Goal: Task Accomplishment & Management: Manage account settings

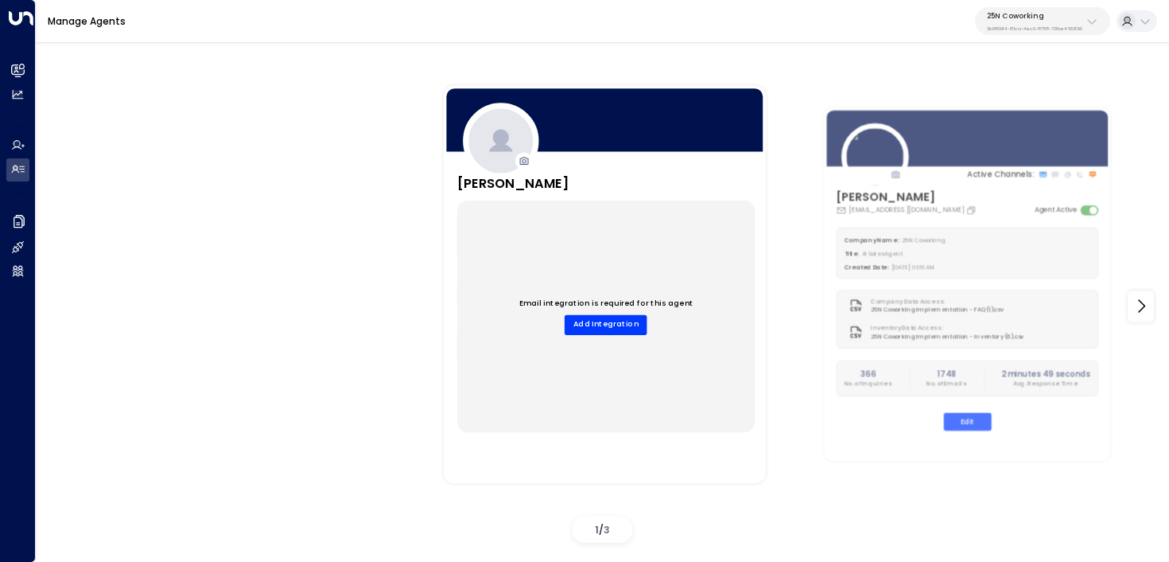
click at [1071, 23] on div "25N Coworking 3b9800f4-81ca-4ec0-8758-72fbe4763f36" at bounding box center [1034, 21] width 95 height 21
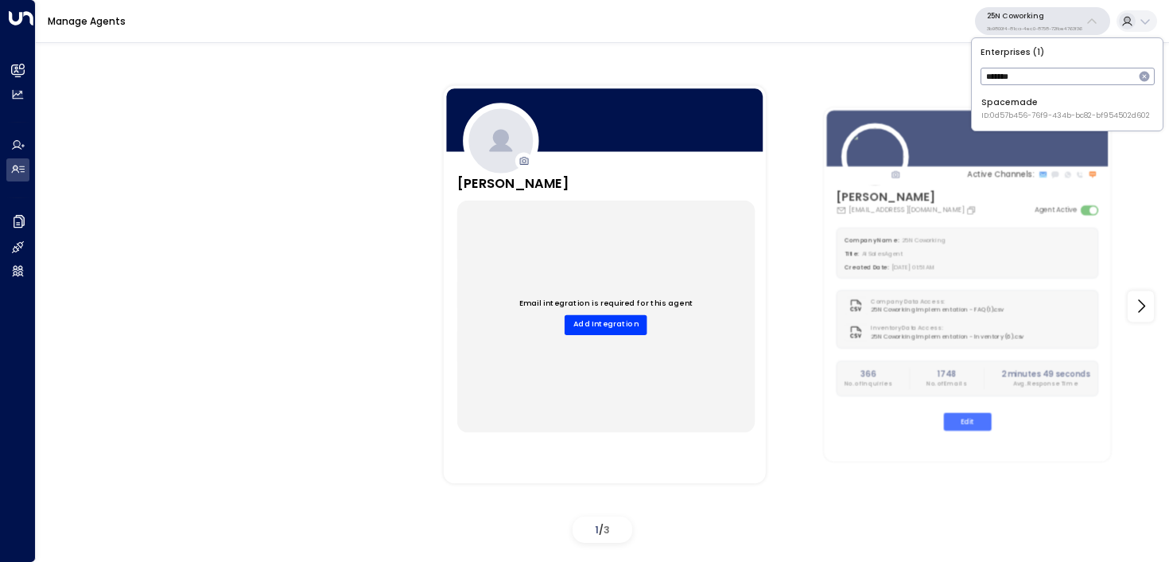
type input "*******"
click at [1007, 109] on div "Spacemade ID: 0d57b456-76f9-434b-bc82-bf954502d602" at bounding box center [1066, 108] width 169 height 25
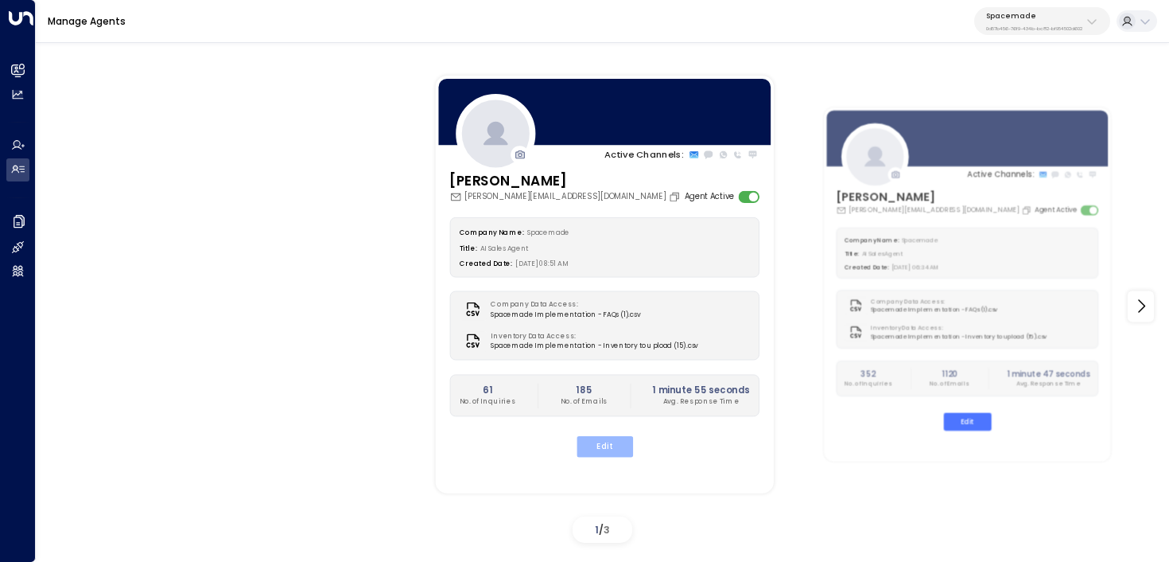
click at [616, 448] on button "Edit" at bounding box center [604, 446] width 56 height 21
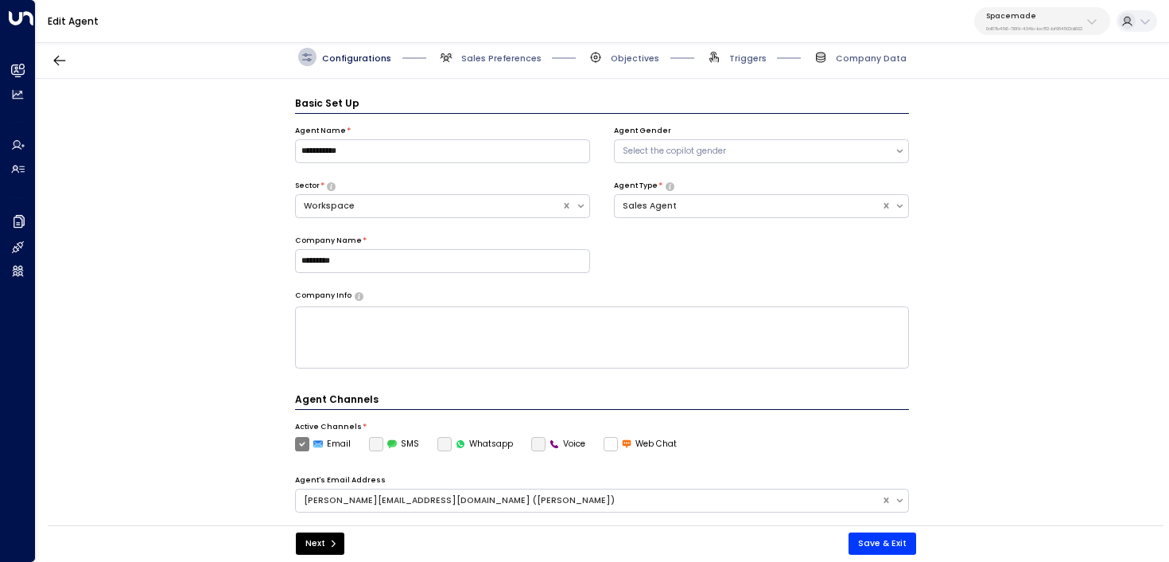
scroll to position [17, 0]
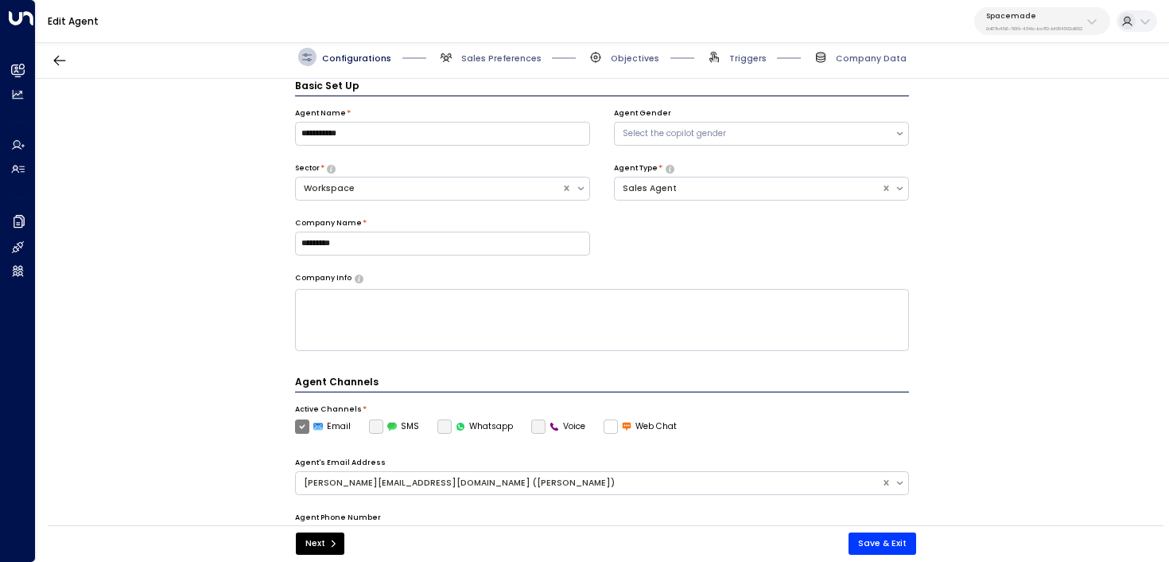
click at [743, 65] on span "Triggers" at bounding box center [736, 57] width 61 height 18
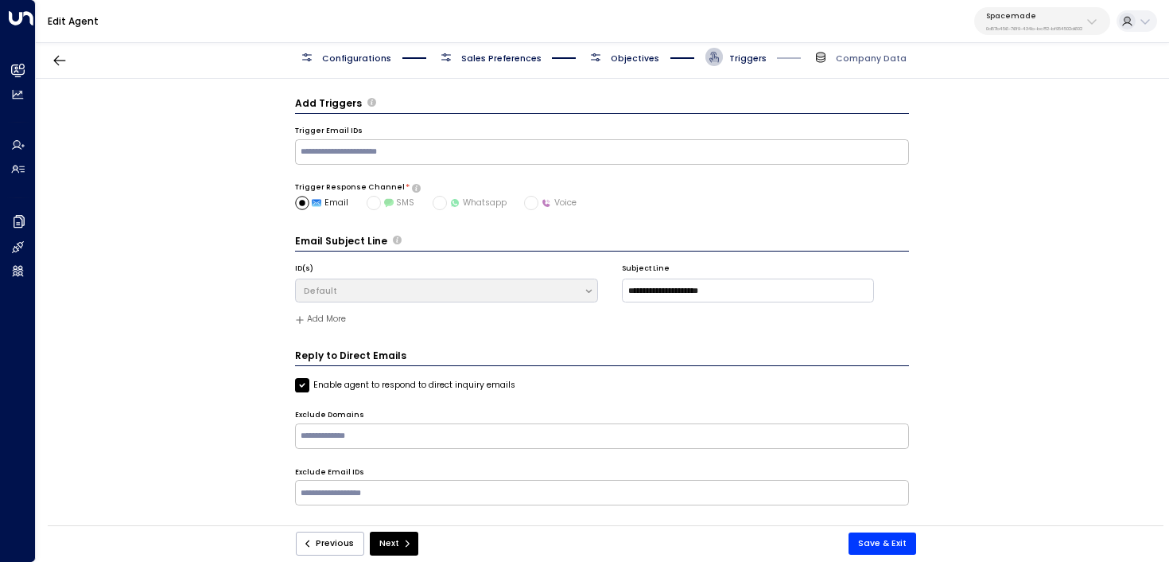
click at [639, 49] on span "Objectives" at bounding box center [623, 57] width 72 height 18
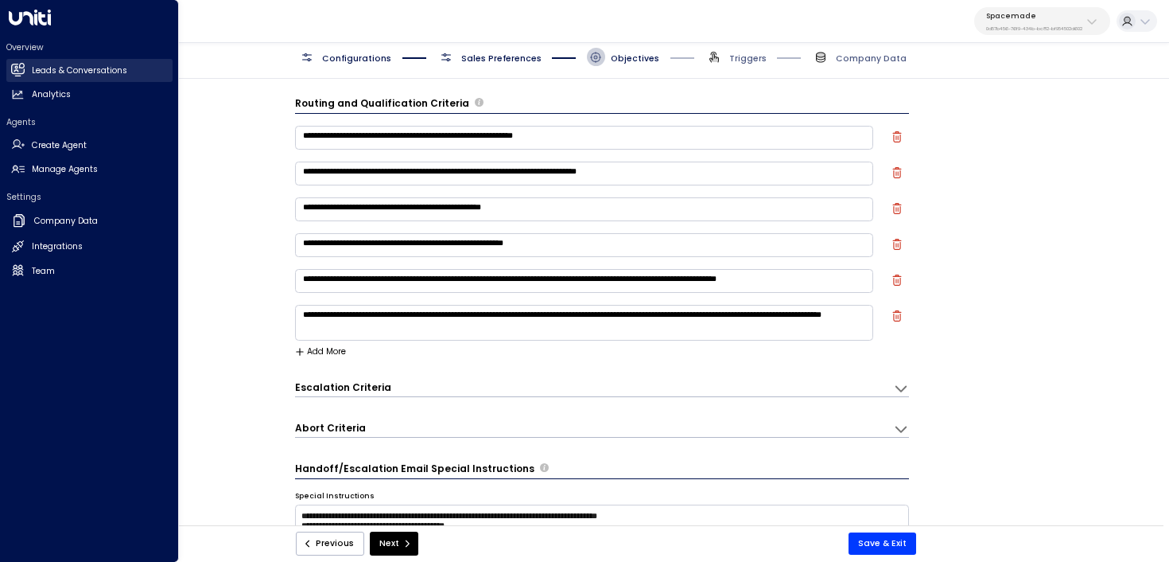
click at [40, 72] on h2 "Leads & Conversations" at bounding box center [79, 70] width 95 height 13
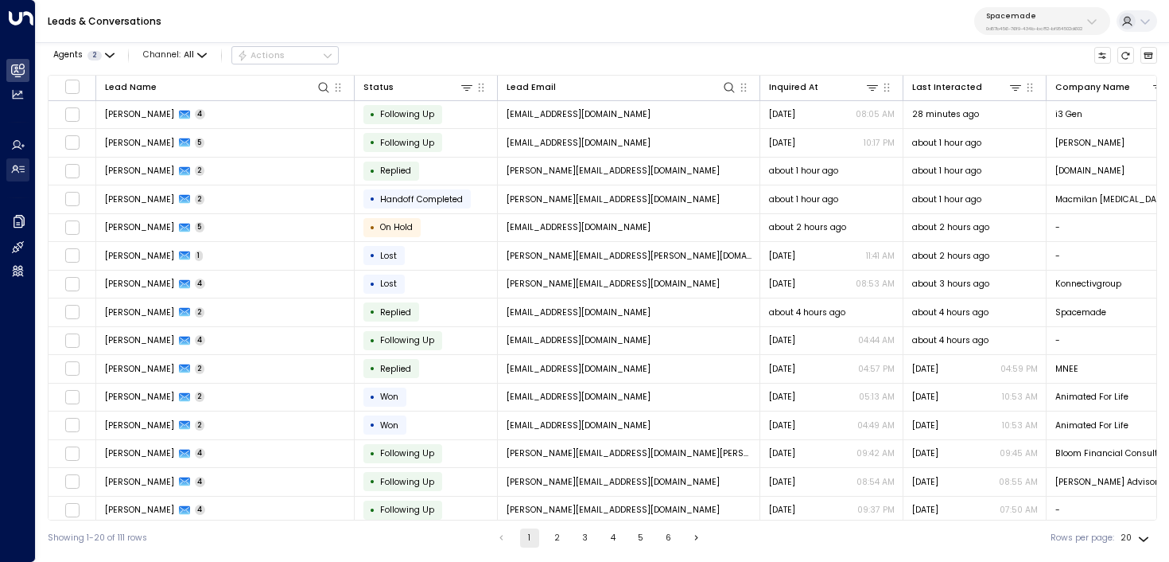
click at [29, 165] on link "Manage Agents Manage Agents" at bounding box center [17, 169] width 23 height 23
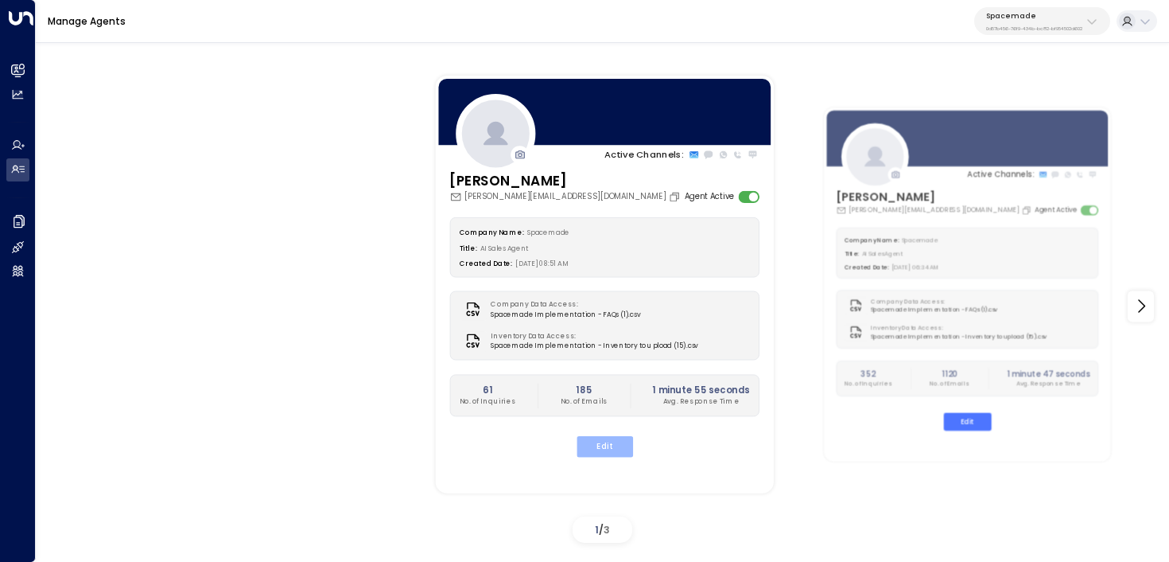
click at [597, 446] on button "Edit" at bounding box center [604, 446] width 56 height 21
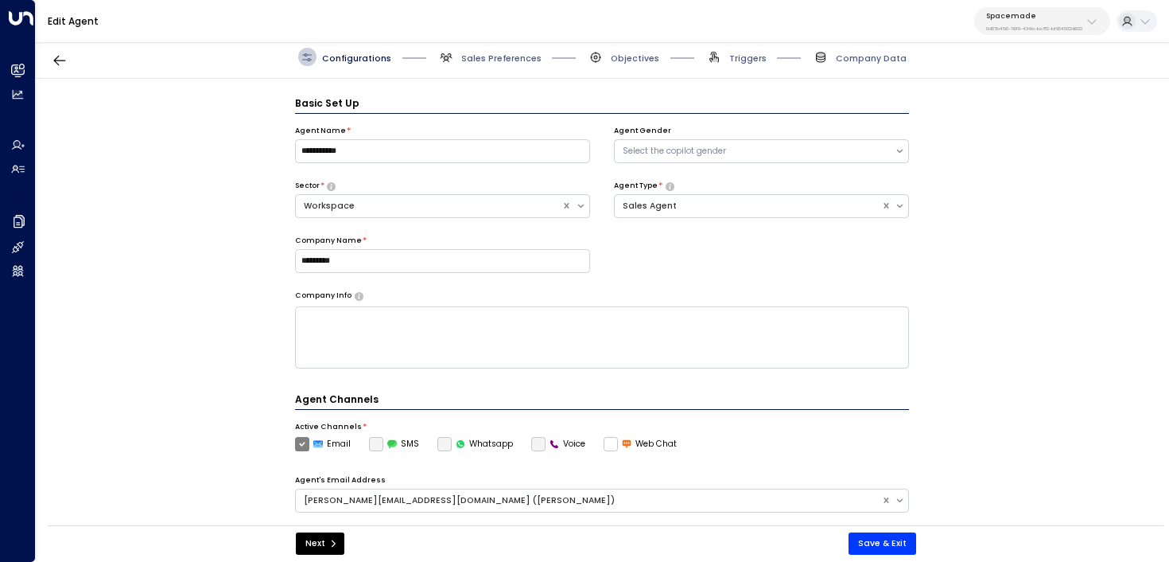
scroll to position [17, 0]
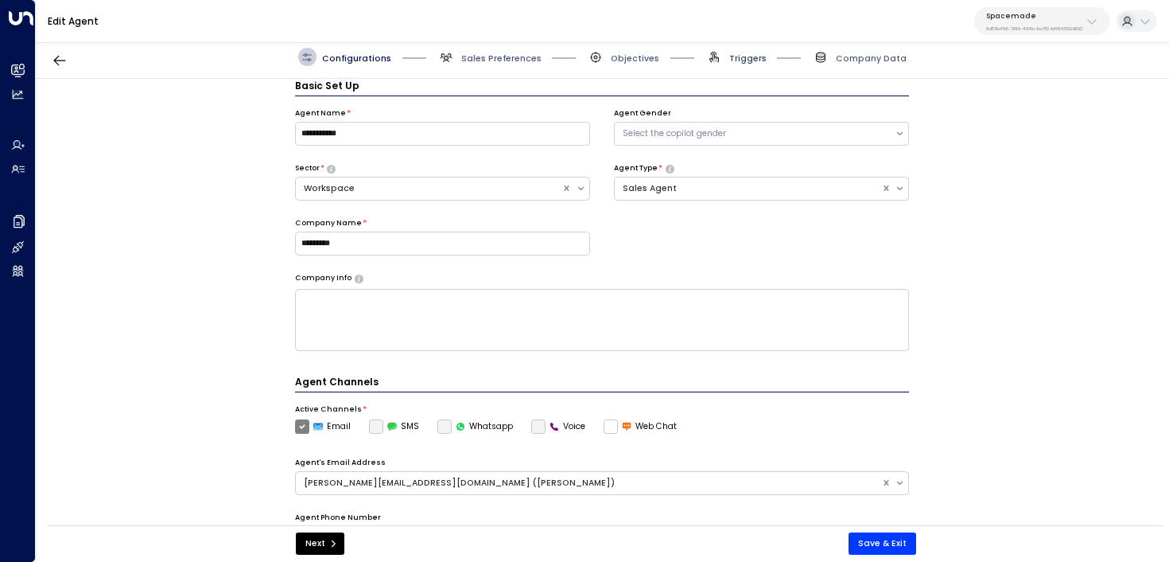
click at [736, 61] on span "Triggers" at bounding box center [747, 58] width 37 height 12
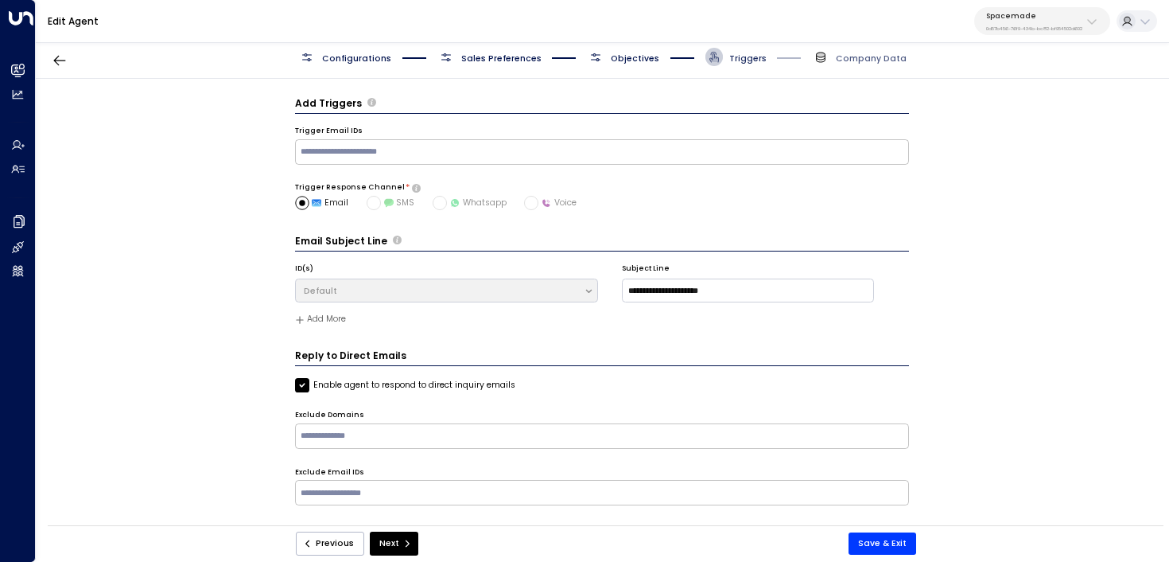
scroll to position [0, 0]
click at [643, 59] on span "Objectives" at bounding box center [635, 58] width 49 height 12
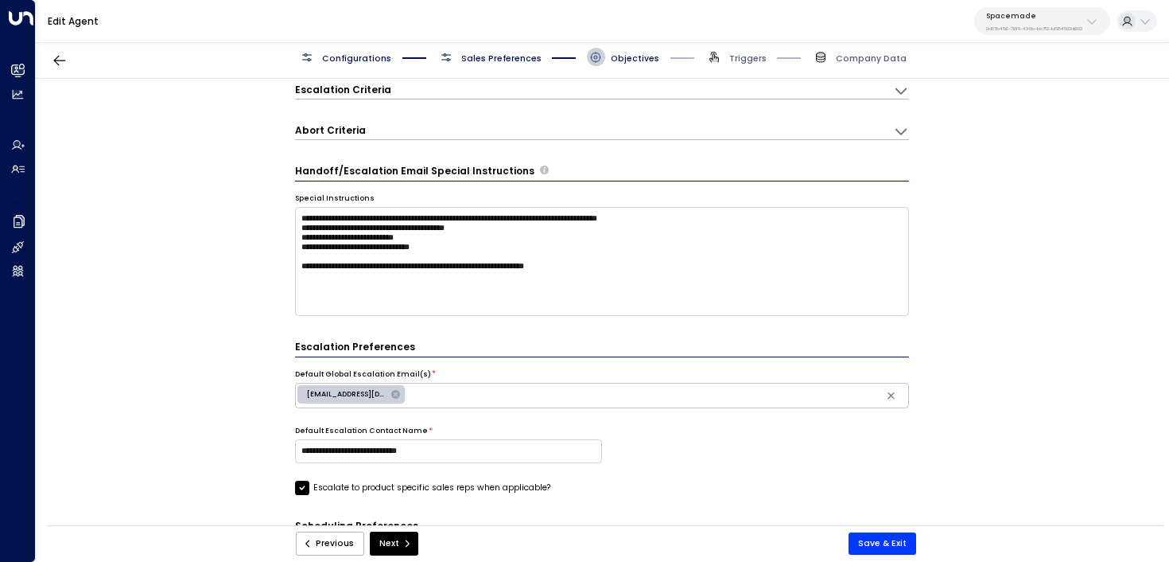
scroll to position [303, 0]
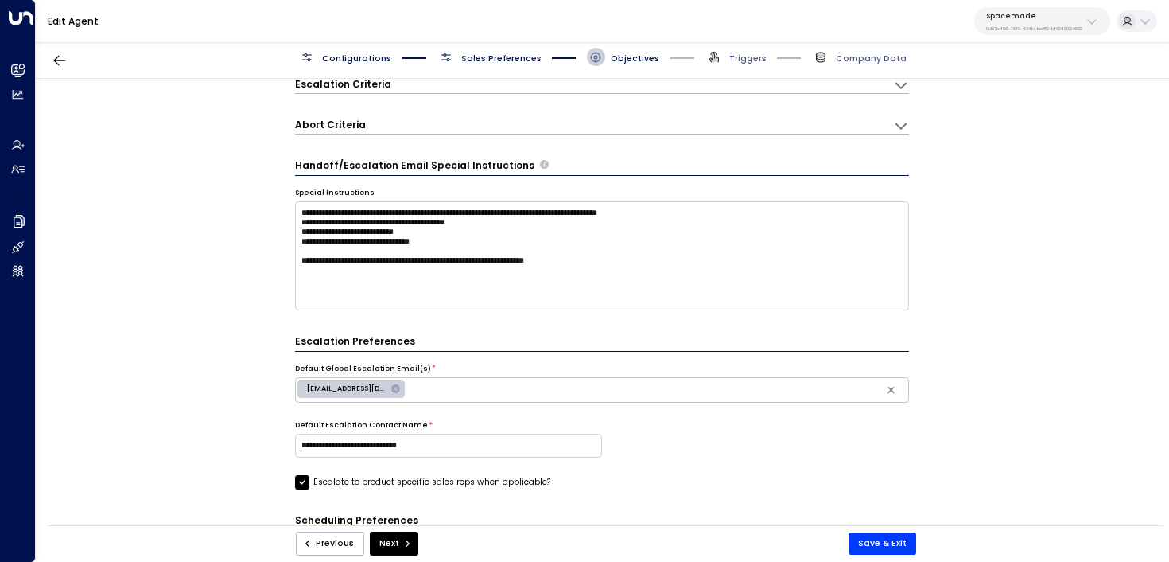
click at [748, 51] on span "Triggers" at bounding box center [736, 57] width 61 height 18
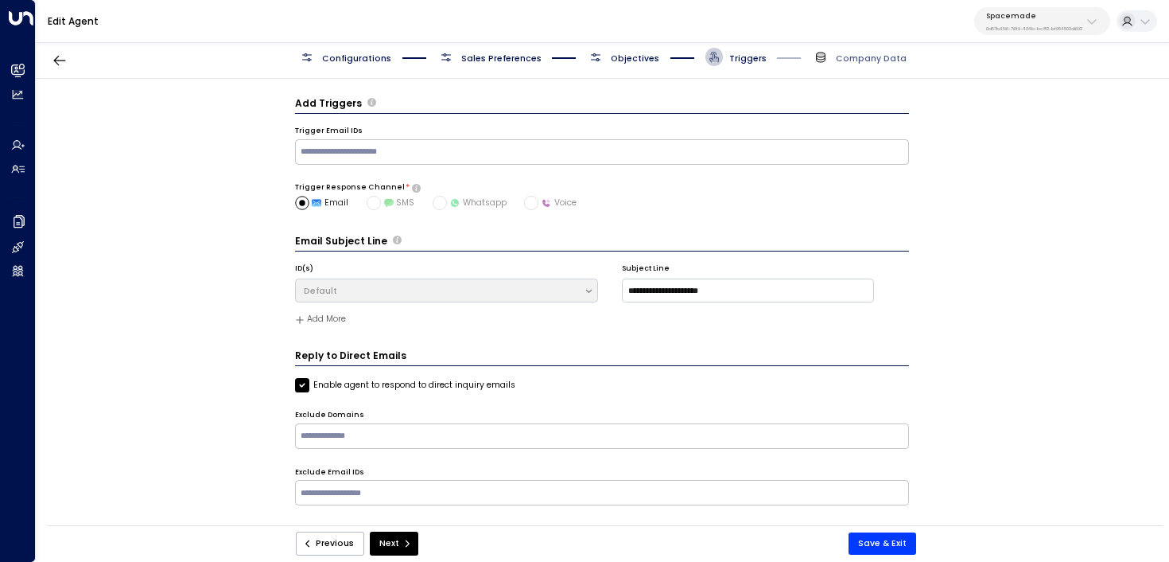
scroll to position [0, 0]
click at [641, 53] on span "Objectives" at bounding box center [635, 58] width 49 height 12
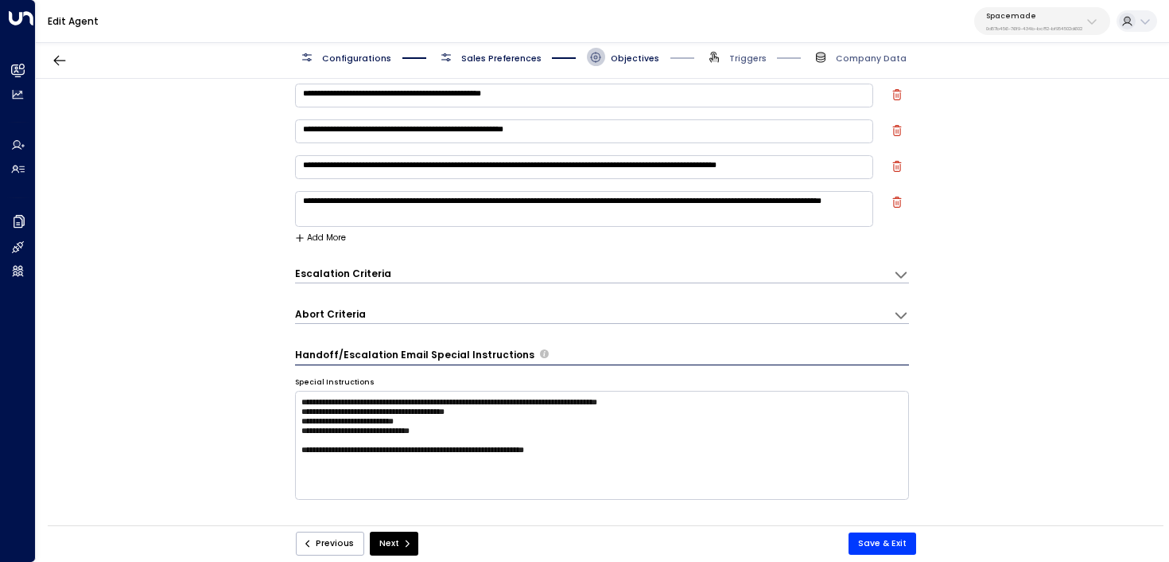
scroll to position [115, 0]
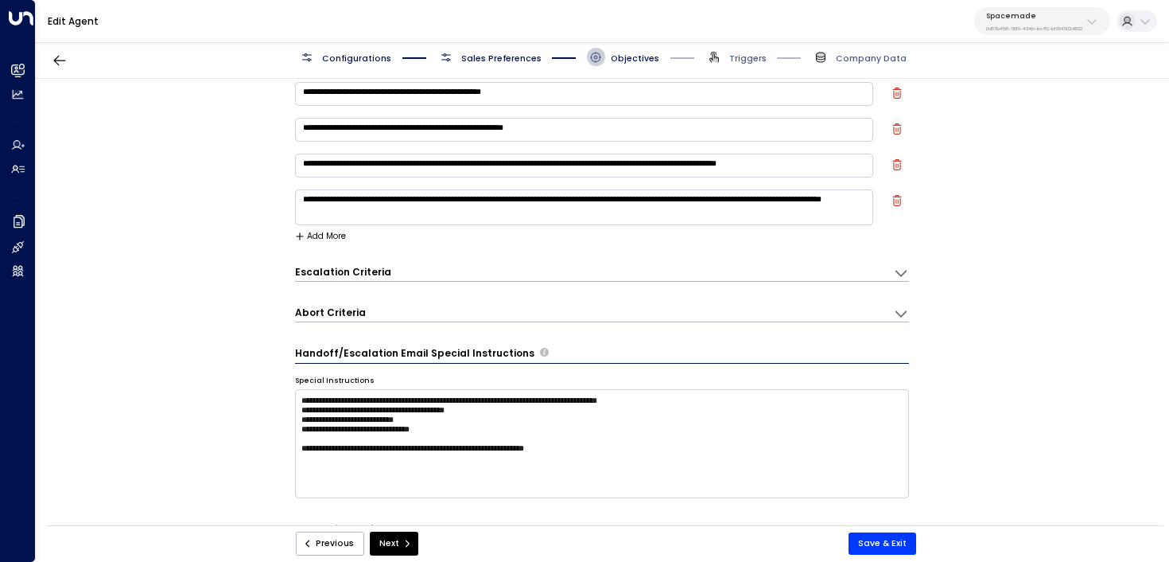
click at [358, 301] on div "Abort Criteria Criteria * ​ Add More" at bounding box center [602, 310] width 615 height 23
click at [359, 307] on div "Abort Criteria" at bounding box center [333, 312] width 77 height 14
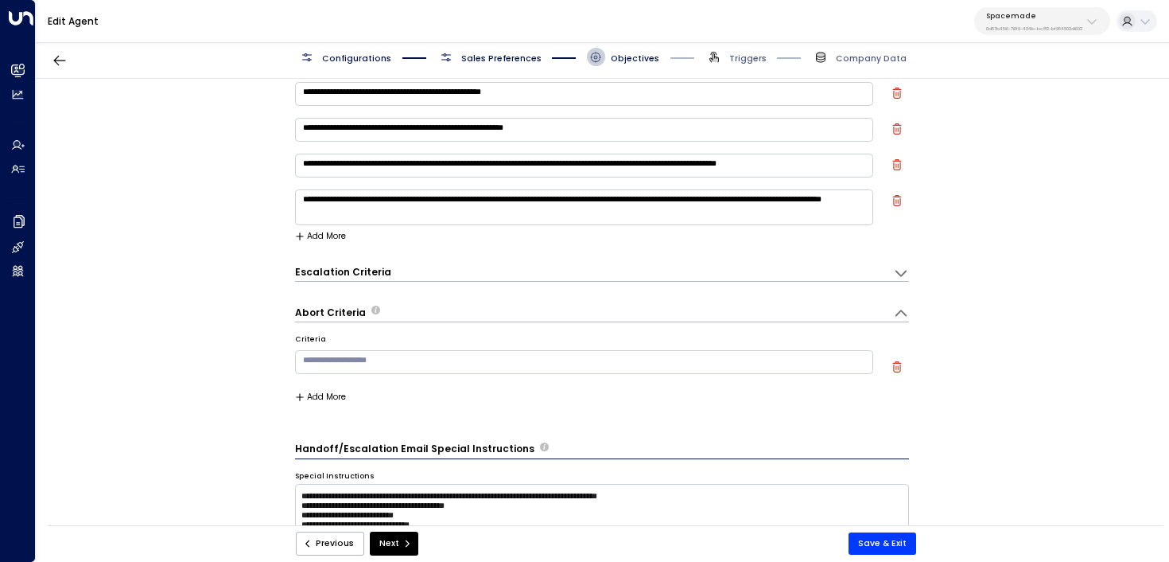
click at [445, 269] on div "Escalation Criteria Reset" at bounding box center [588, 272] width 586 height 14
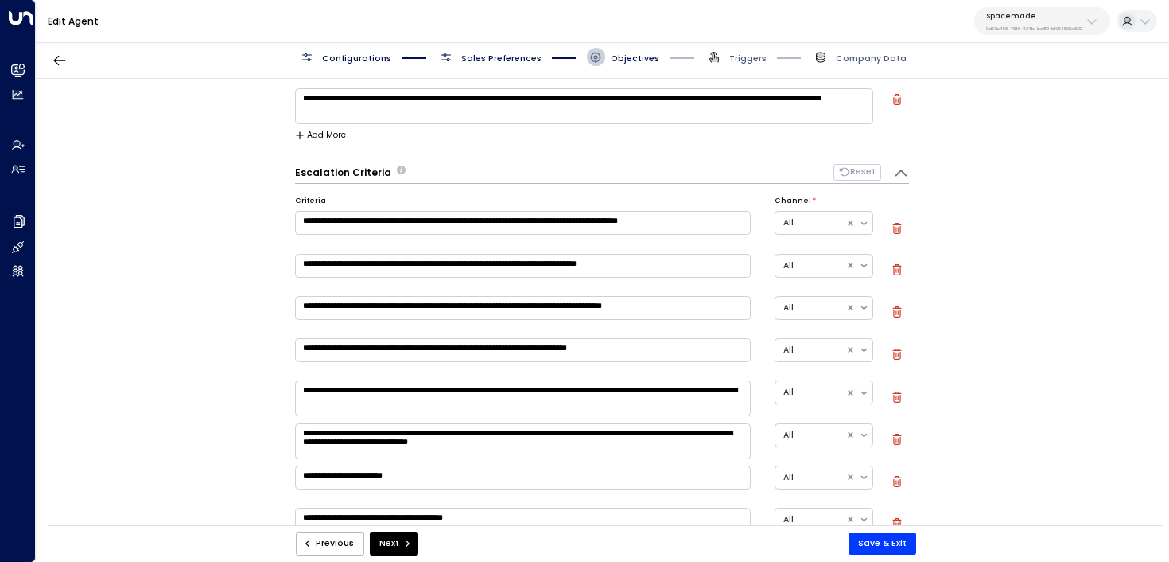
scroll to position [216, 0]
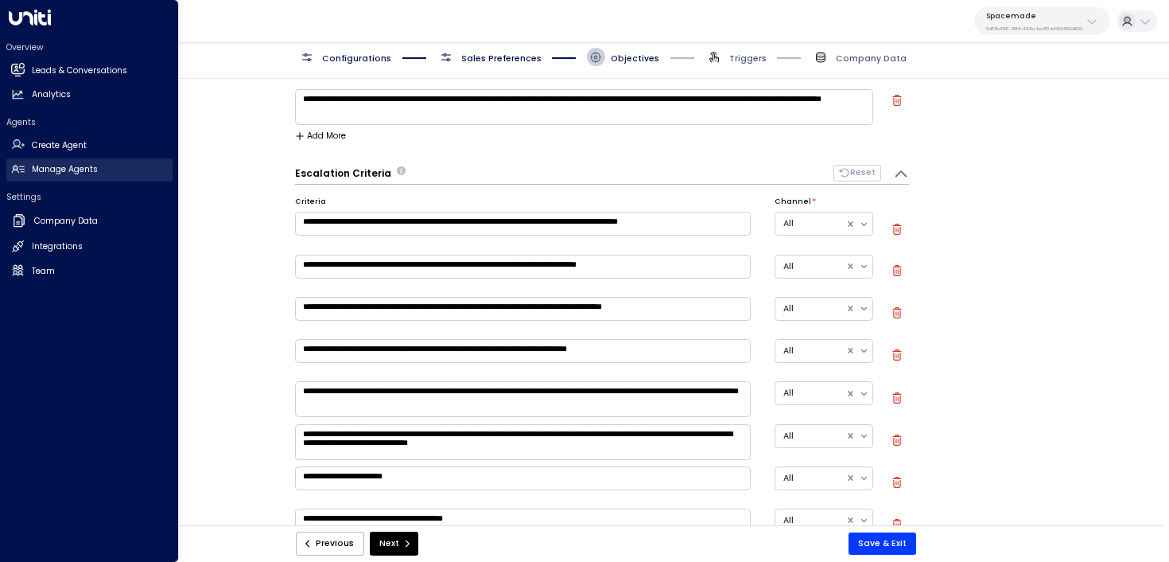
click at [25, 176] on link "Manage Agents Manage Agents" at bounding box center [89, 169] width 166 height 23
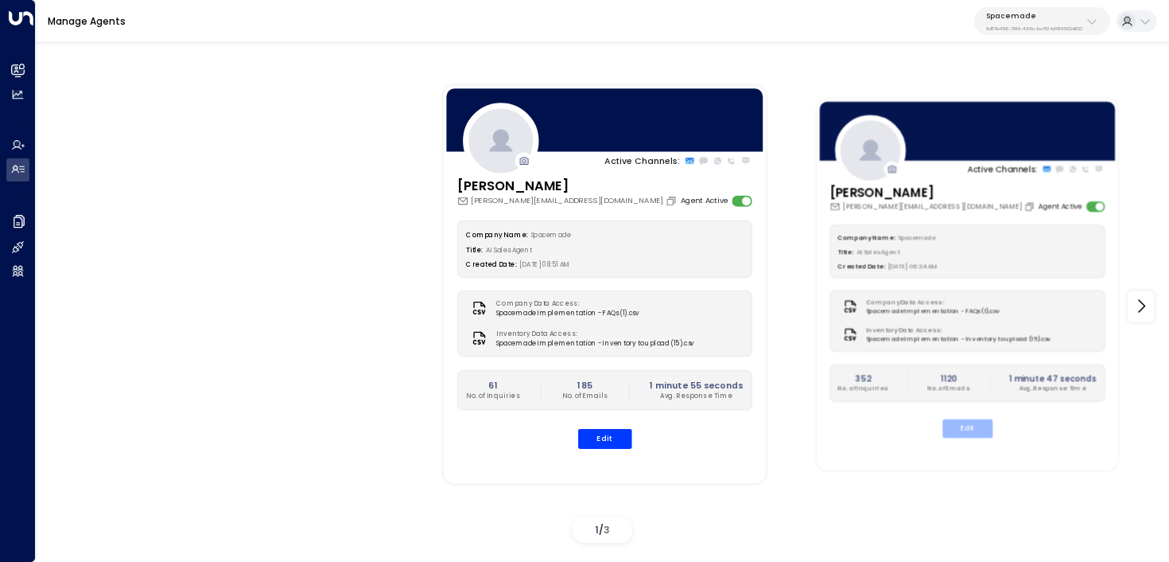
click at [982, 433] on button "Edit" at bounding box center [968, 428] width 50 height 18
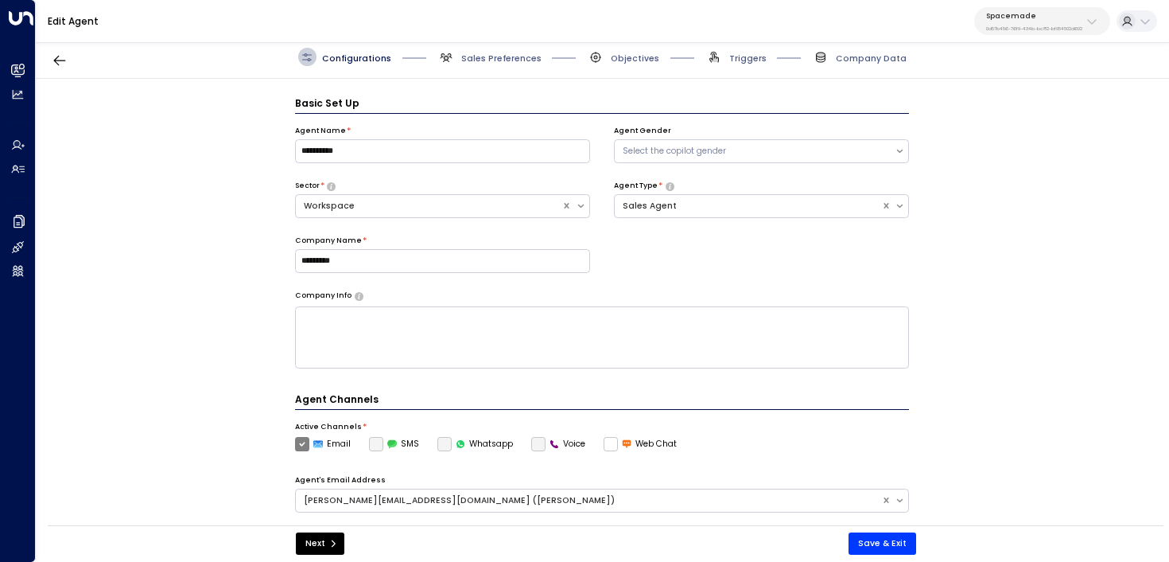
scroll to position [17, 0]
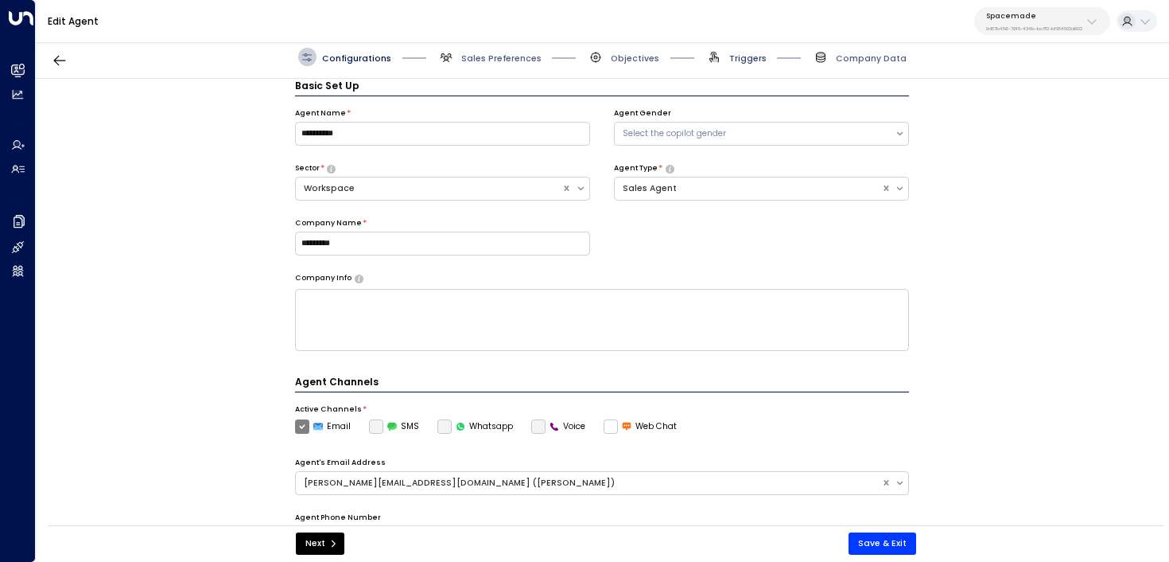
click at [738, 53] on span "Triggers" at bounding box center [747, 58] width 37 height 12
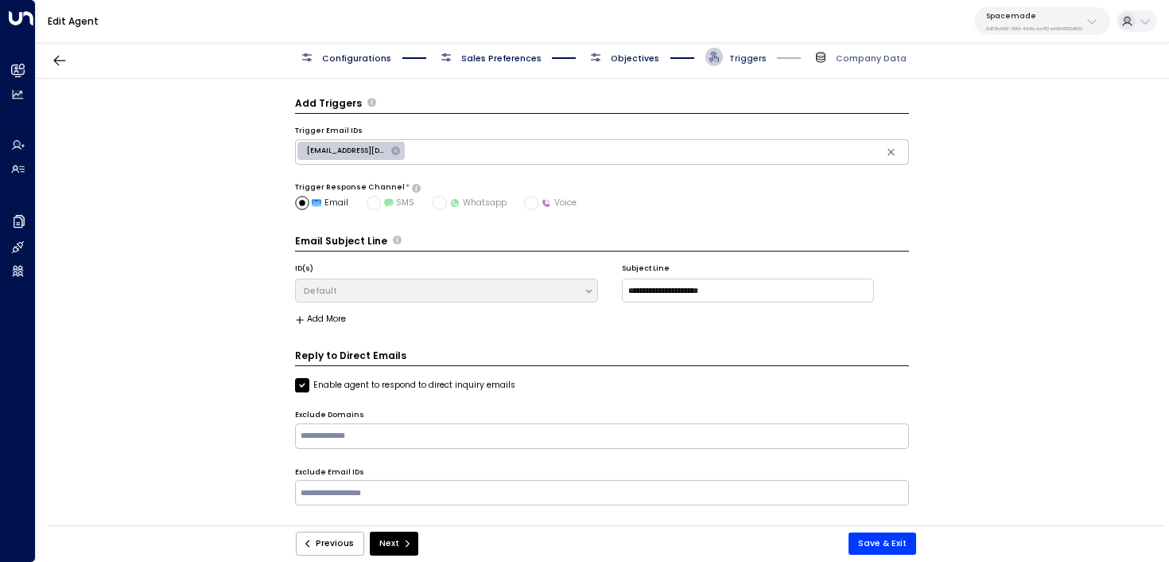
scroll to position [0, 0]
click at [649, 52] on span "Objectives" at bounding box center [635, 58] width 49 height 12
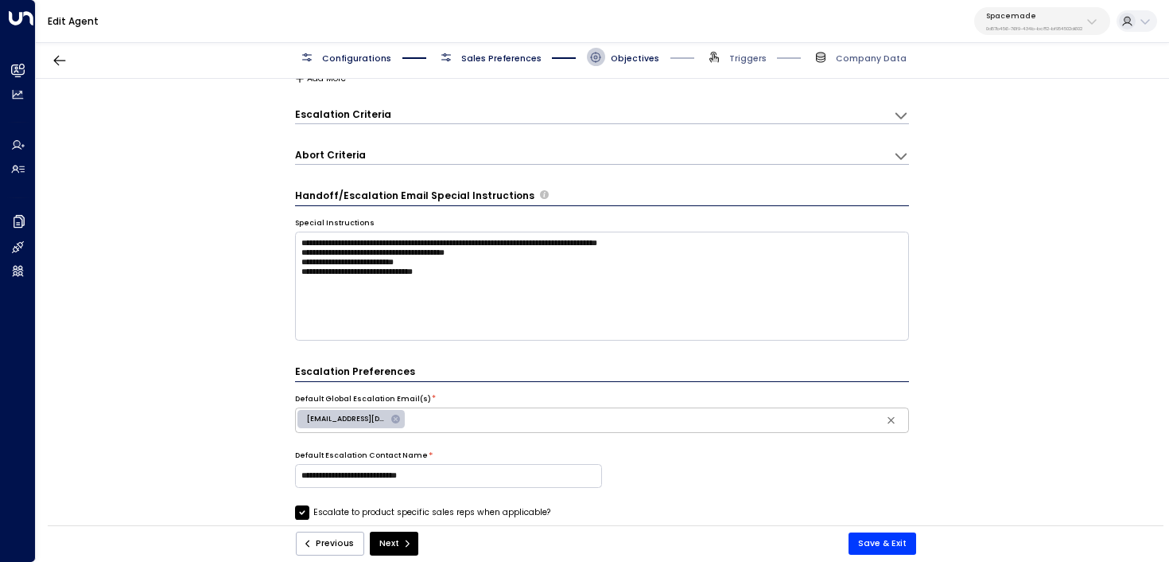
scroll to position [236, 0]
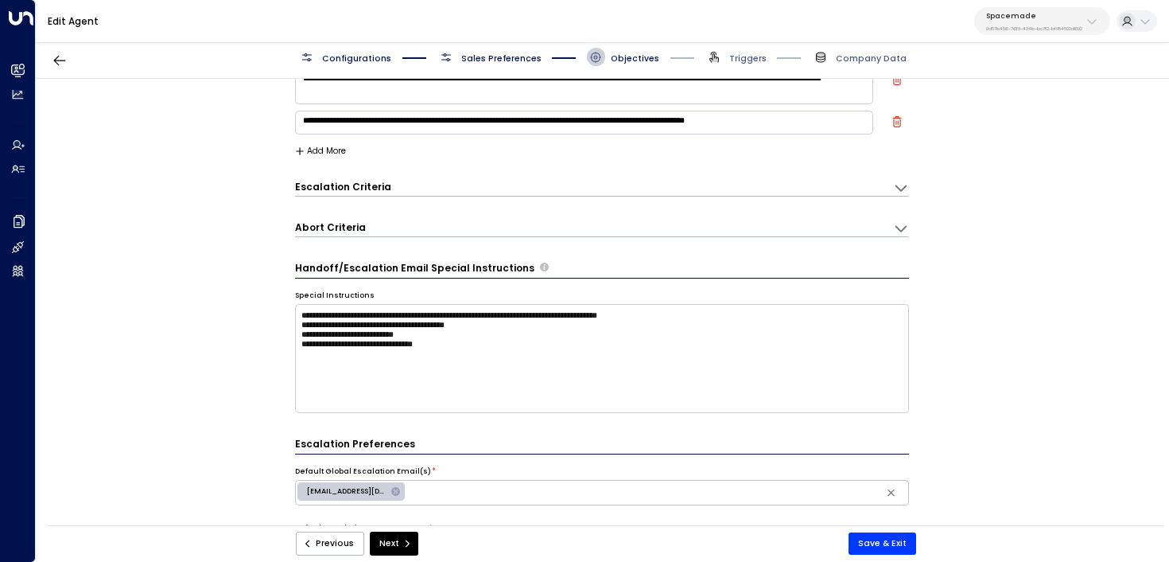
click at [491, 226] on div "Abort Criteria" at bounding box center [594, 228] width 599 height 16
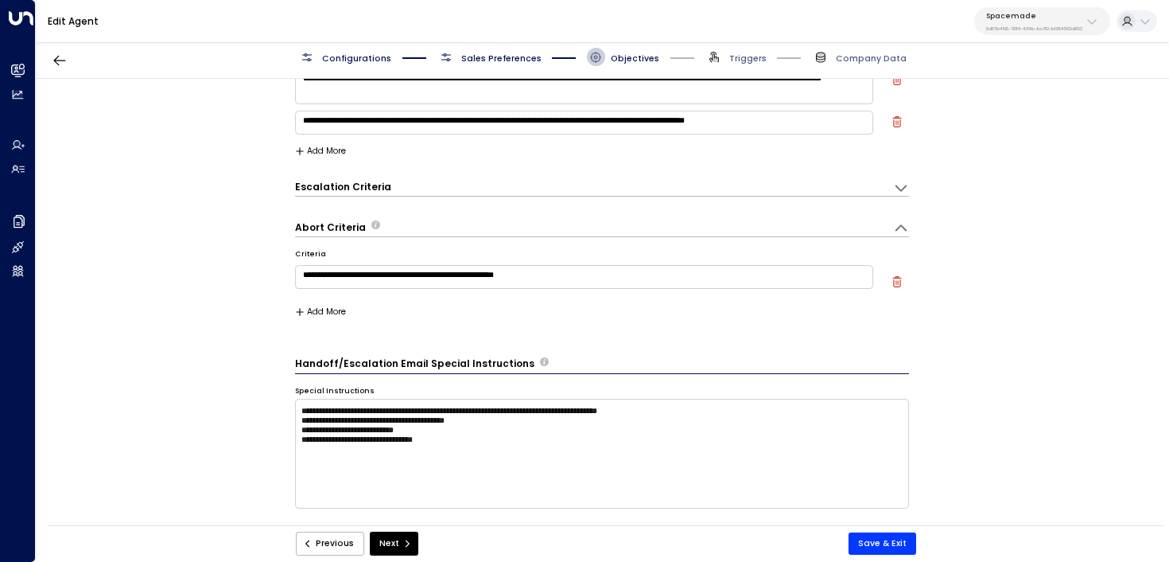
click at [892, 277] on icon "button" at bounding box center [896, 281] width 9 height 11
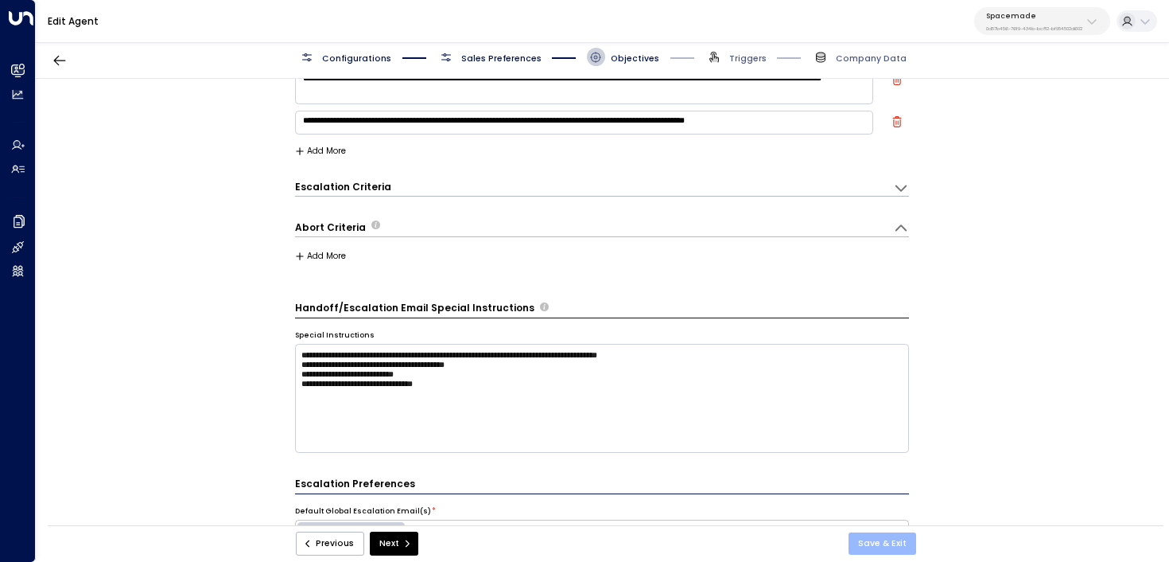
click at [889, 541] on button "Save & Exit" at bounding box center [883, 543] width 68 height 22
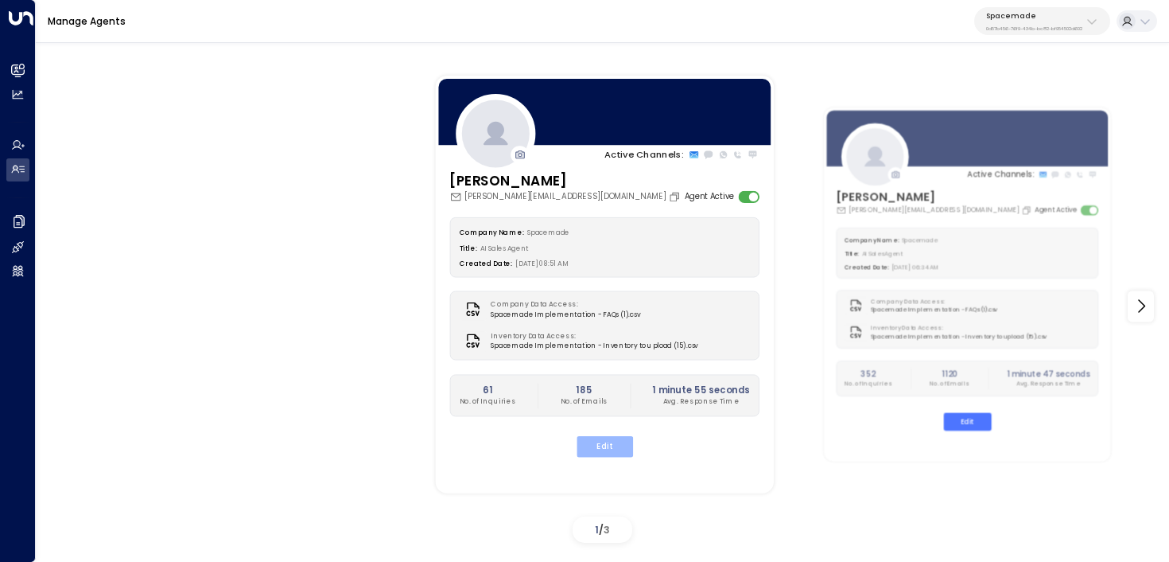
click at [620, 438] on button "Edit" at bounding box center [604, 446] width 56 height 21
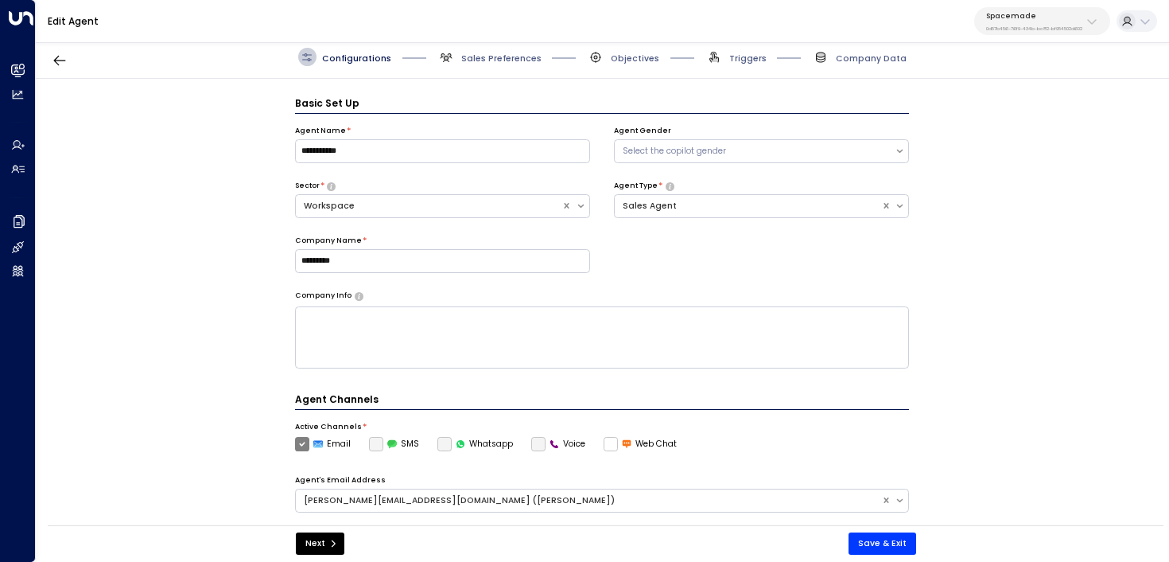
scroll to position [17, 0]
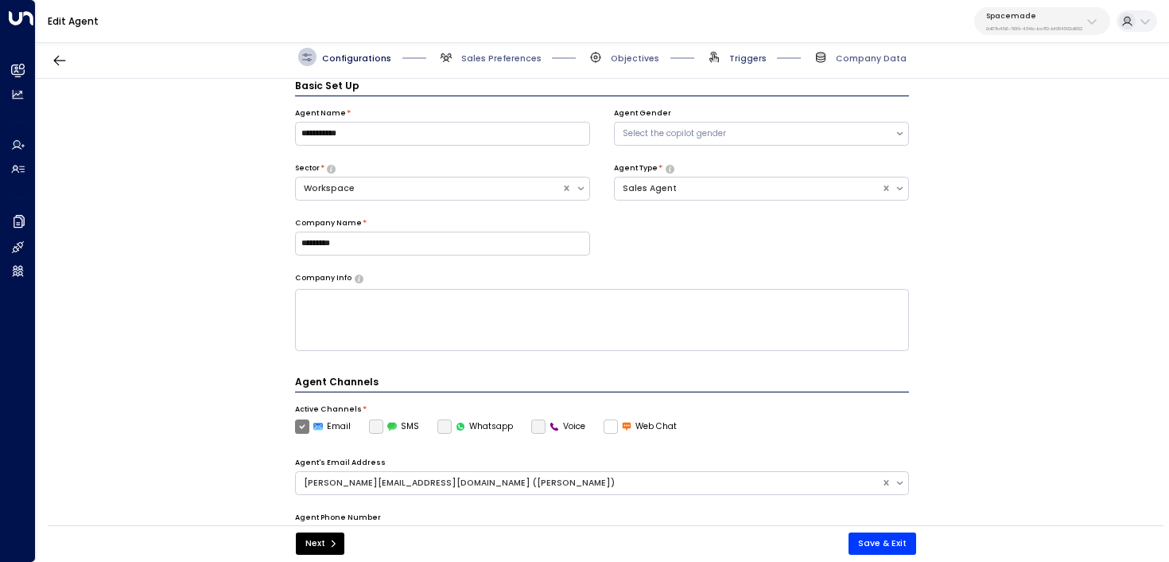
click at [733, 56] on span "Triggers" at bounding box center [747, 58] width 37 height 12
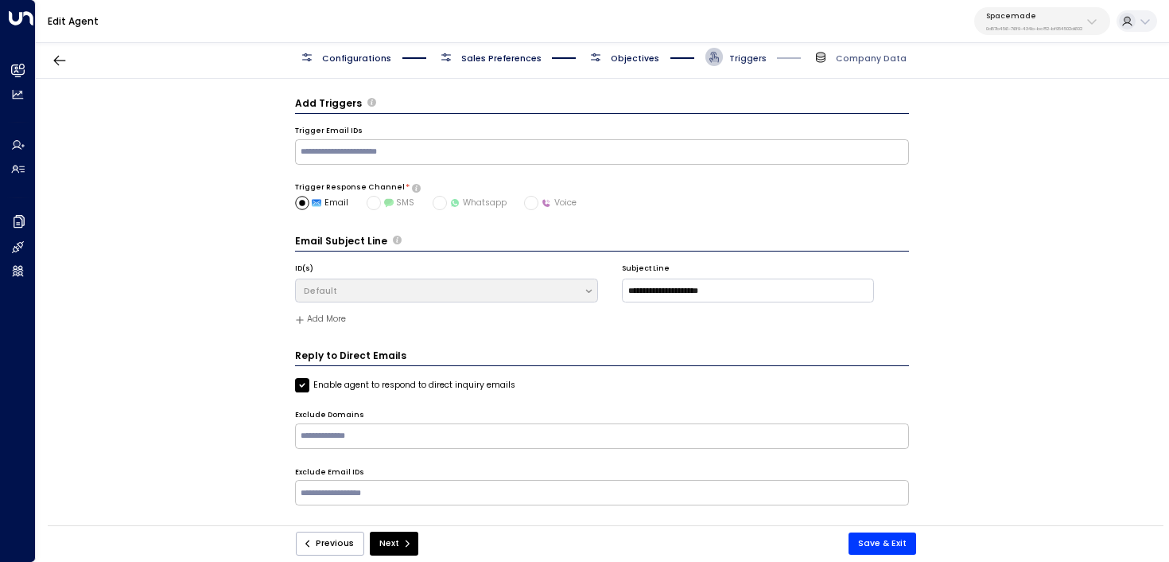
scroll to position [0, 0]
click at [623, 49] on span "Objectives" at bounding box center [623, 57] width 72 height 18
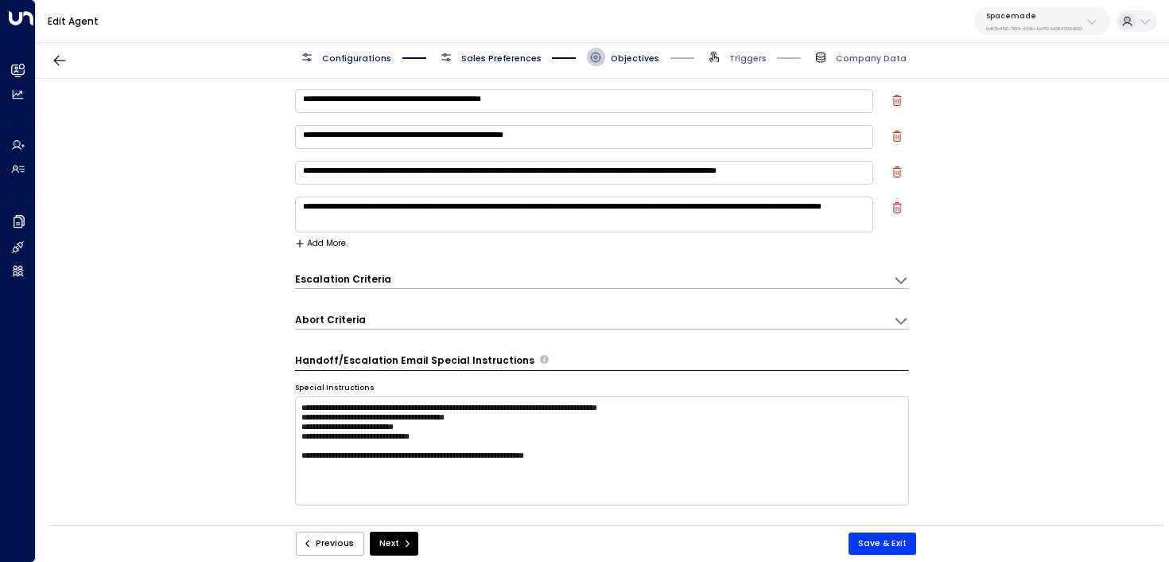
scroll to position [109, 0]
click at [892, 202] on icon "button" at bounding box center [896, 206] width 9 height 11
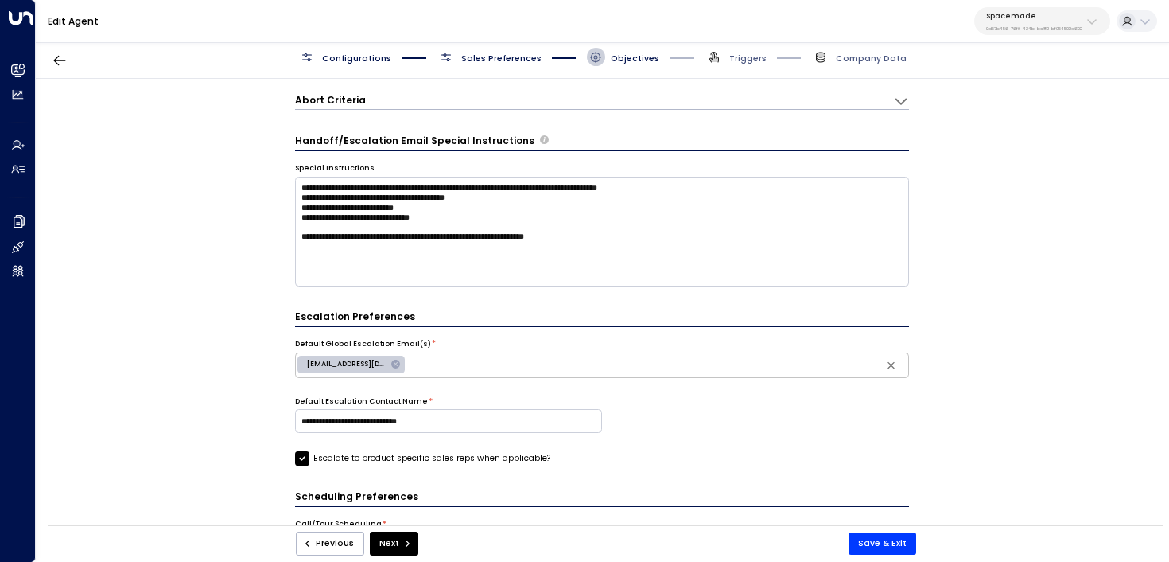
scroll to position [305, 0]
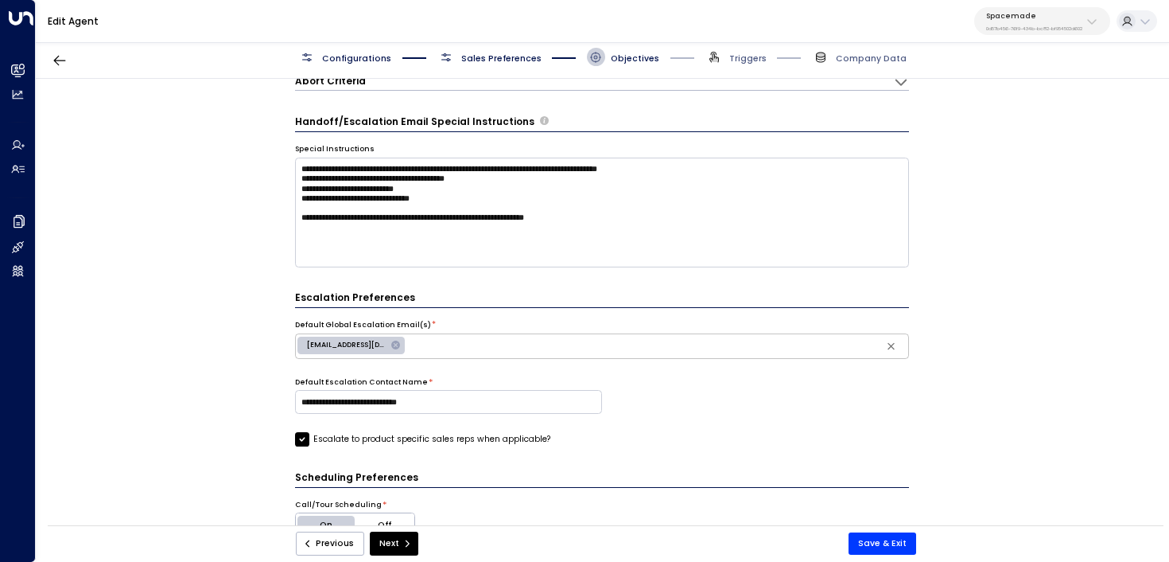
click at [356, 337] on div "sales@spacemade.co" at bounding box center [350, 345] width 107 height 18
type input "**********"
click at [536, 350] on input "**********" at bounding box center [657, 346] width 498 height 20
drag, startPoint x: 561, startPoint y: 352, endPoint x: 436, endPoint y: 350, distance: 124.9
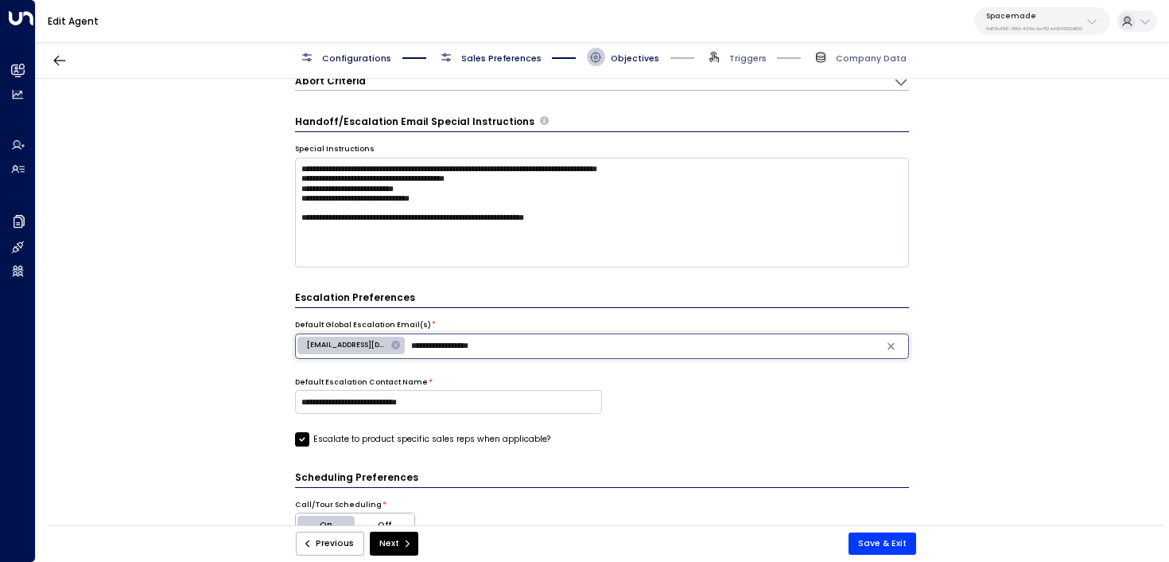
click at [435, 350] on input "**********" at bounding box center [657, 346] width 498 height 20
drag, startPoint x: 433, startPoint y: 346, endPoint x: 570, endPoint y: 349, distance: 137.6
click at [570, 349] on input "**********" at bounding box center [657, 346] width 498 height 20
click at [397, 340] on icon at bounding box center [396, 345] width 11 height 11
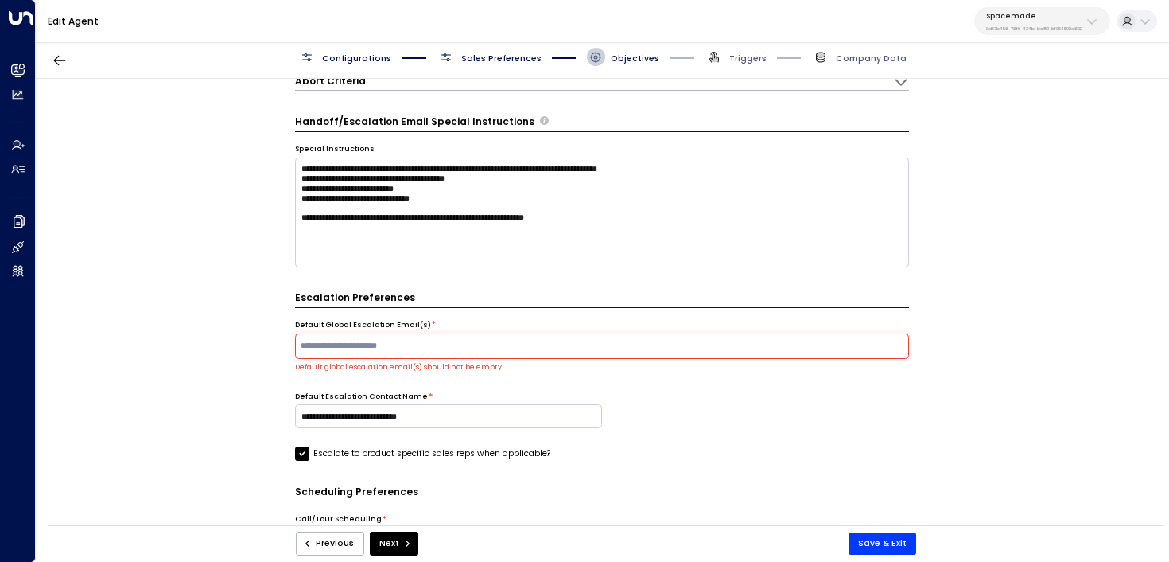
click at [398, 348] on input "text" at bounding box center [601, 346] width 608 height 20
paste input "**********"
type input "**********"
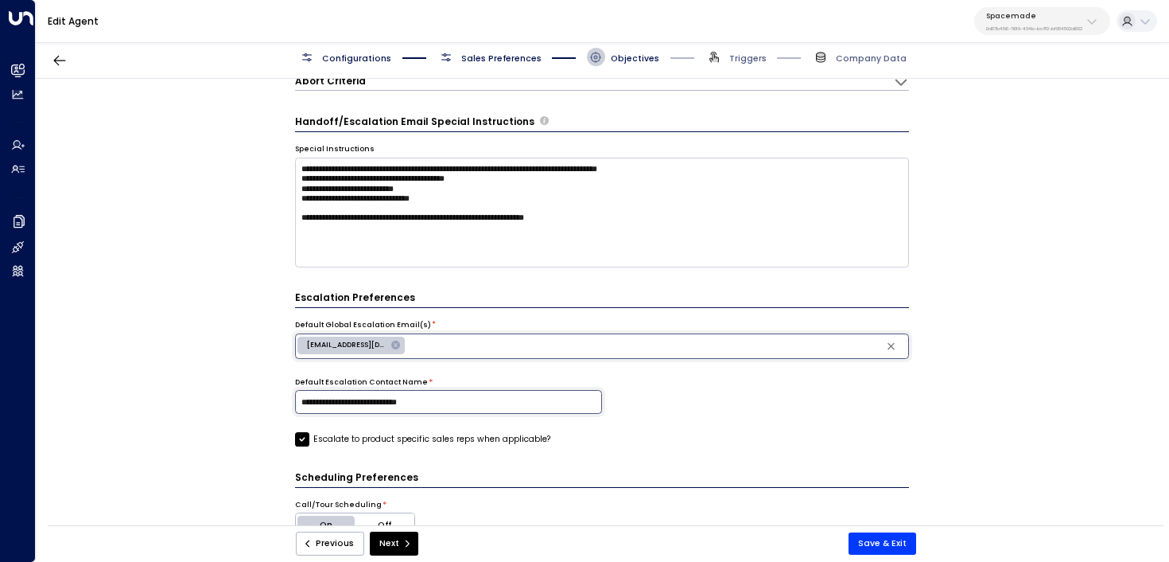
click at [457, 401] on input "**********" at bounding box center [448, 402] width 307 height 24
paste input "**********"
drag, startPoint x: 513, startPoint y: 403, endPoint x: 360, endPoint y: 404, distance: 153.5
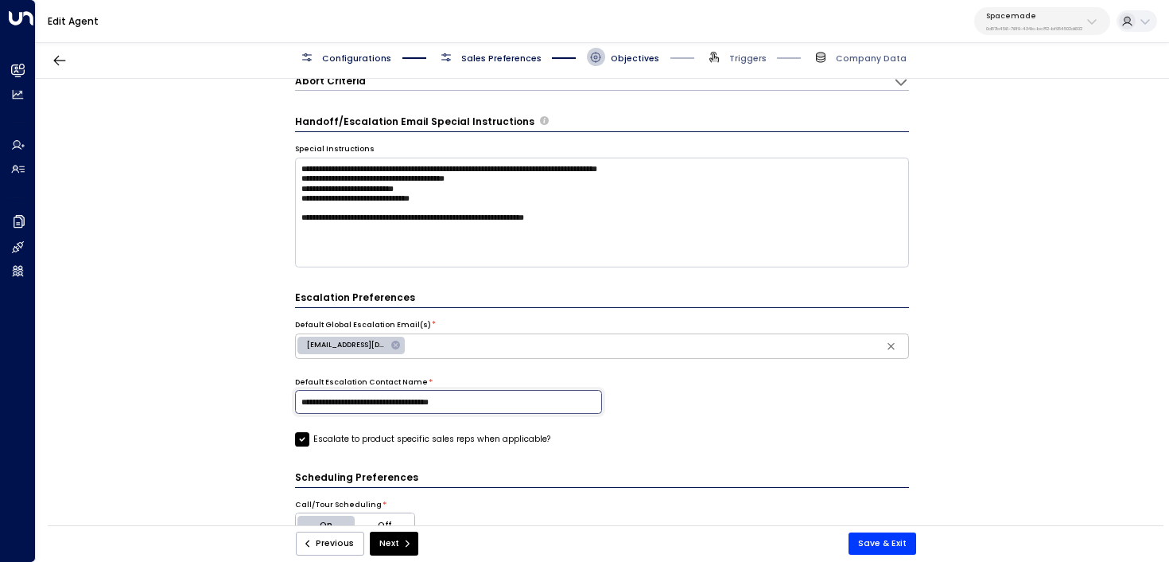
click at [360, 404] on input "**********" at bounding box center [448, 402] width 307 height 24
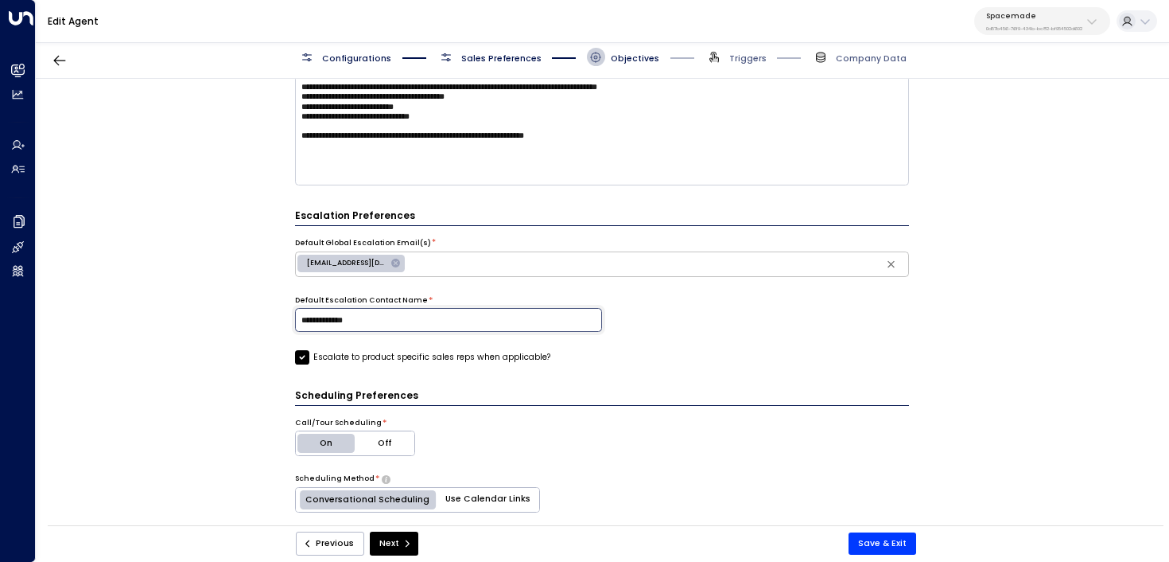
scroll to position [319, 0]
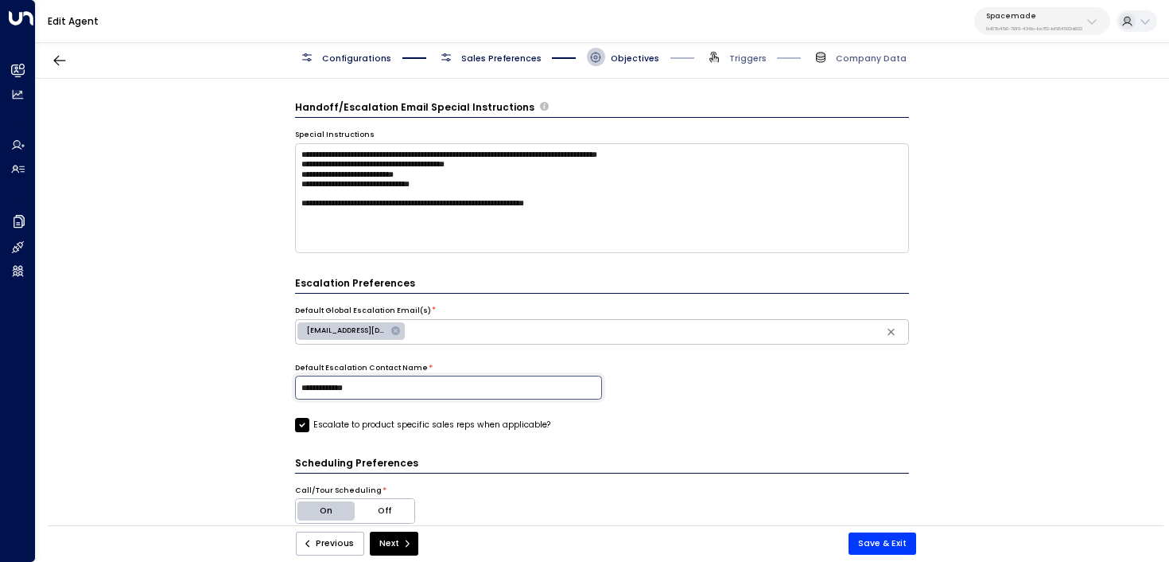
type input "**********"
click at [338, 332] on span "clare@spacemade.co" at bounding box center [346, 330] width 98 height 10
type input "**********"
click at [468, 323] on input "**********" at bounding box center [657, 332] width 498 height 20
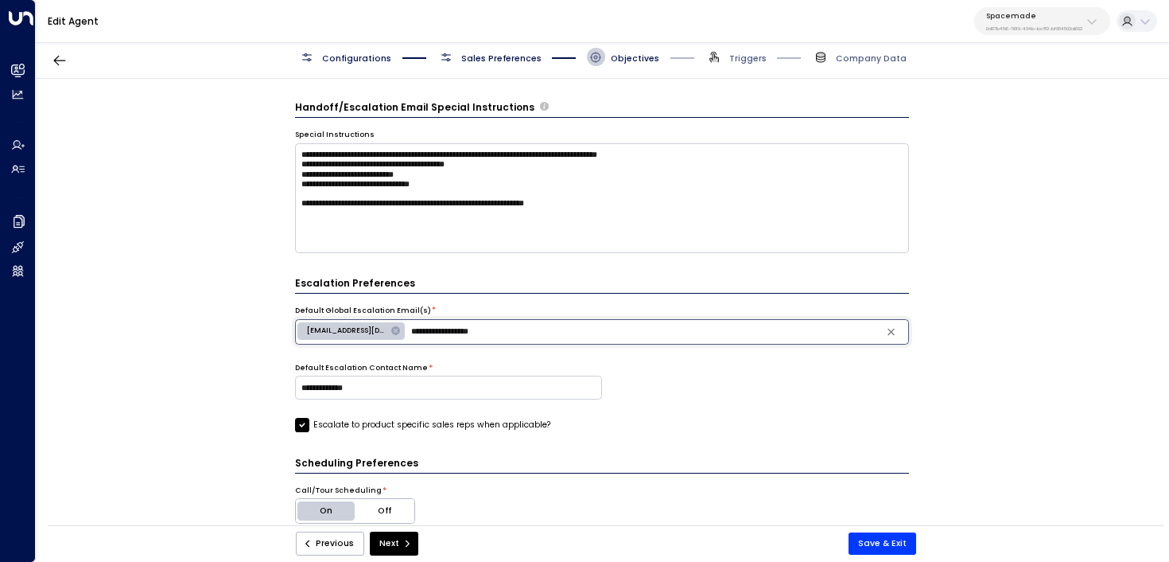
click at [468, 323] on input "**********" at bounding box center [657, 332] width 498 height 20
click at [467, 324] on input "**********" at bounding box center [657, 332] width 498 height 20
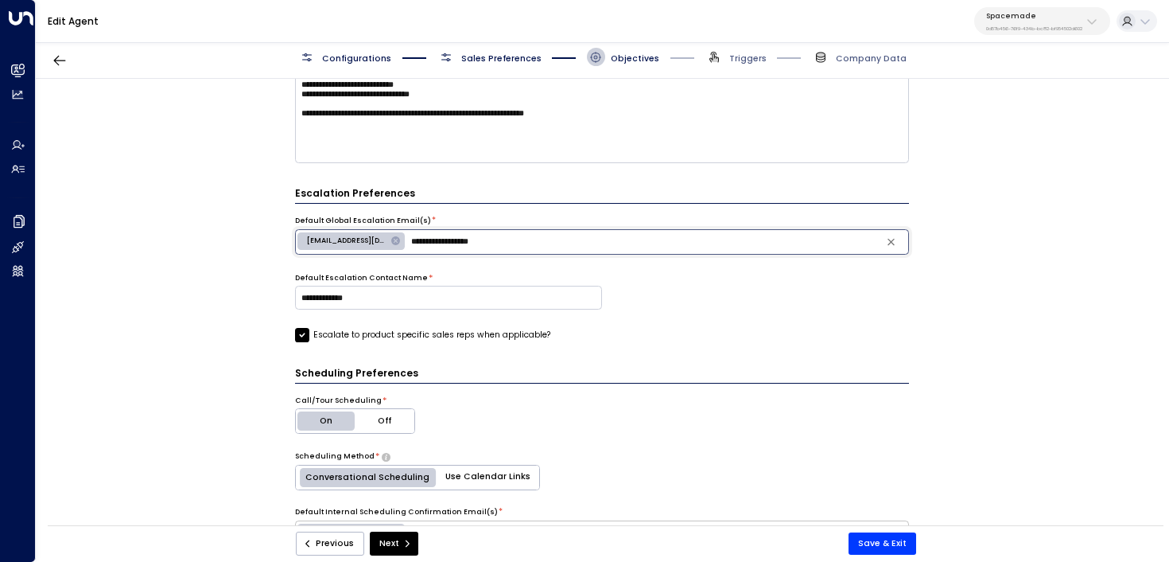
scroll to position [570, 0]
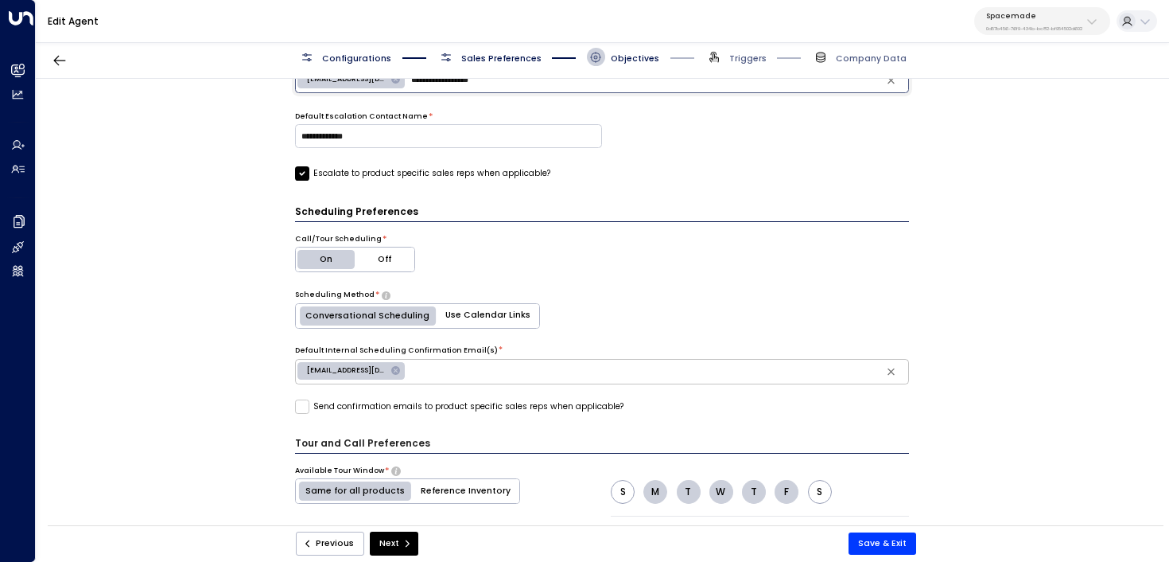
click at [396, 370] on icon at bounding box center [395, 370] width 9 height 9
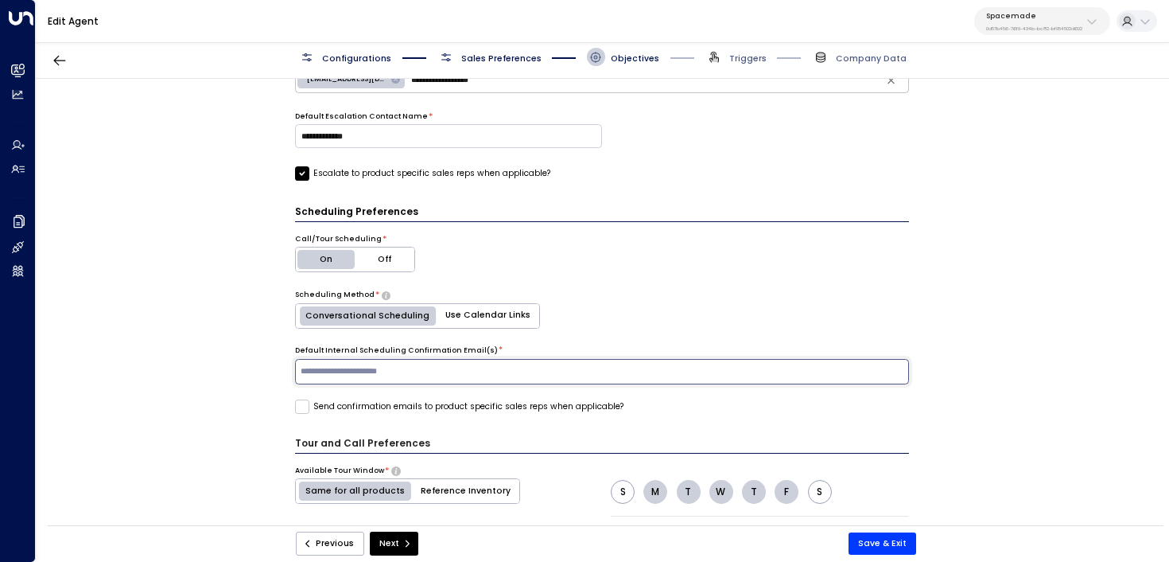
click at [420, 375] on input "text" at bounding box center [601, 372] width 608 height 20
paste input "**********"
type input "**********"
click at [417, 404] on label "Send confirmation emails to product specific sales reps when applicable?" at bounding box center [459, 406] width 328 height 14
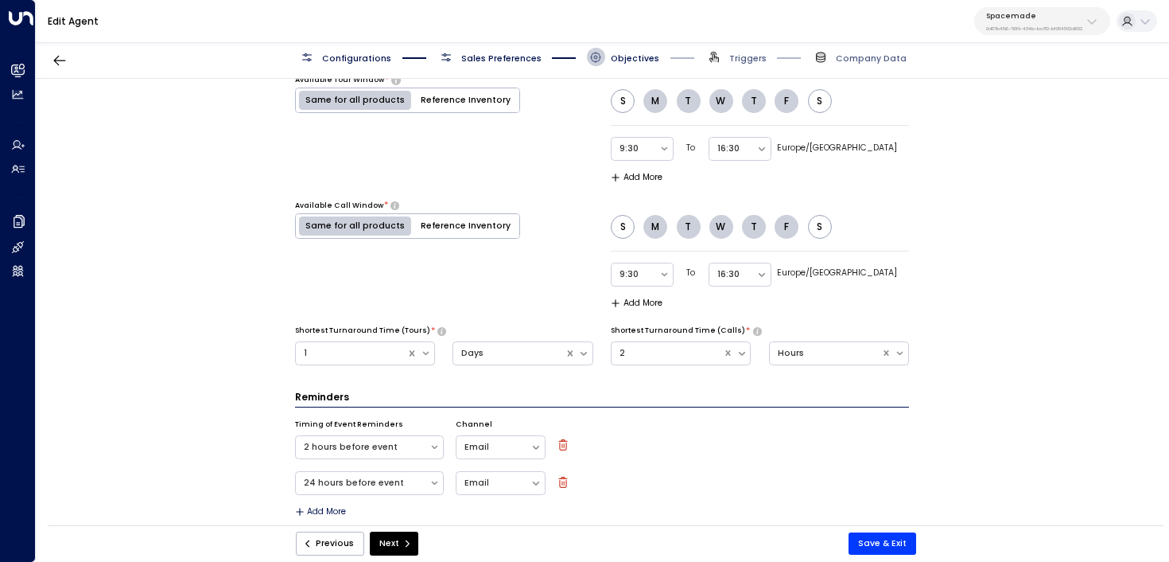
scroll to position [963, 0]
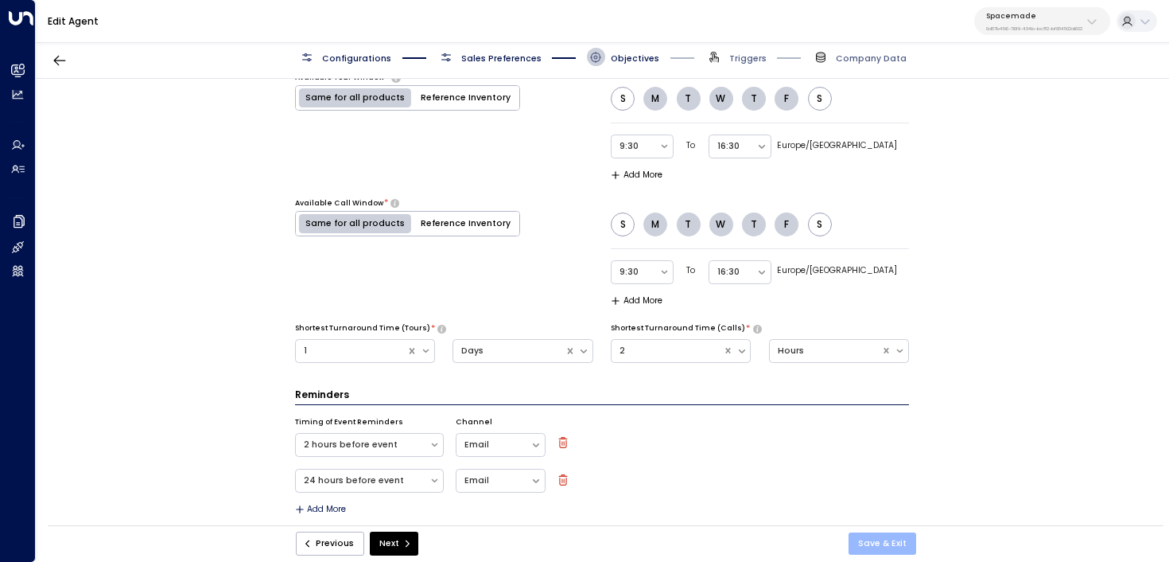
click at [875, 539] on button "Save & Exit" at bounding box center [883, 543] width 68 height 22
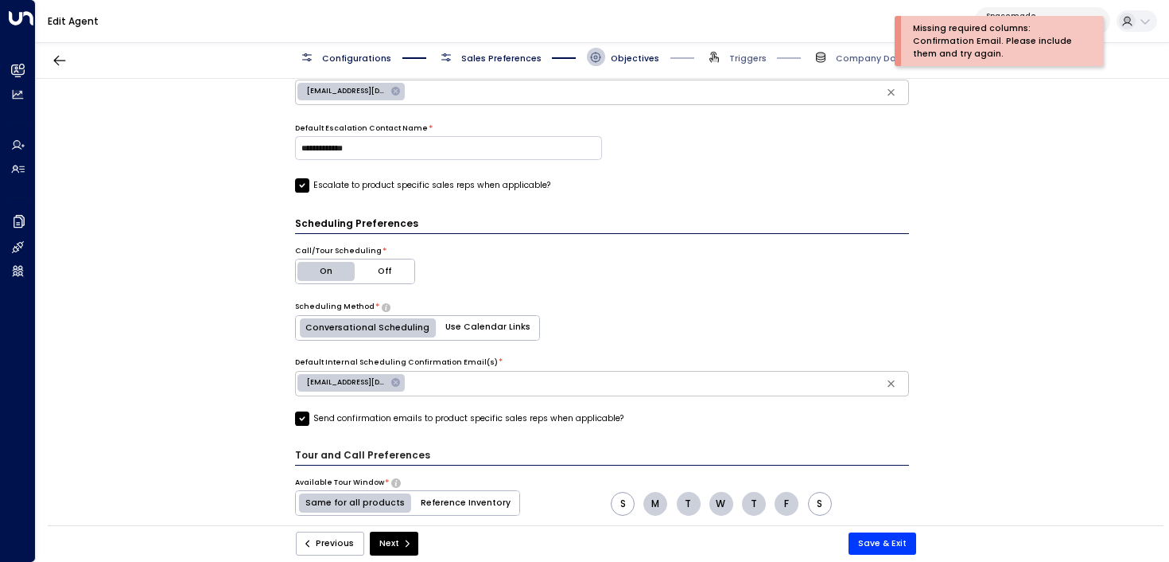
scroll to position [531, 0]
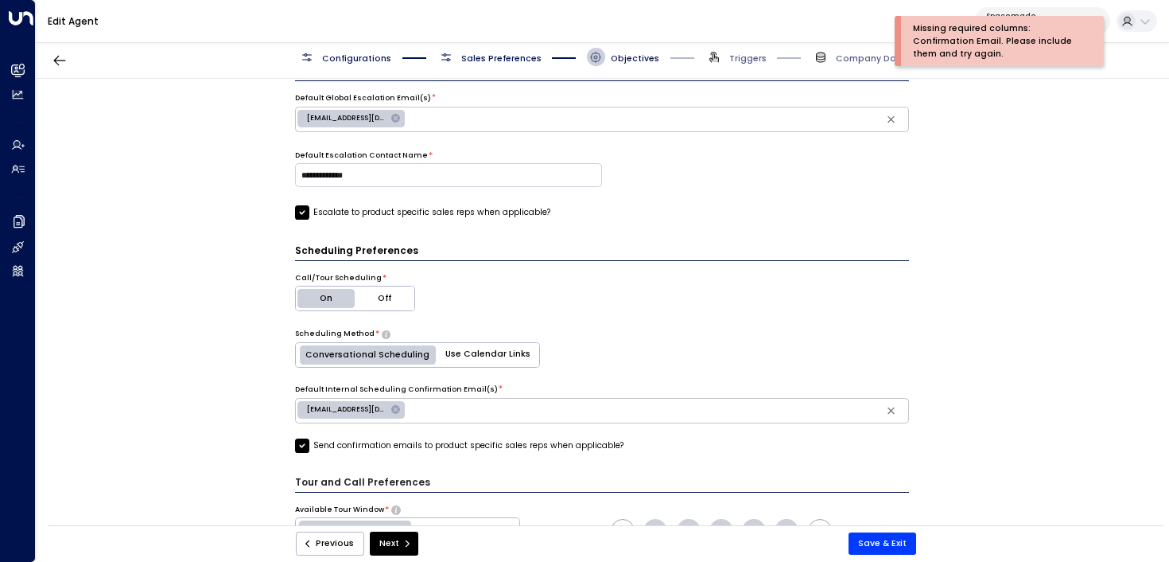
click at [390, 439] on label "Send confirmation emails to product specific sales reps when applicable?" at bounding box center [459, 445] width 328 height 14
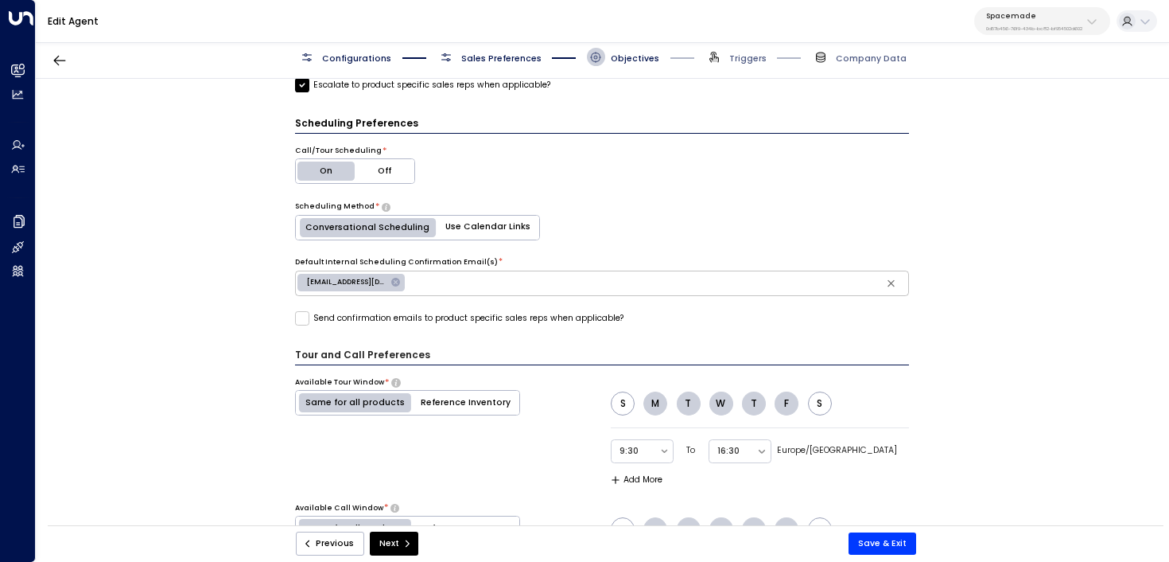
scroll to position [647, 0]
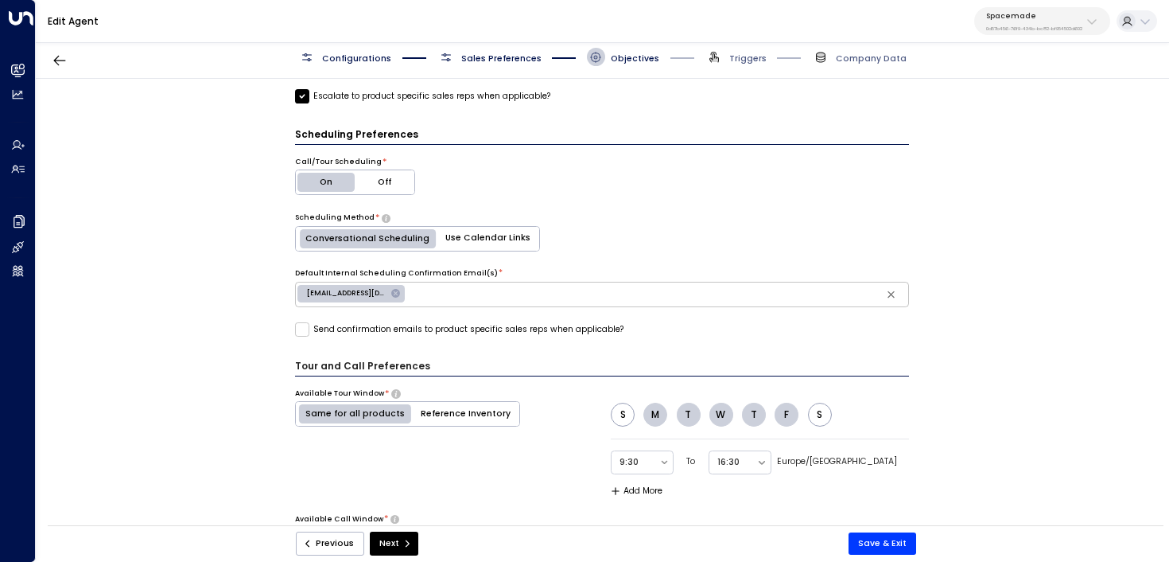
click at [570, 329] on label "Send confirmation emails to product specific sales reps when applicable?" at bounding box center [459, 329] width 328 height 14
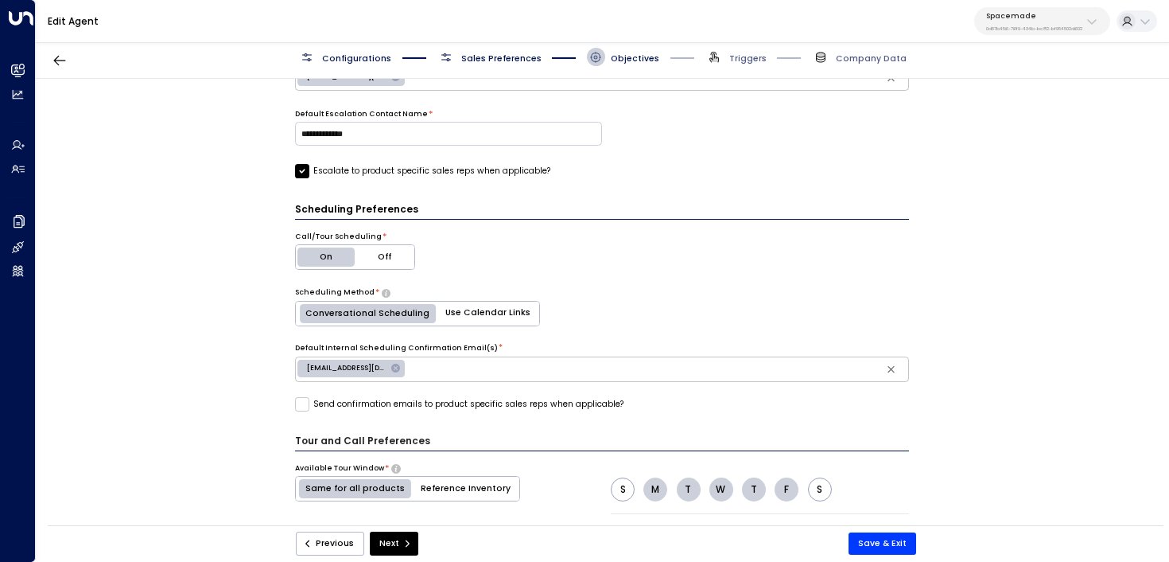
scroll to position [586, 0]
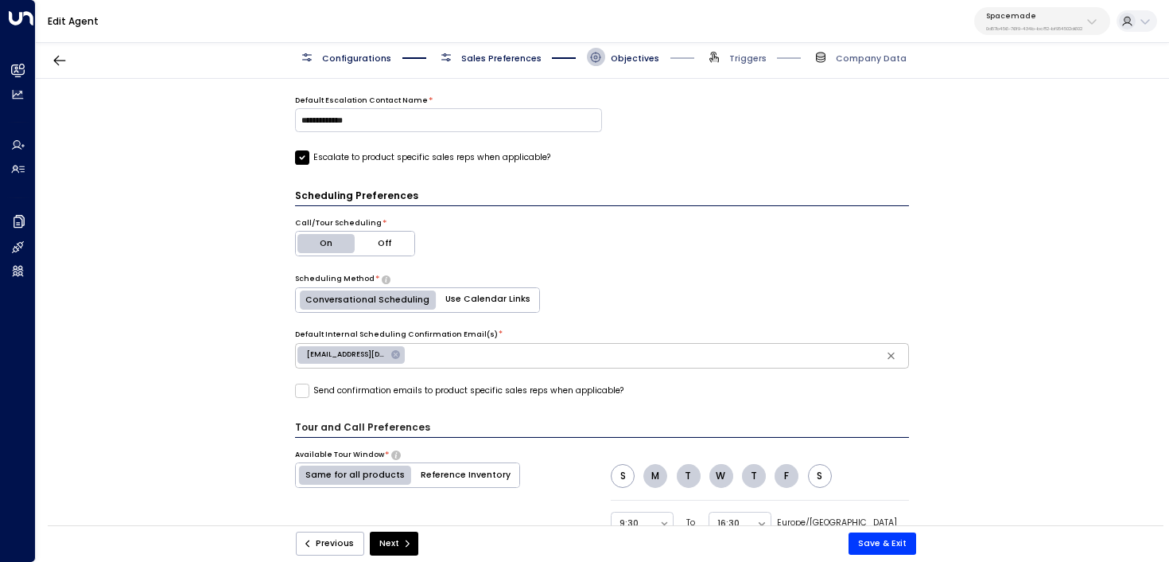
click at [512, 395] on label "Send confirmation emails to product specific sales reps when applicable?" at bounding box center [459, 390] width 328 height 14
click at [402, 540] on icon "submit" at bounding box center [407, 543] width 10 height 10
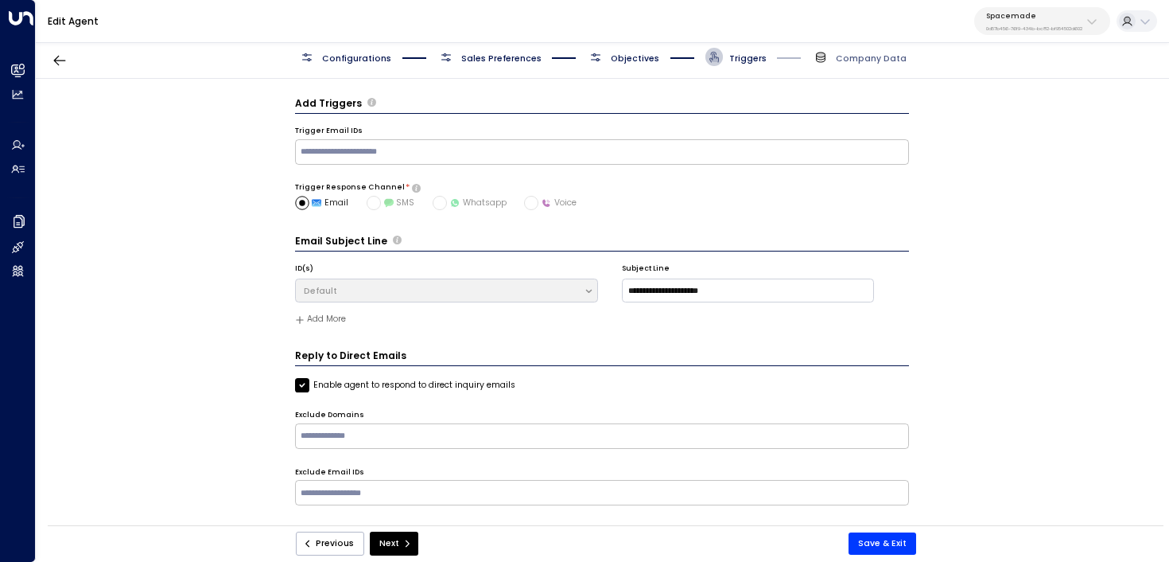
scroll to position [0, 0]
click at [488, 147] on input "text" at bounding box center [601, 152] width 608 height 20
paste input "**********"
type input "**********"
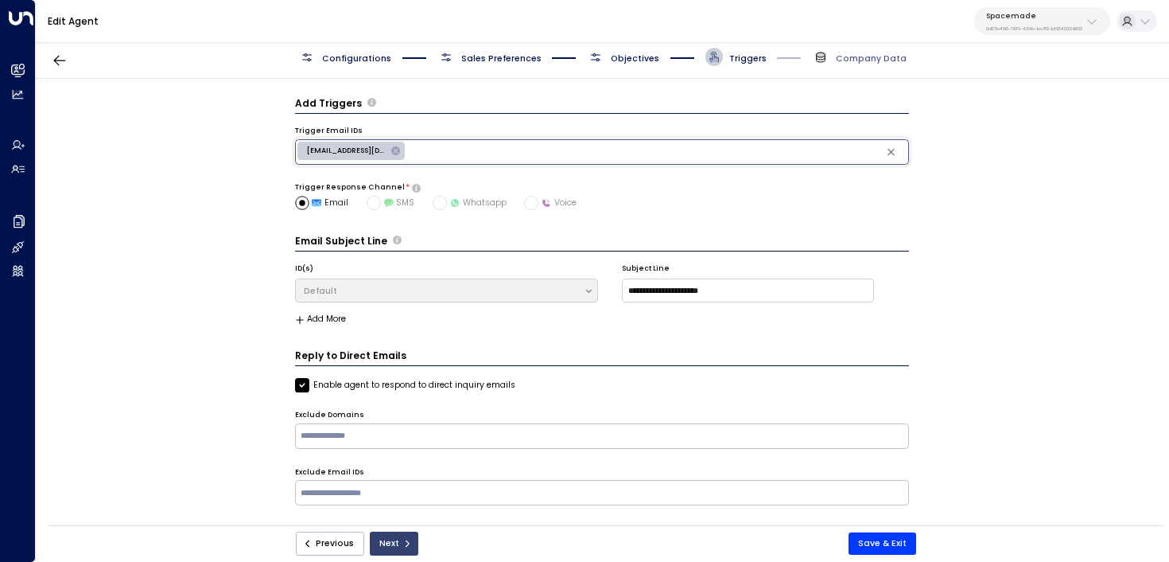
click at [405, 536] on button "Next" at bounding box center [394, 543] width 49 height 24
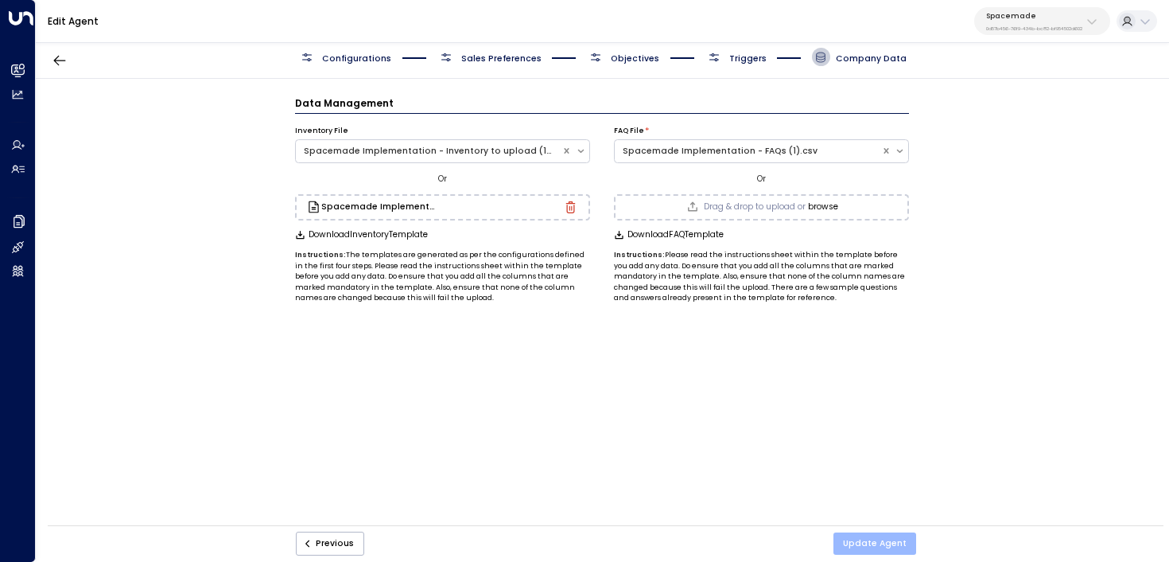
click at [880, 544] on button "Update Agent" at bounding box center [875, 543] width 83 height 22
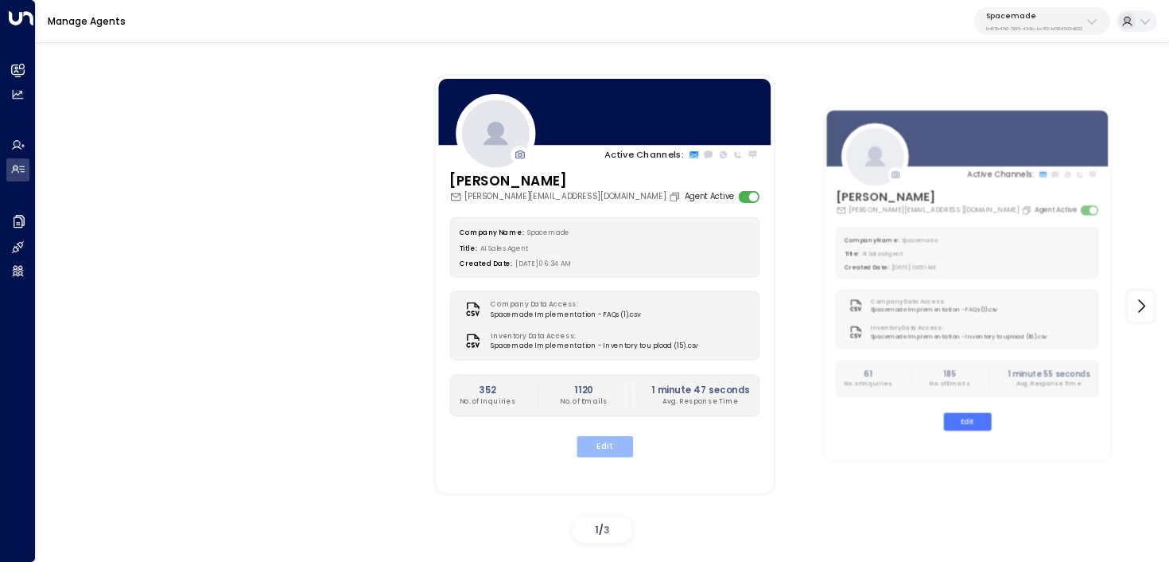
click at [620, 439] on button "Edit" at bounding box center [604, 446] width 56 height 21
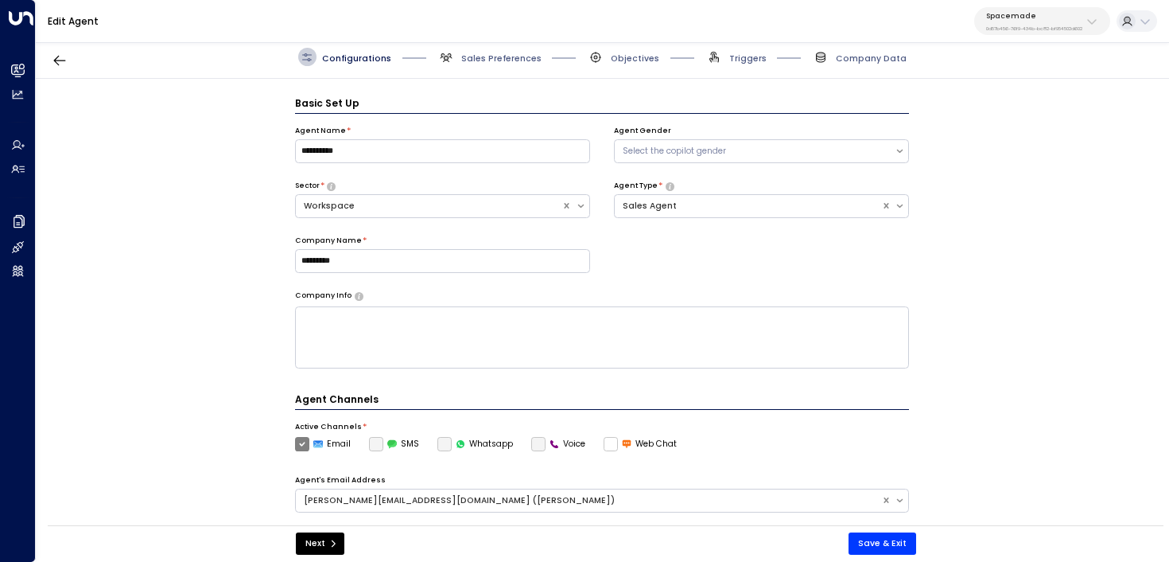
scroll to position [17, 0]
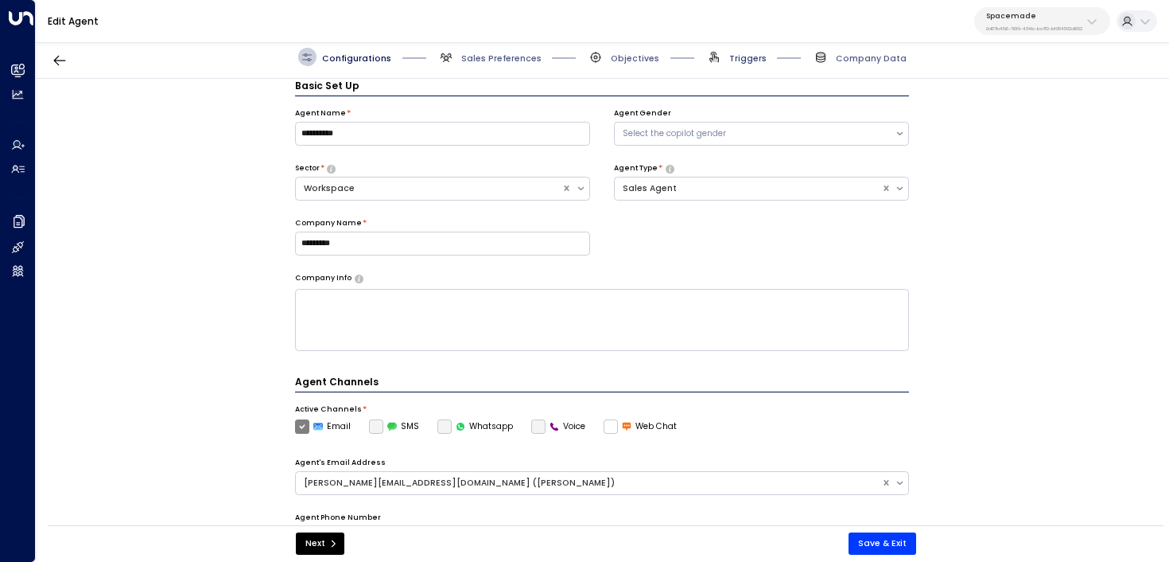
click at [742, 64] on span "Triggers" at bounding box center [747, 58] width 37 height 12
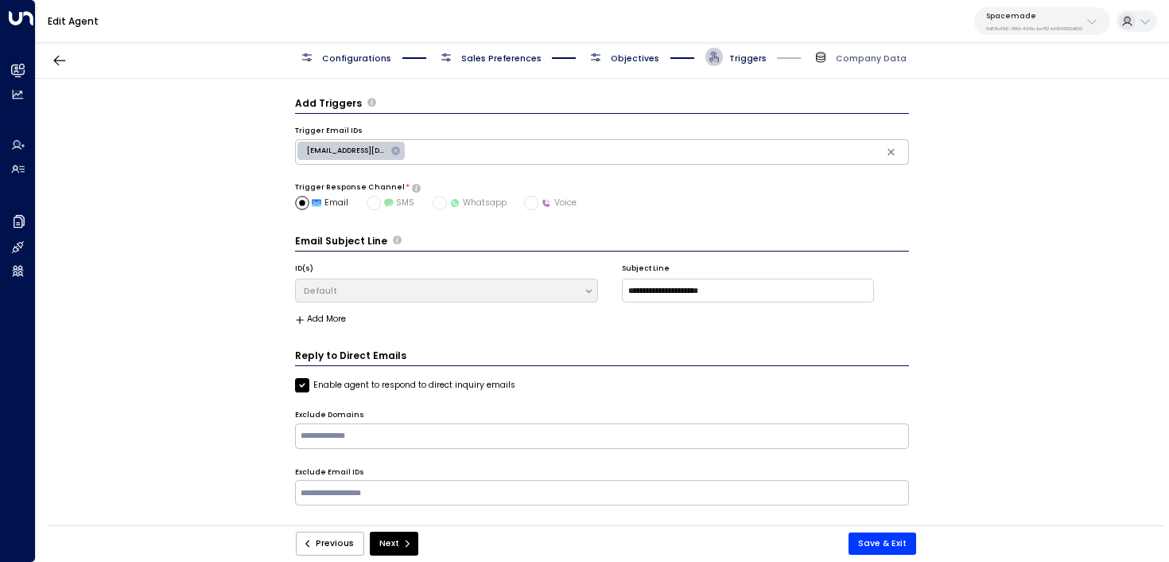
click at [626, 55] on span "Objectives" at bounding box center [635, 58] width 49 height 12
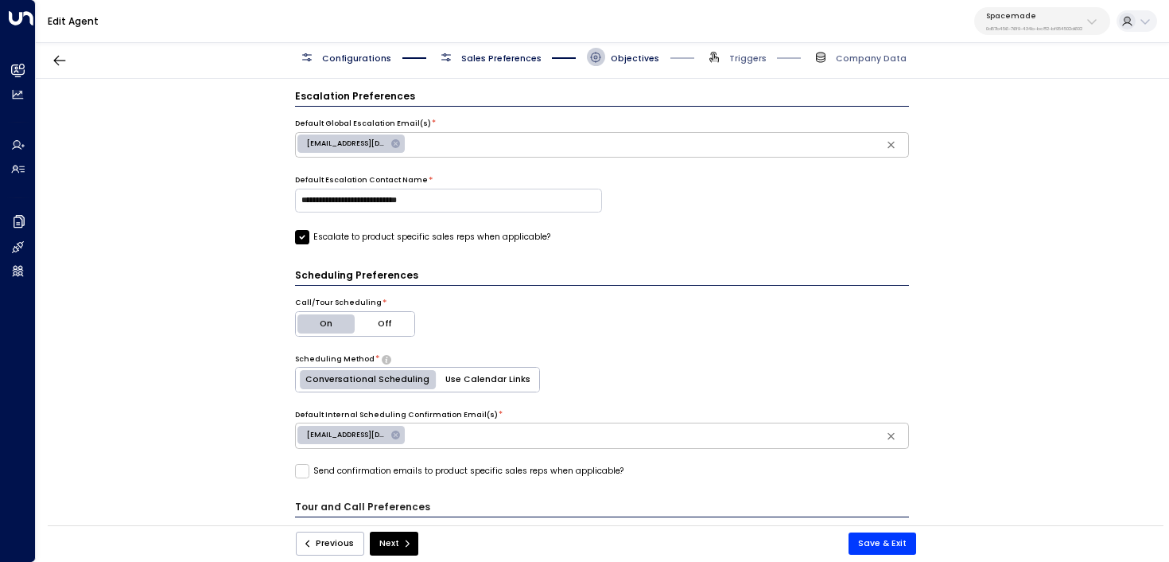
scroll to position [742, 0]
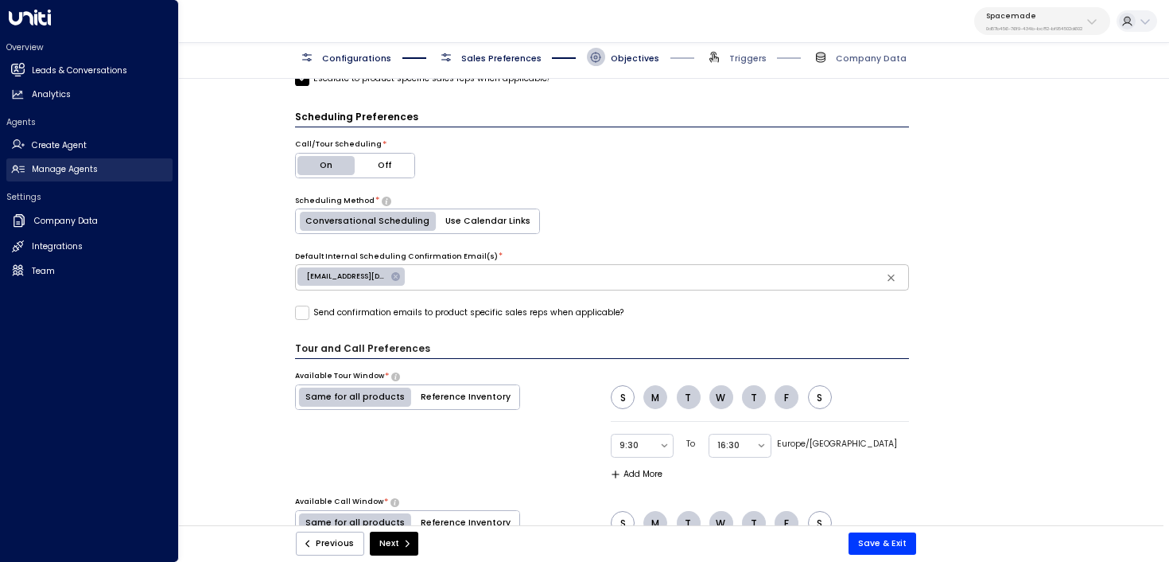
click at [13, 165] on icon at bounding box center [18, 169] width 14 height 14
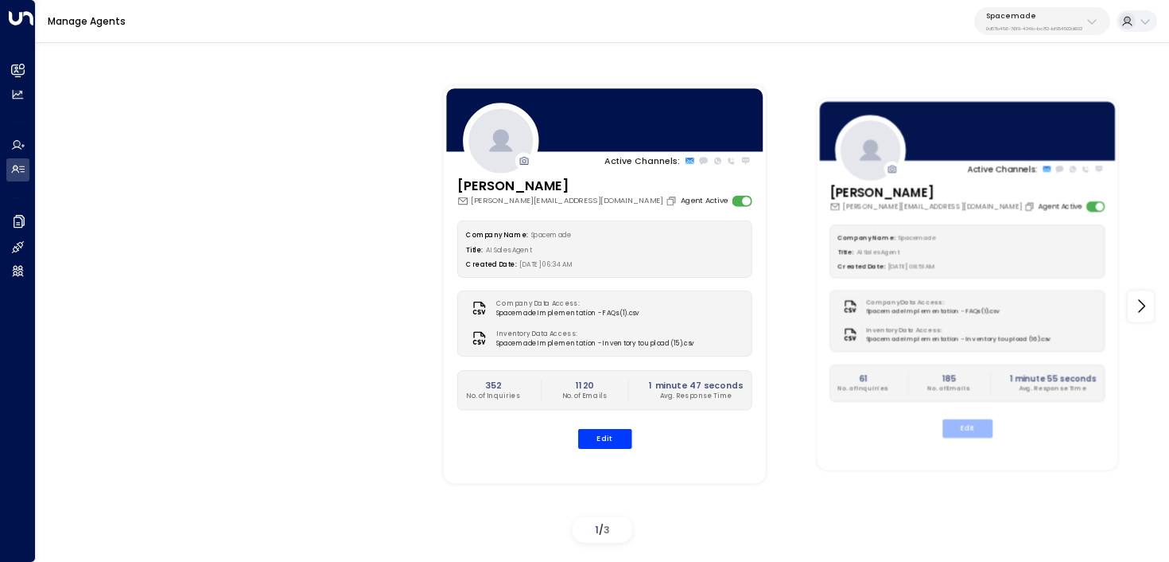
click at [972, 426] on button "Edit" at bounding box center [968, 428] width 50 height 18
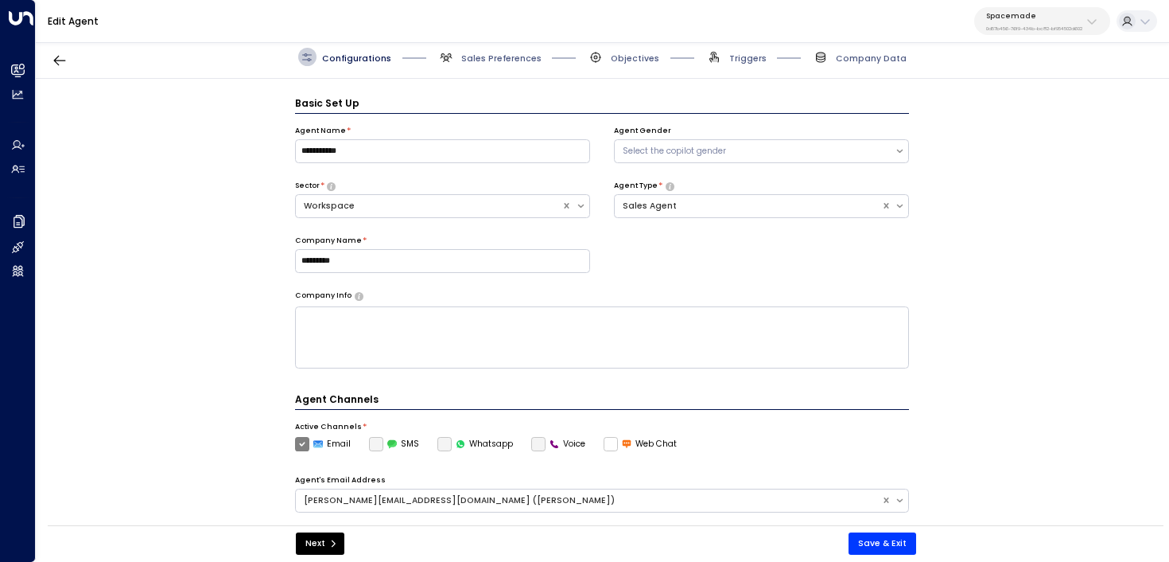
scroll to position [17, 0]
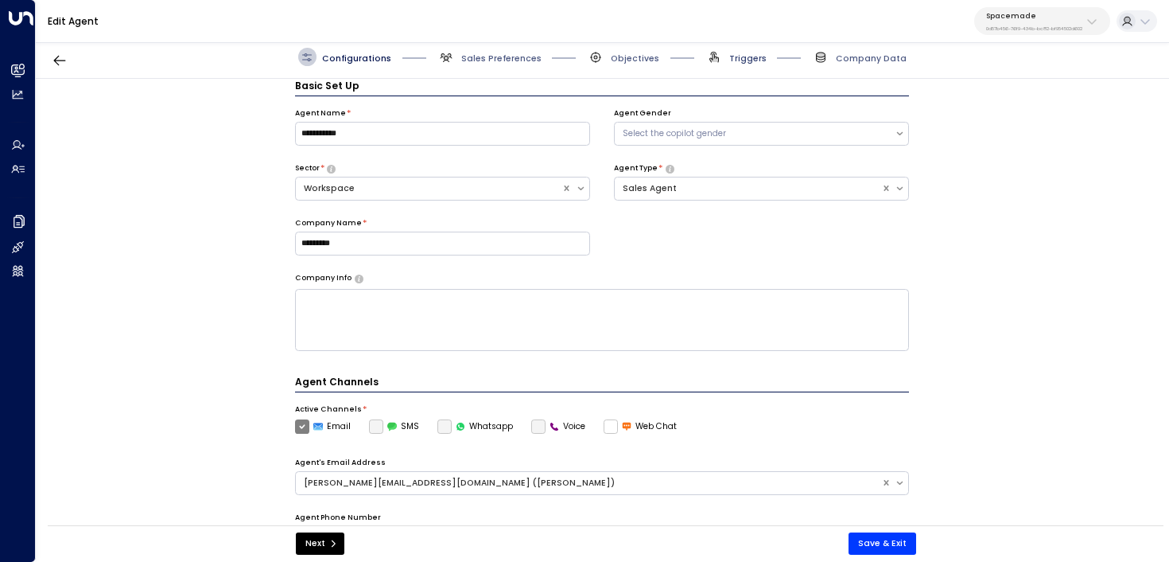
click at [736, 55] on span "Triggers" at bounding box center [747, 58] width 37 height 12
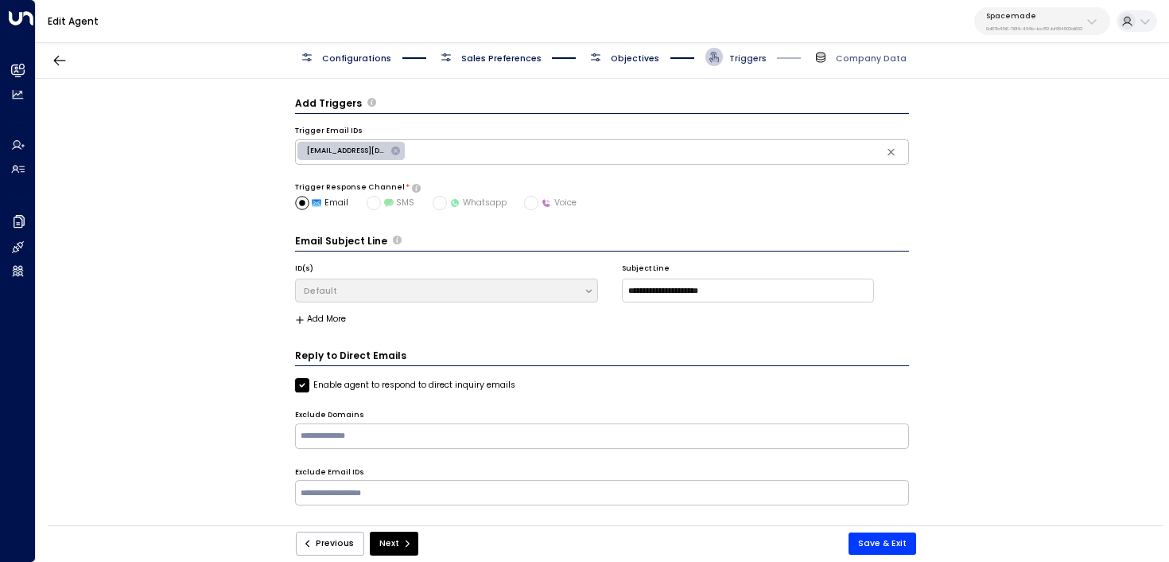
scroll to position [0, 0]
click at [196, 317] on div "**********" at bounding box center [602, 306] width 1133 height 454
click at [636, 44] on div "Configurations Sales Preferences Objectives Triggers Company Data" at bounding box center [602, 57] width 1133 height 43
click at [628, 60] on span "Objectives" at bounding box center [635, 58] width 49 height 12
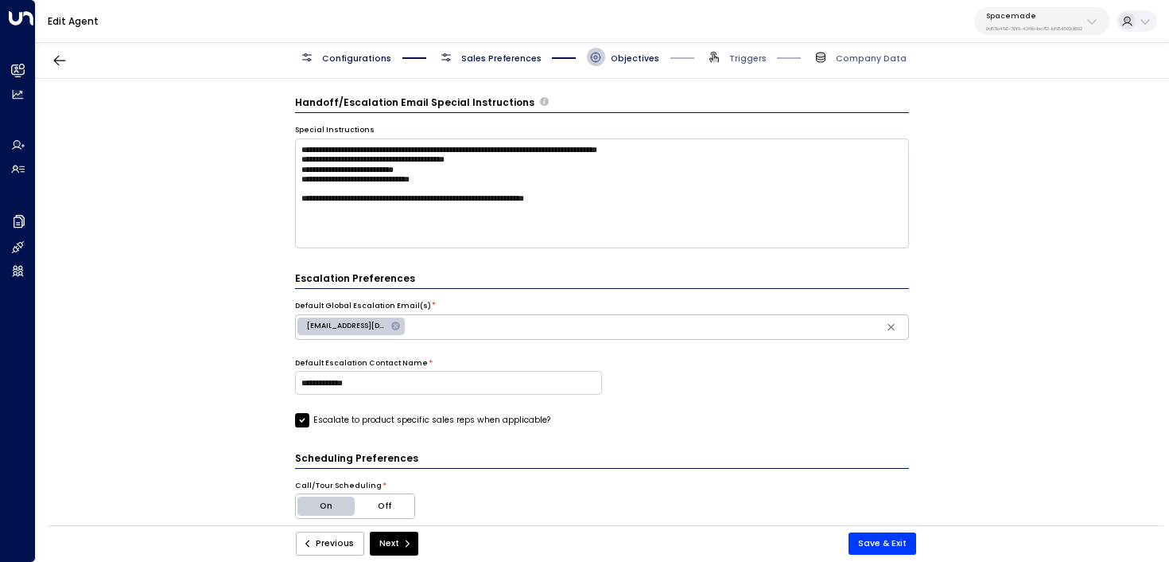
scroll to position [448, 0]
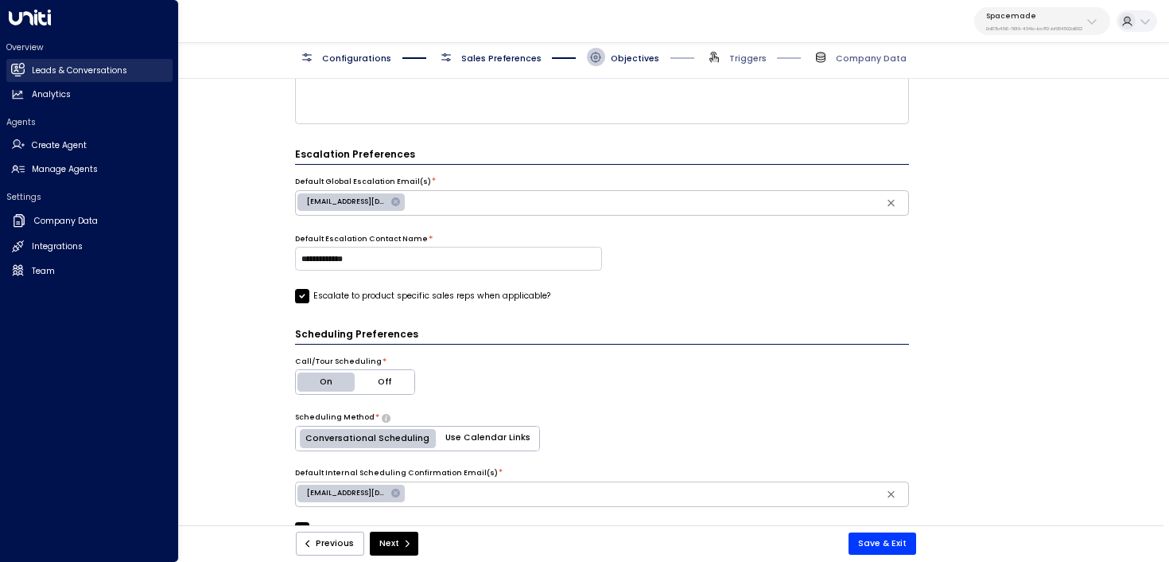
click at [28, 63] on link "Leads & Conversations Leads & Conversations" at bounding box center [89, 70] width 166 height 23
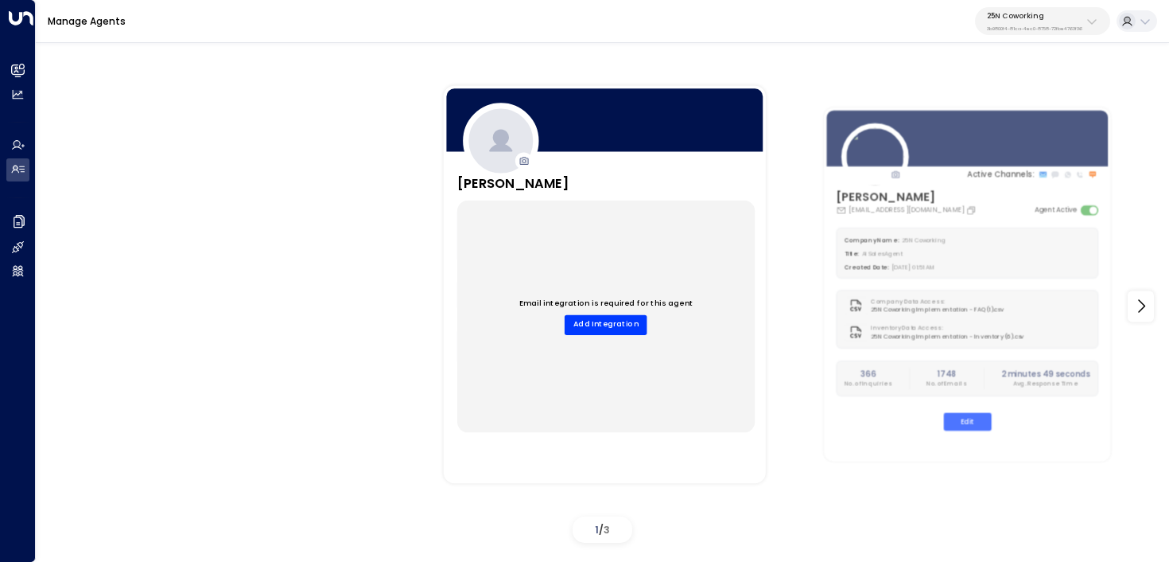
click at [1037, 22] on div "25N Coworking 3b9800f4-81ca-4ec0-8758-72fbe4763f36" at bounding box center [1034, 21] width 95 height 21
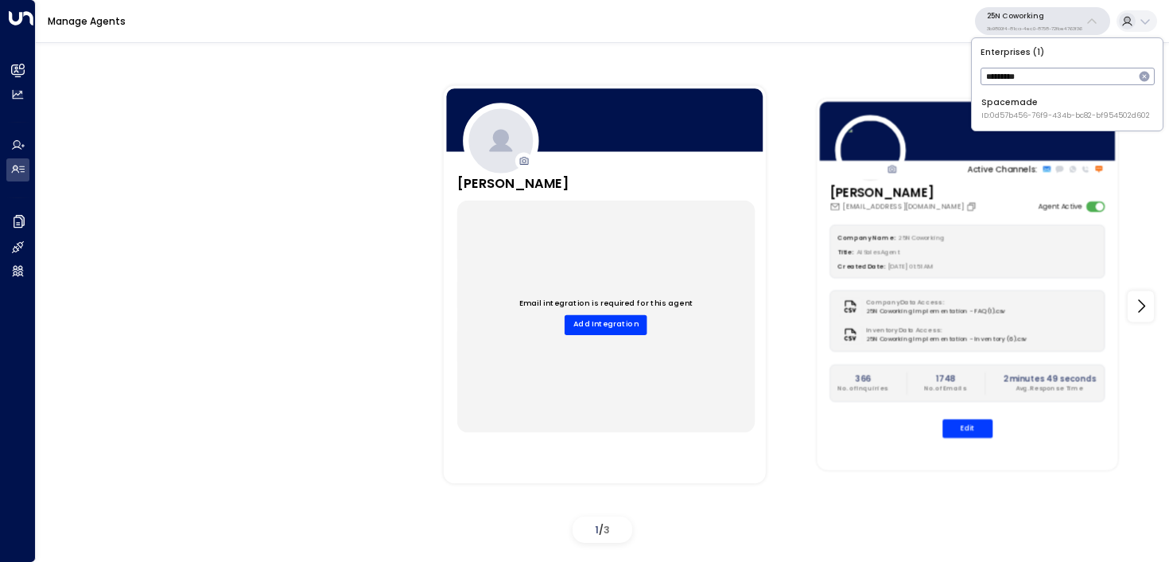
type input "*********"
click at [1013, 131] on div at bounding box center [968, 131] width 301 height 64
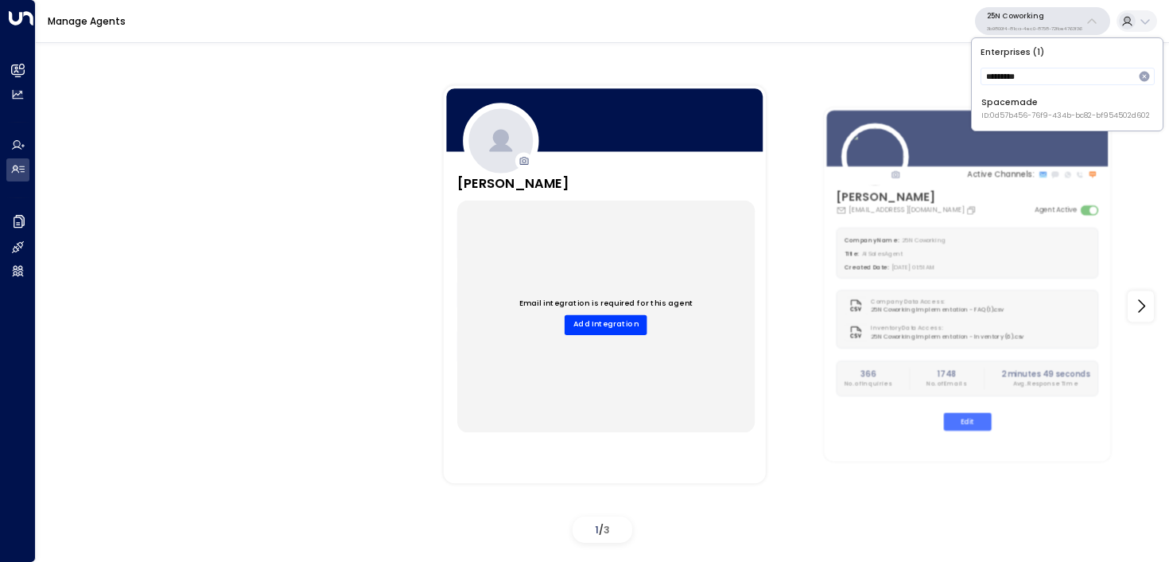
click at [1046, 108] on div "Spacemade ID: 0d57b456-76f9-434b-bc82-bf954502d602" at bounding box center [1066, 108] width 169 height 25
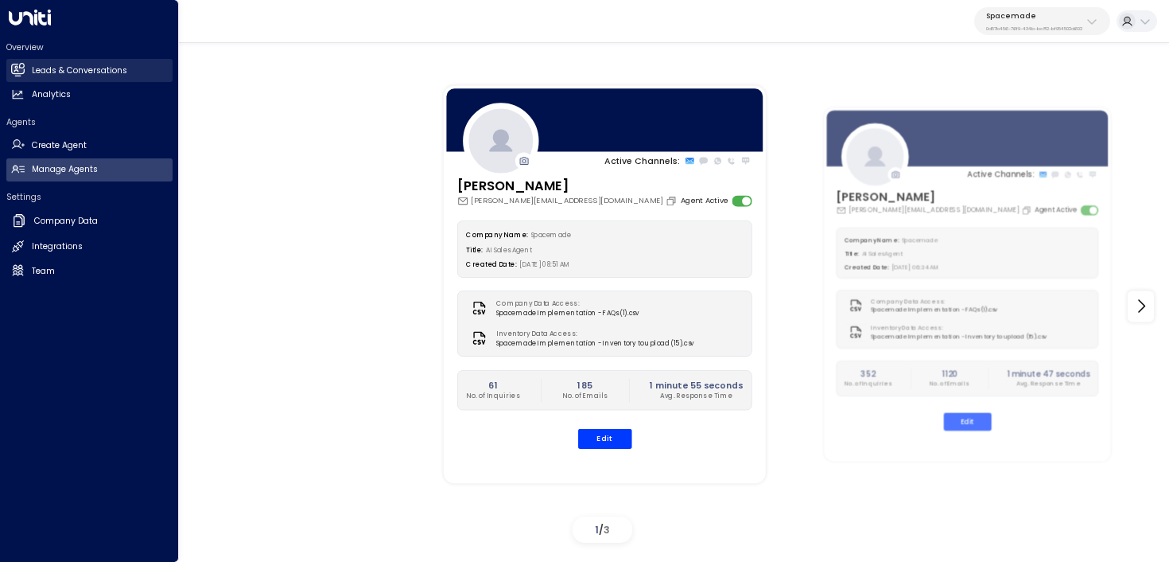
click at [17, 70] on icon at bounding box center [17, 69] width 13 height 10
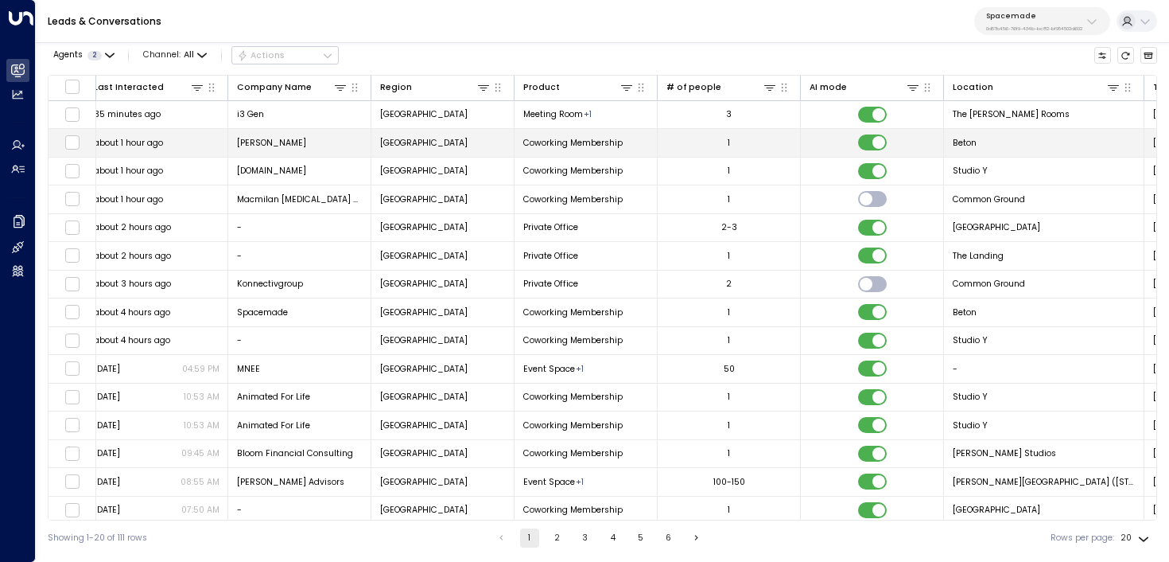
scroll to position [0, 1289]
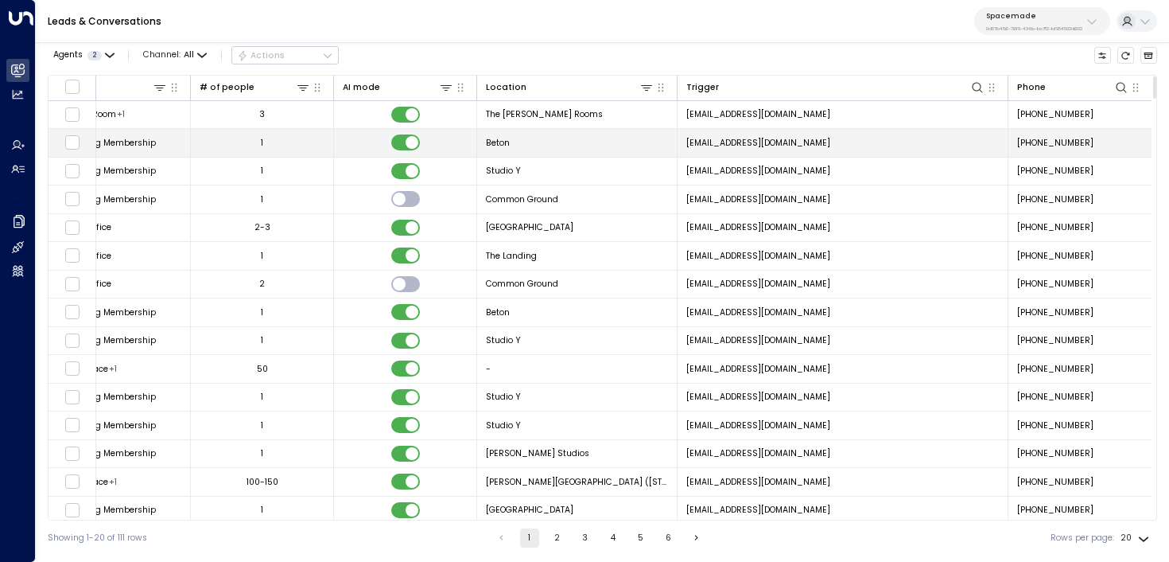
copy span "noreply@notifications.hubspot.com"
drag, startPoint x: 881, startPoint y: 148, endPoint x: 684, endPoint y: 143, distance: 197.3
click at [684, 143] on td "noreply@notifications.hubspot.com" at bounding box center [843, 143] width 331 height 28
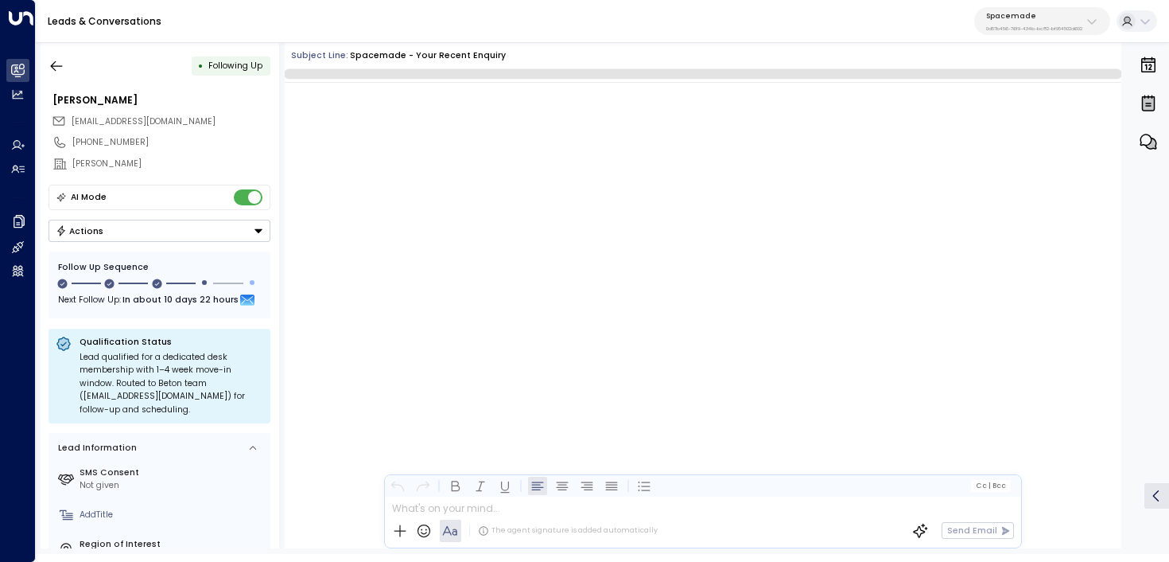
scroll to position [2087, 0]
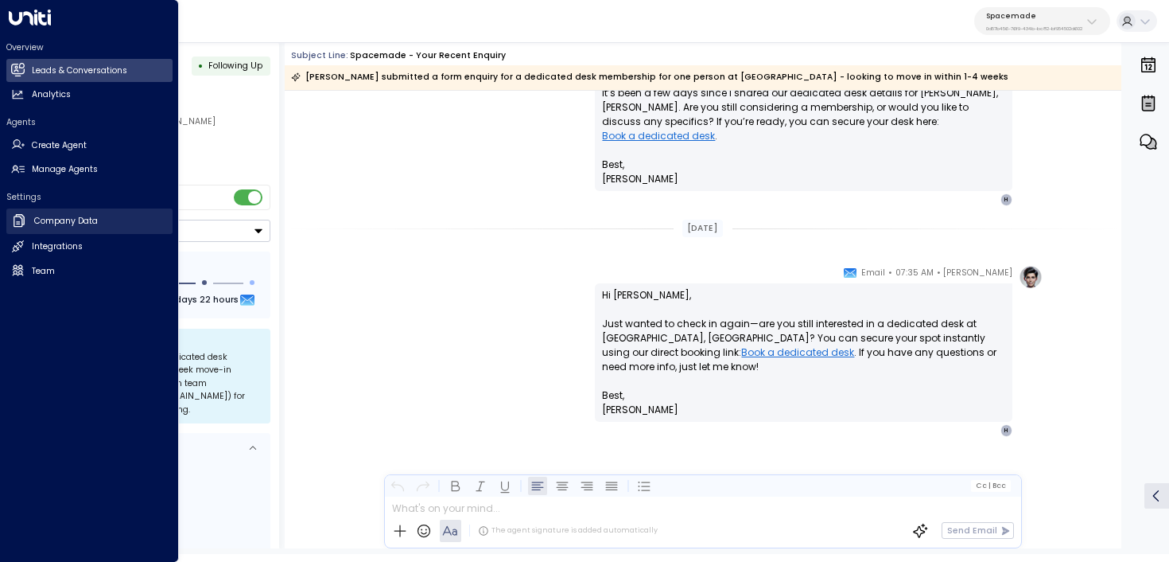
click at [33, 211] on link "Company Data Company Data" at bounding box center [89, 220] width 166 height 25
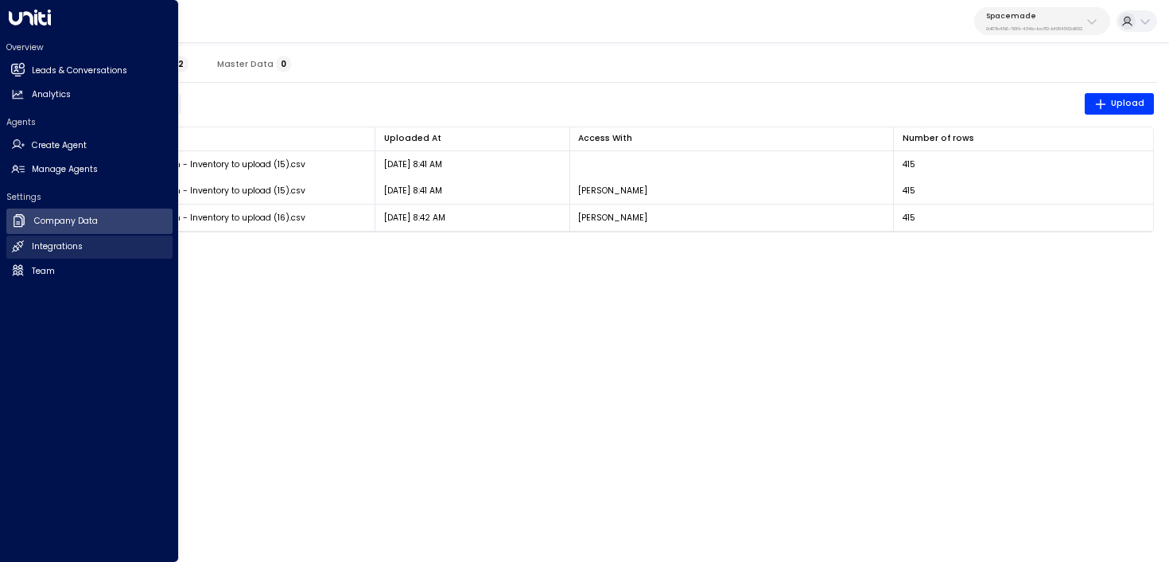
click at [50, 235] on link "Integrations Integrations" at bounding box center [89, 246] width 166 height 23
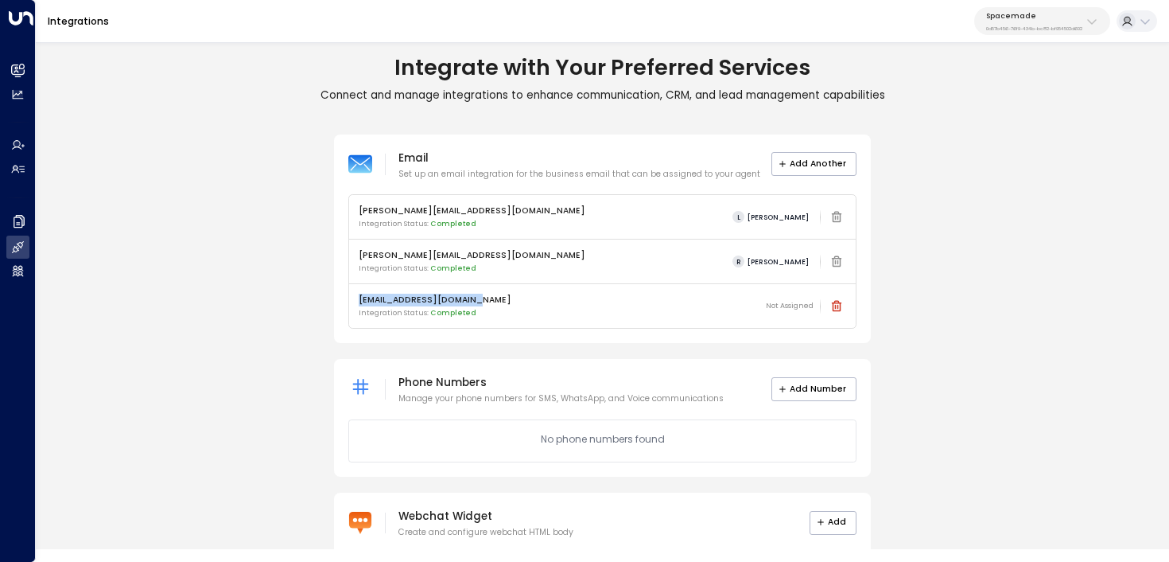
drag, startPoint x: 490, startPoint y: 301, endPoint x: 332, endPoint y: 303, distance: 158.3
click at [332, 303] on div "Email Set up an email integration for the business email that can be assigned t…" at bounding box center [602, 369] width 1133 height 471
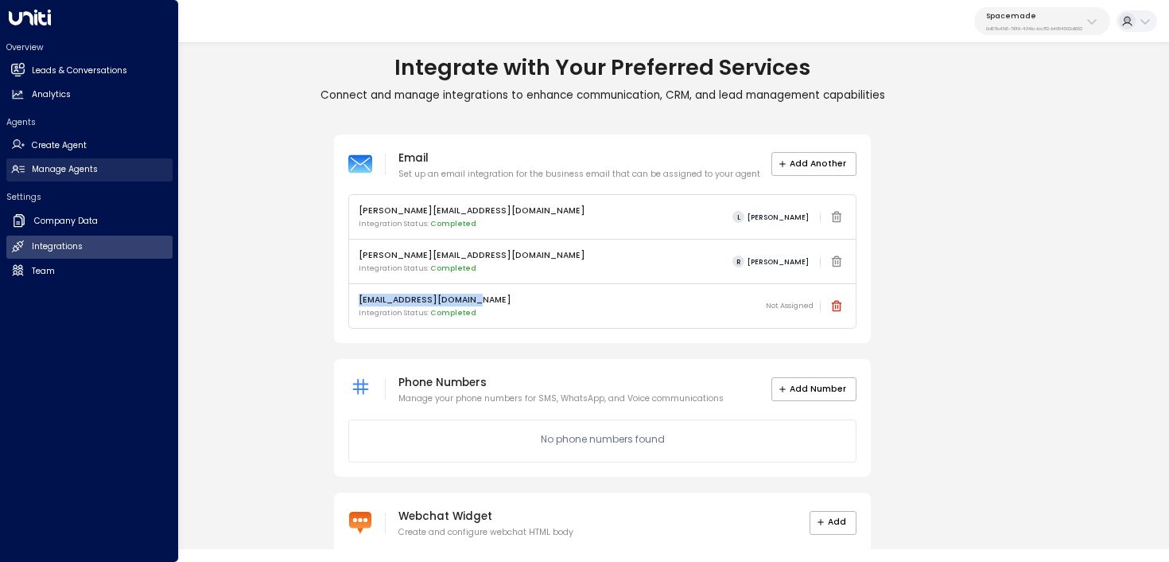
click at [24, 172] on icon at bounding box center [18, 169] width 14 height 14
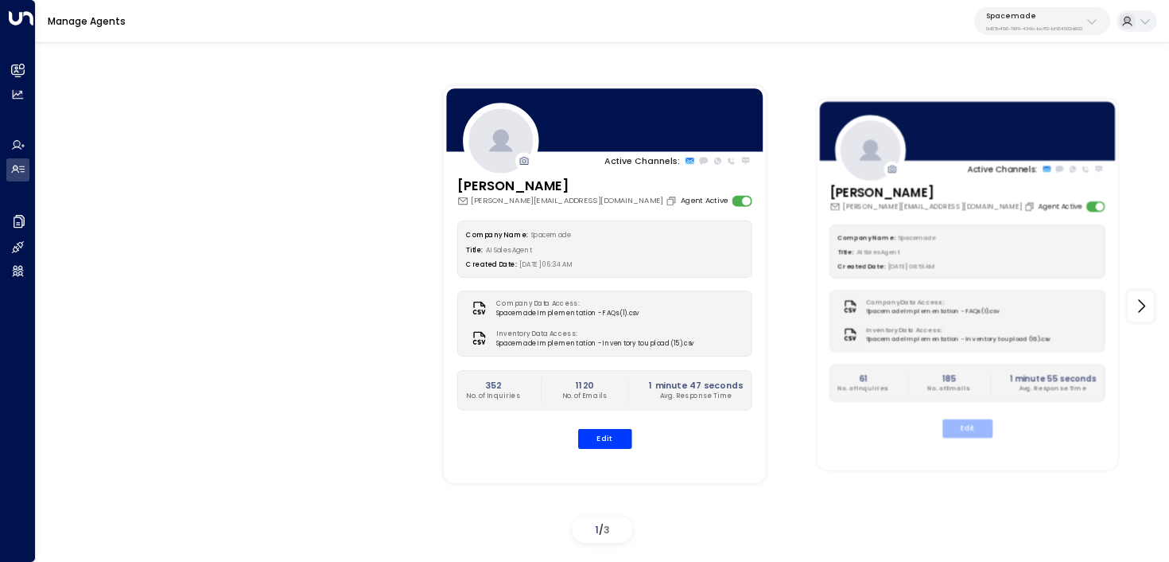
click at [970, 422] on button "Edit" at bounding box center [968, 428] width 50 height 18
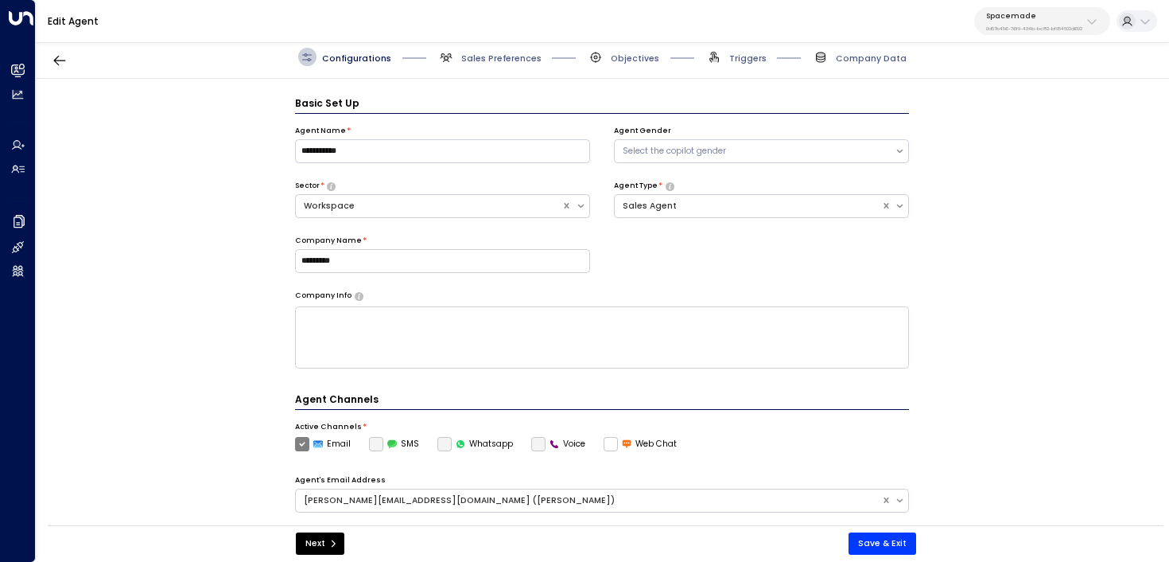
scroll to position [17, 0]
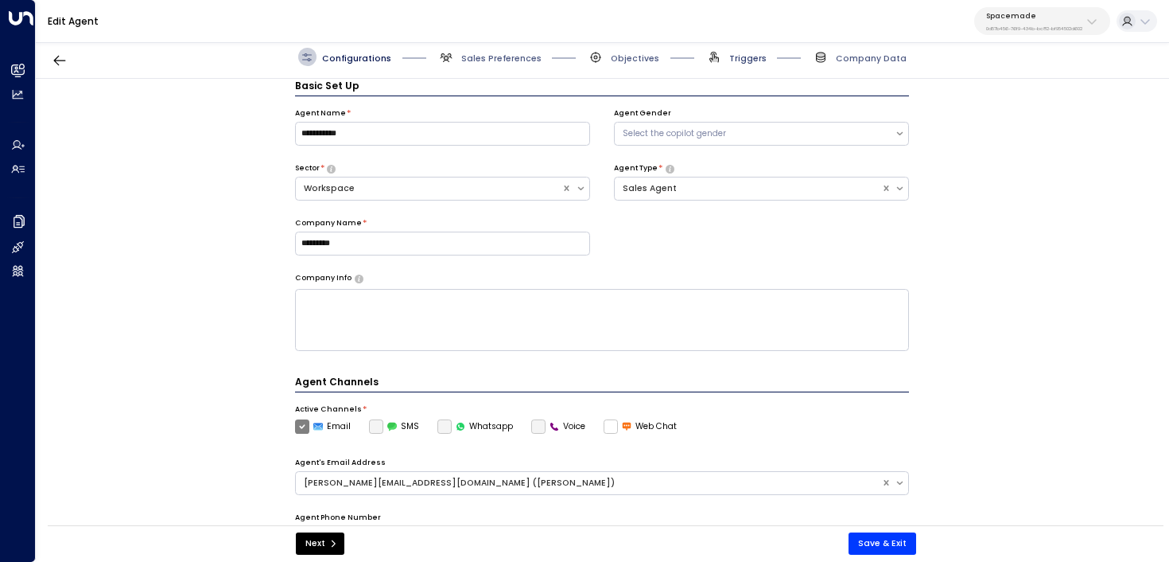
click at [756, 56] on span "Triggers" at bounding box center [747, 58] width 37 height 12
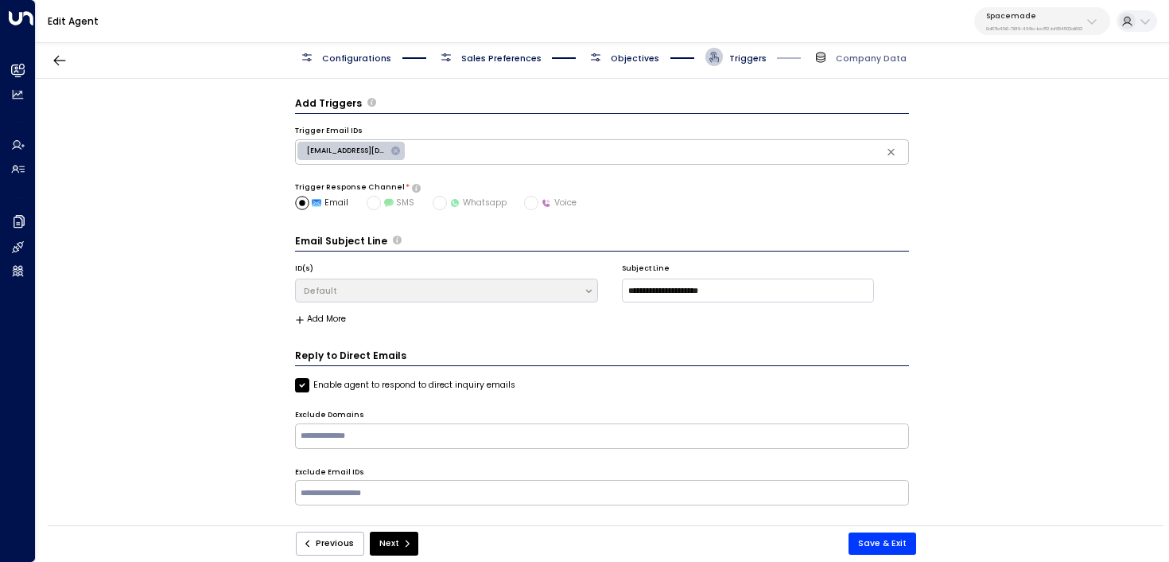
click at [629, 58] on span "Objectives" at bounding box center [635, 58] width 49 height 12
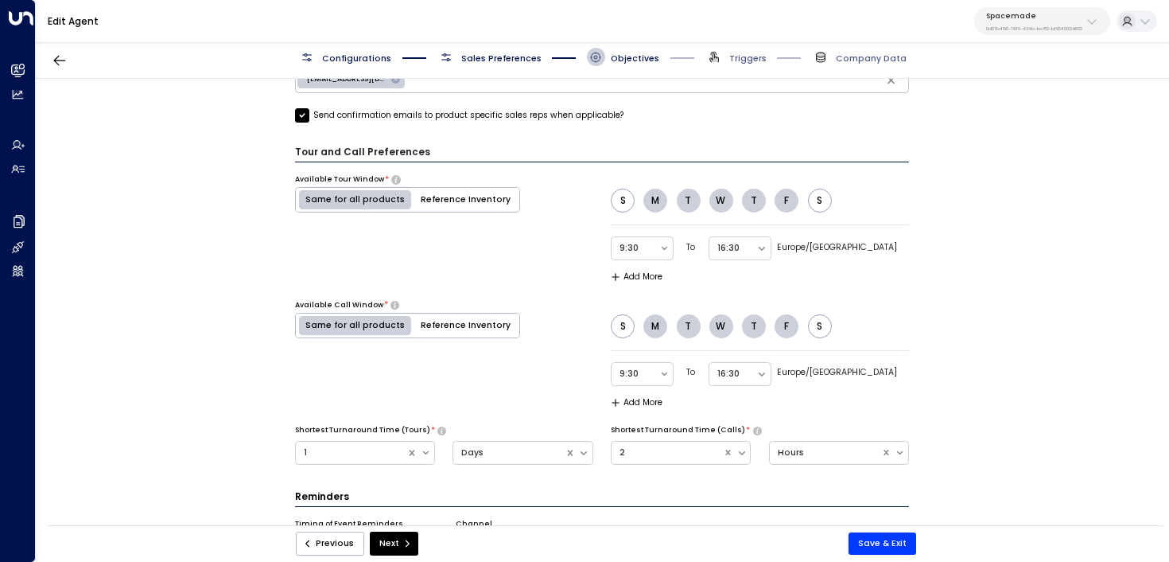
scroll to position [972, 0]
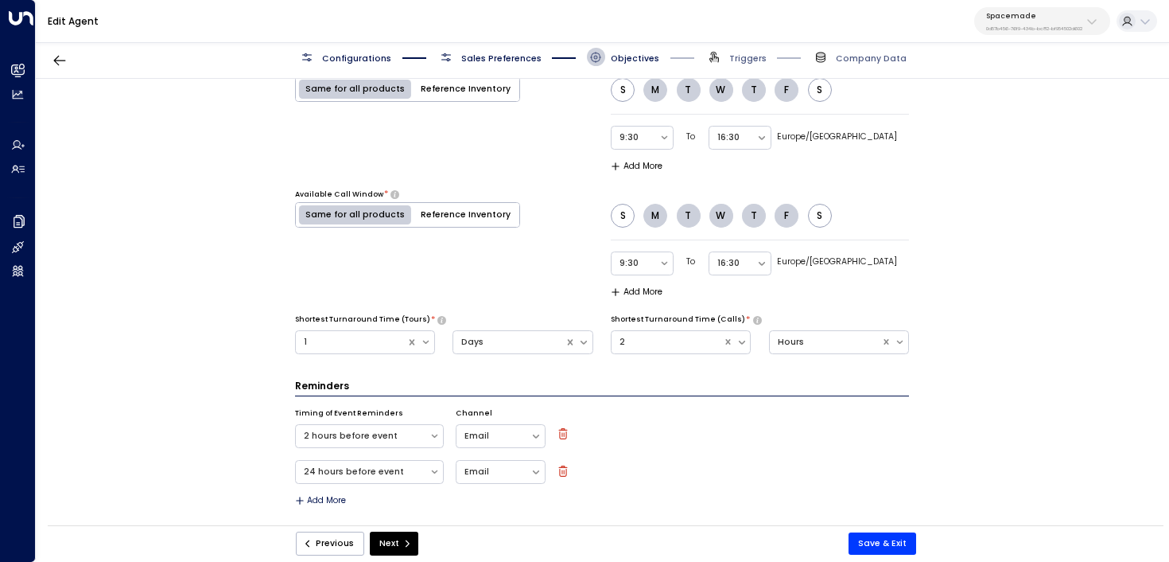
click at [1022, 33] on button "Spacemade 0d57b456-76f9-434b-bc82-bf954502d602" at bounding box center [1042, 21] width 136 height 28
type input "*****"
click at [1055, 118] on span "ID: 79d65865-1365-41cc-9dd2-ab2246952f84" at bounding box center [1060, 116] width 165 height 11
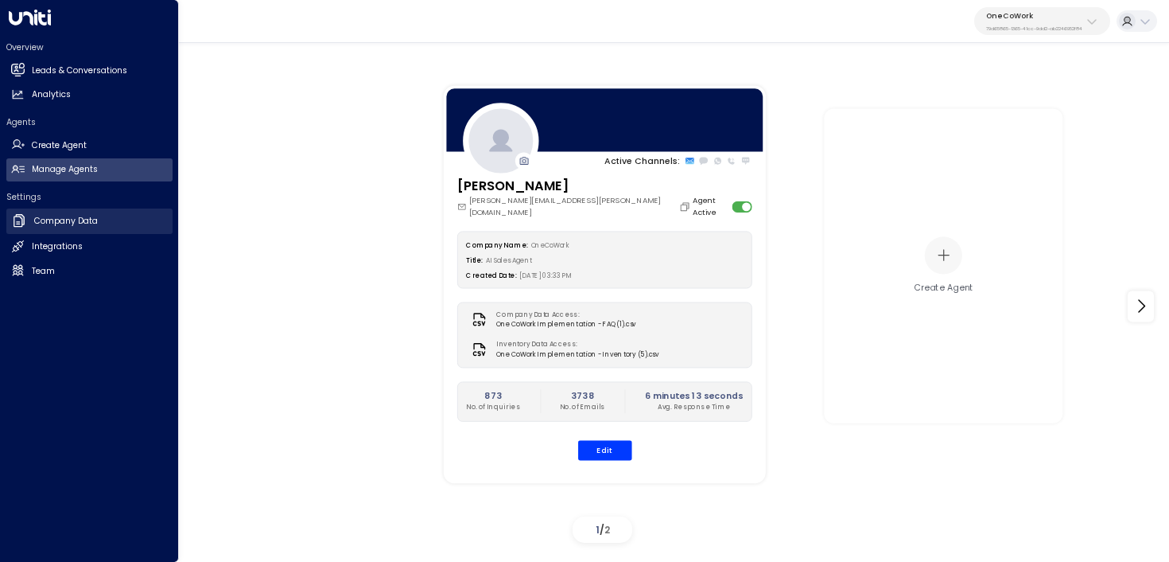
click at [17, 223] on icon at bounding box center [19, 220] width 16 height 16
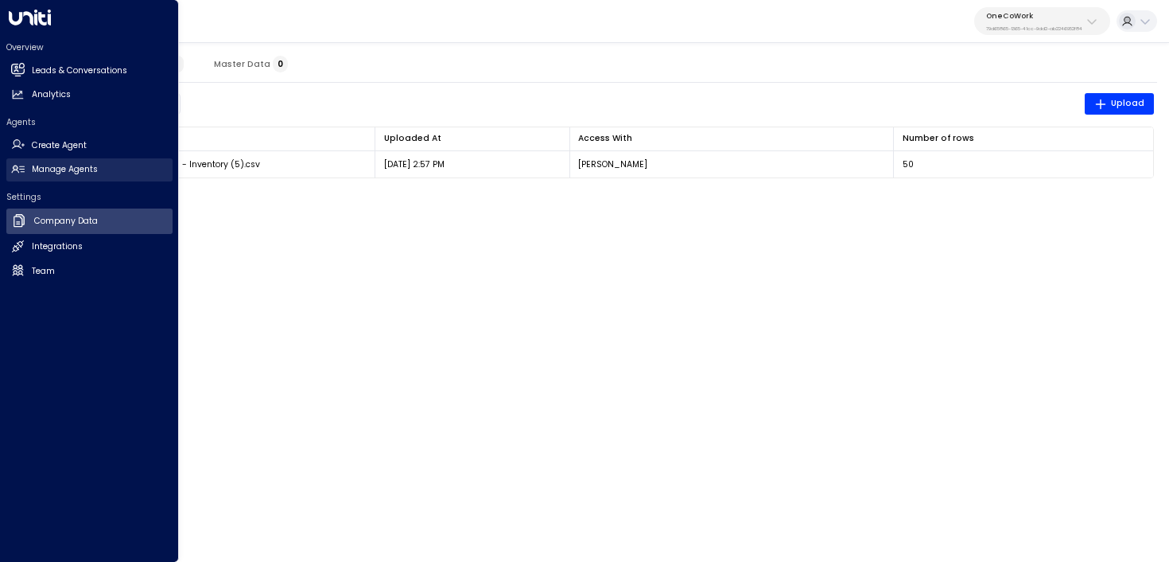
click at [12, 177] on link "Manage Agents Manage Agents" at bounding box center [89, 169] width 166 height 23
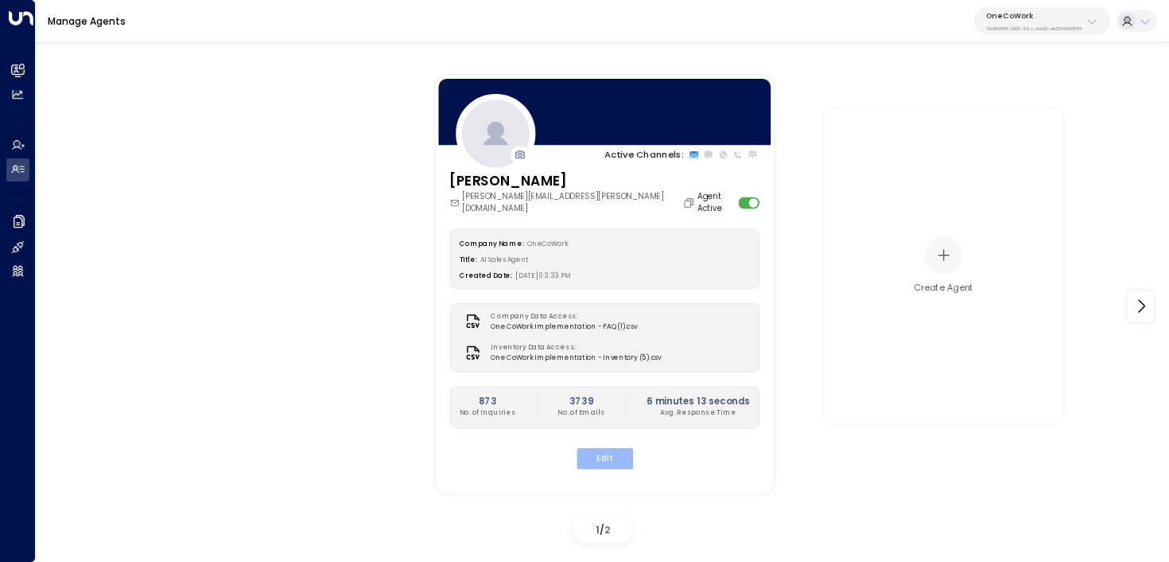
click at [597, 450] on button "Edit" at bounding box center [604, 457] width 56 height 21
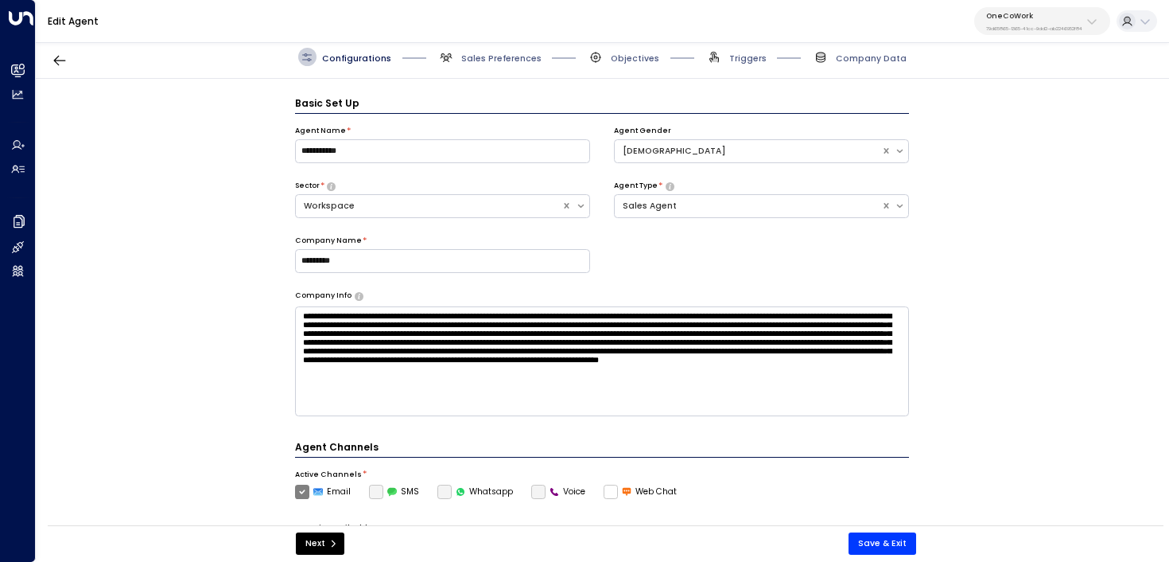
scroll to position [17, 0]
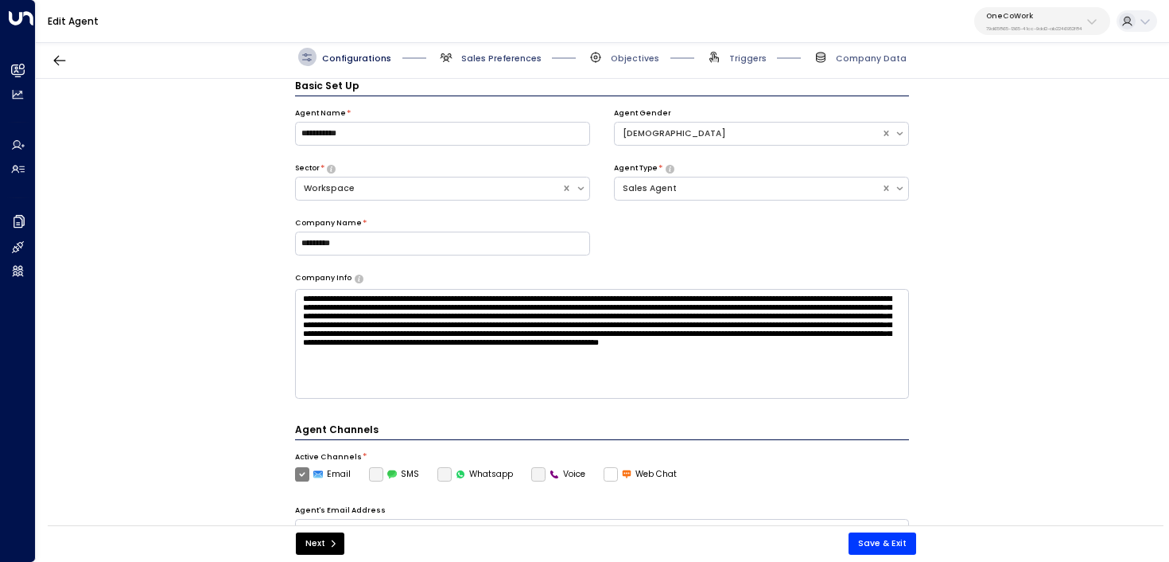
click at [480, 60] on span "Sales Preferences" at bounding box center [501, 58] width 80 height 12
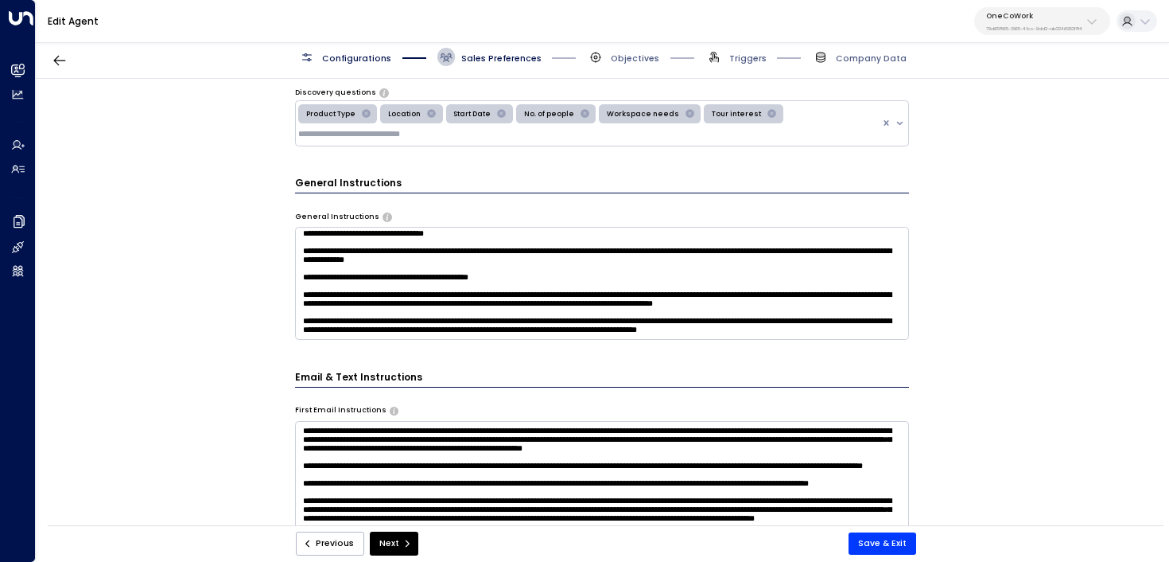
scroll to position [126, 0]
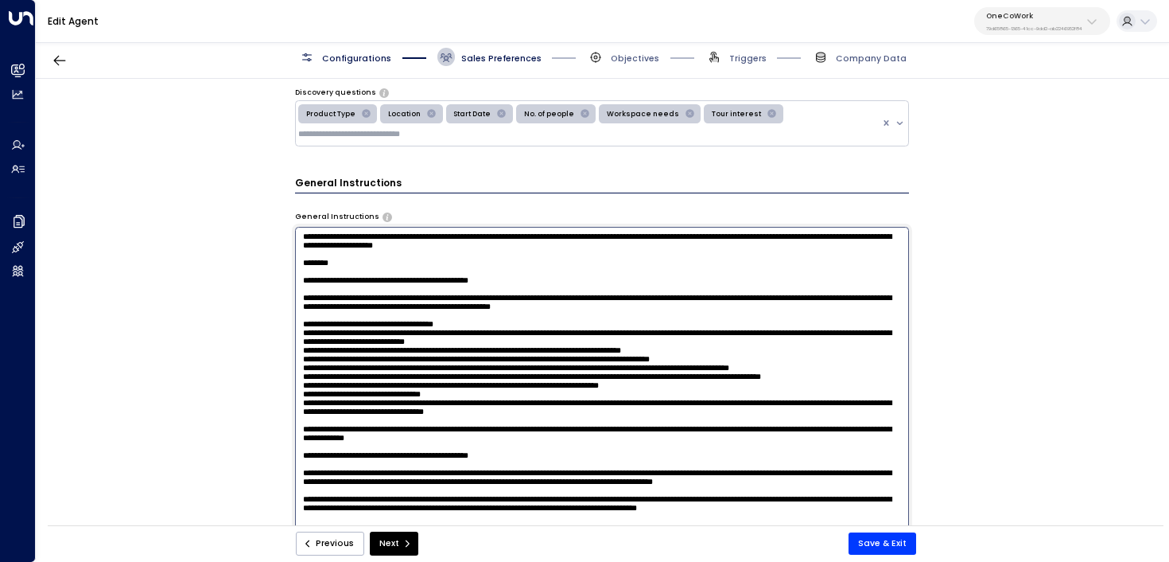
drag, startPoint x: 387, startPoint y: 359, endPoint x: 276, endPoint y: 285, distance: 133.7
click at [276, 285] on div "**********" at bounding box center [602, 306] width 1133 height 454
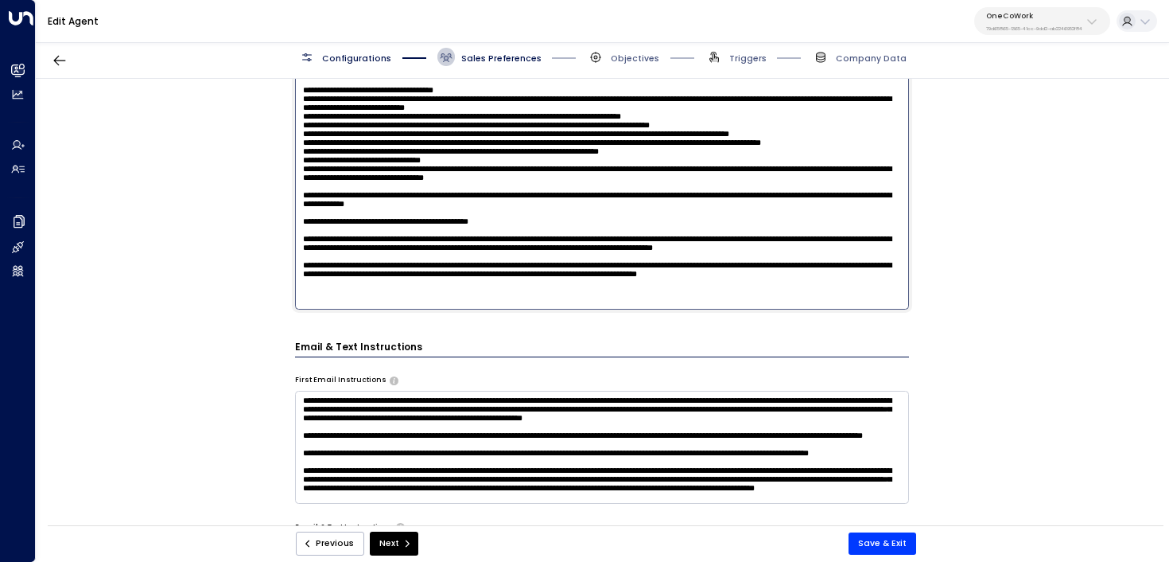
scroll to position [814, 0]
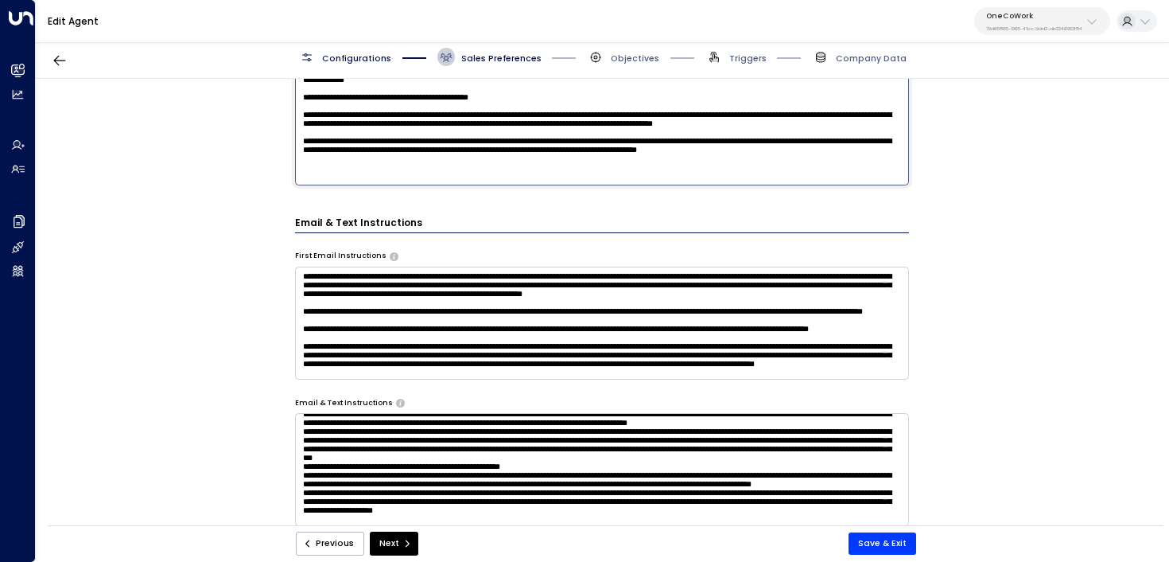
drag, startPoint x: 381, startPoint y: 205, endPoint x: 294, endPoint y: 123, distance: 119.3
click at [295, 123] on textarea at bounding box center [602, 27] width 615 height 317
click at [386, 544] on button "Next" at bounding box center [394, 543] width 49 height 24
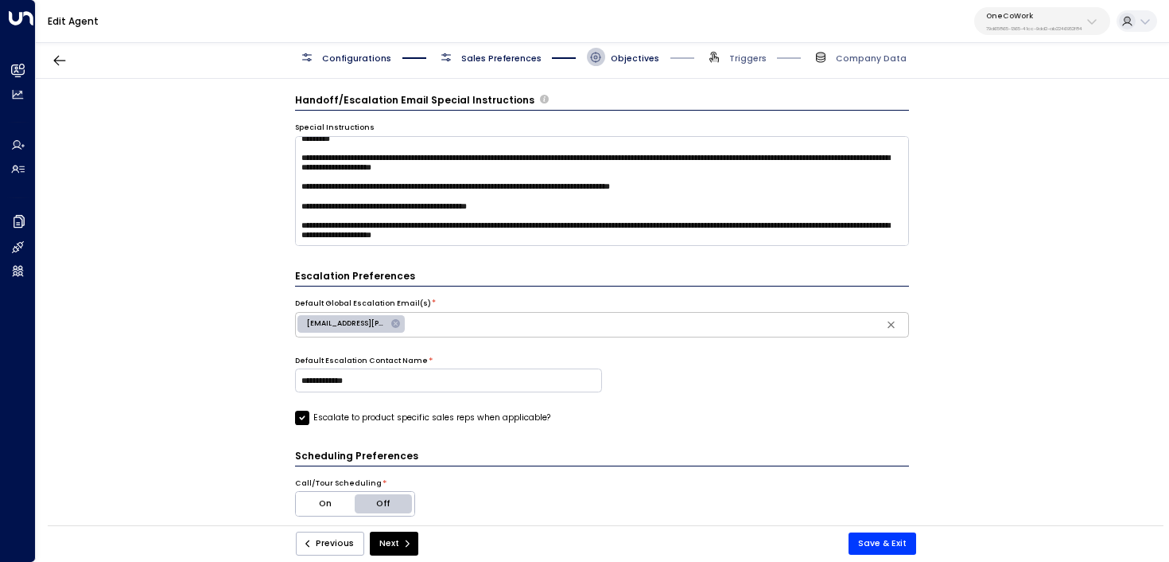
scroll to position [548, 0]
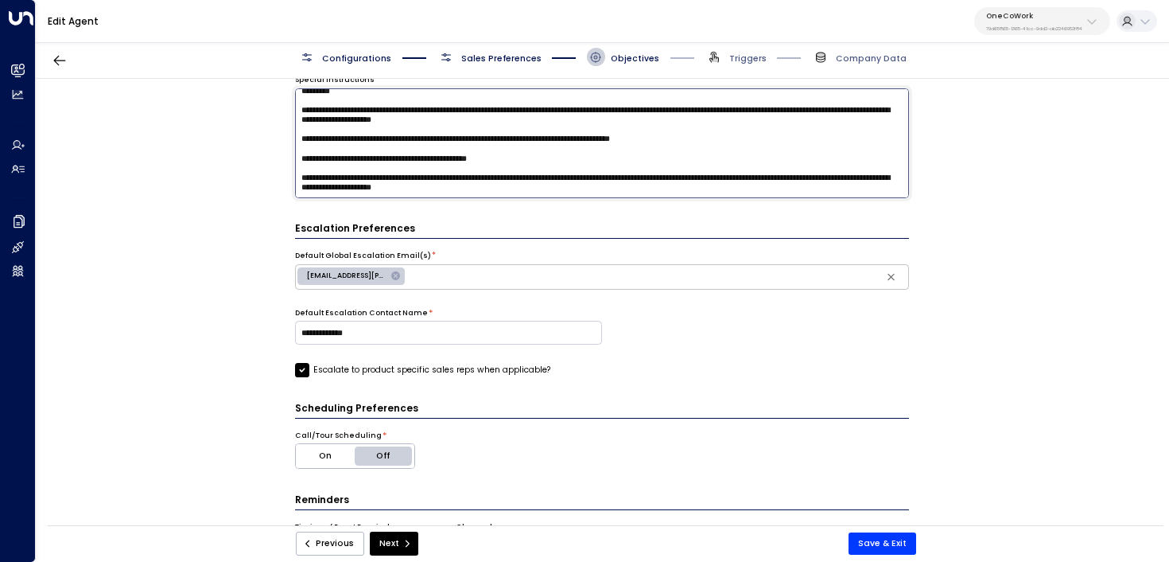
click at [622, 189] on textarea at bounding box center [602, 143] width 615 height 110
paste textarea "**********"
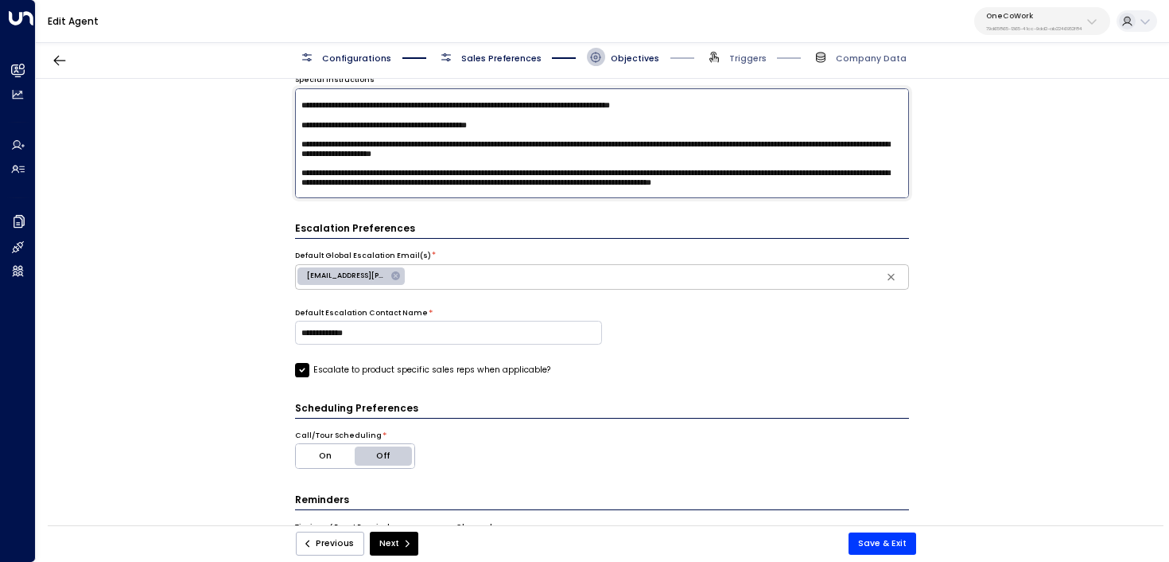
scroll to position [196, 0]
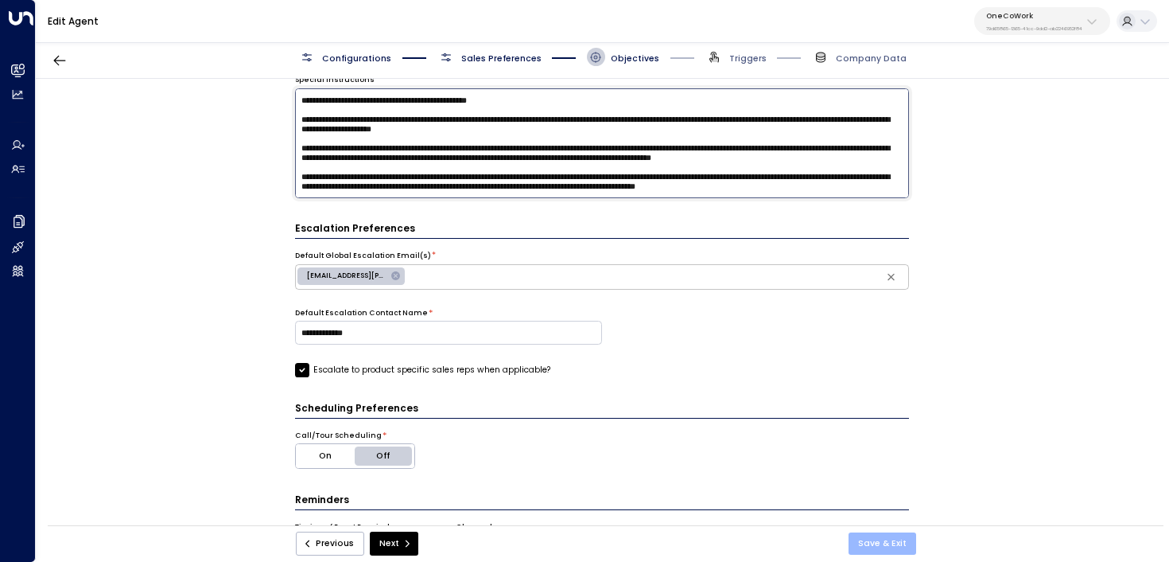
type textarea "**********"
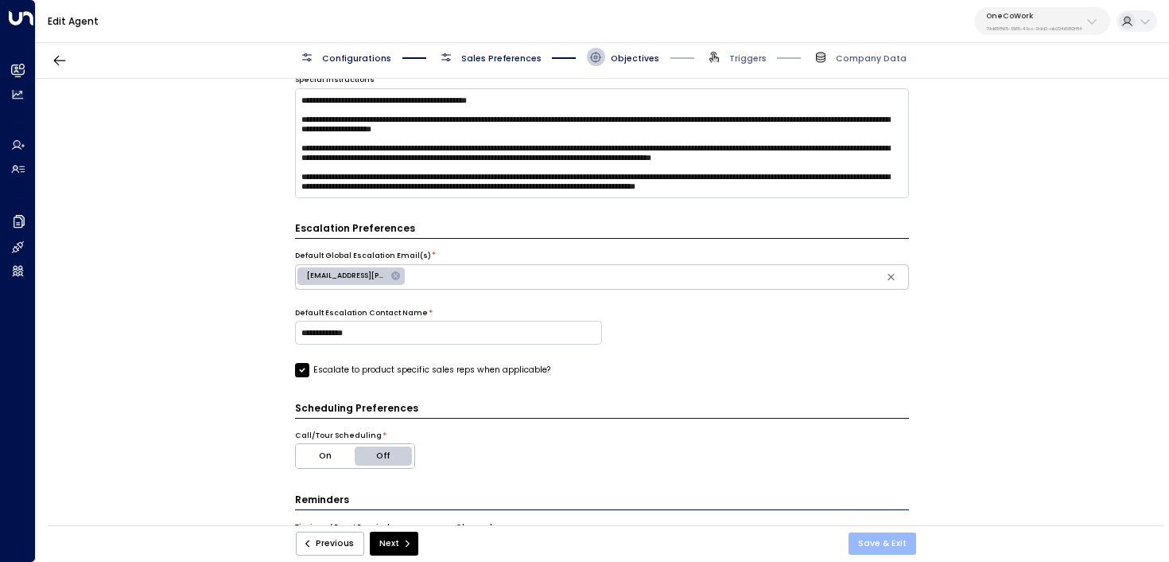
click at [899, 538] on button "Save & Exit" at bounding box center [883, 543] width 68 height 22
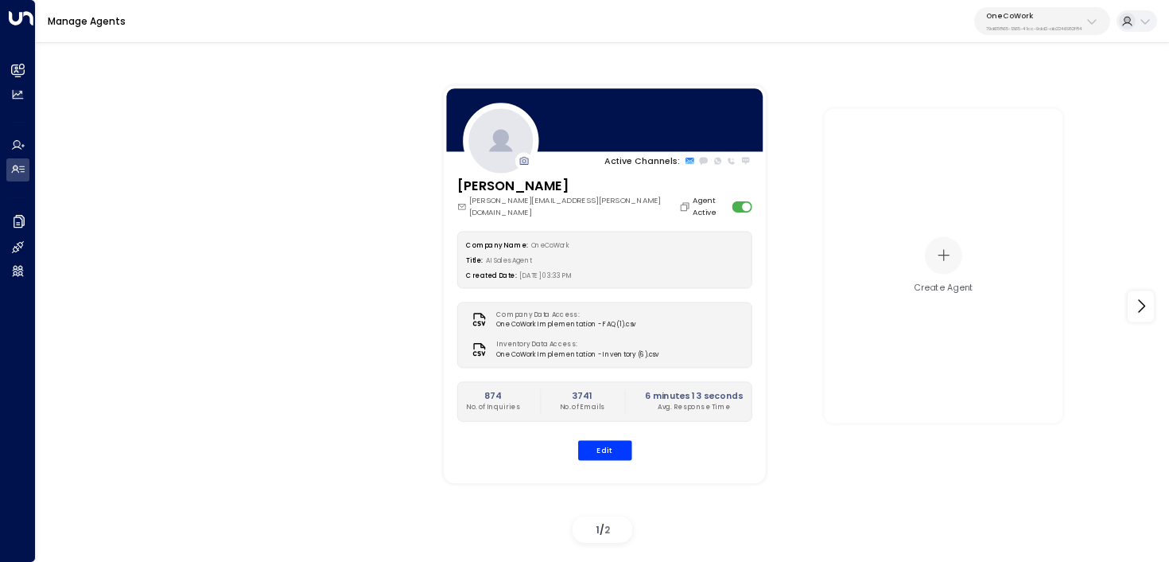
click at [1024, 15] on p "OneCoWork" at bounding box center [1034, 16] width 96 height 10
type input "*****"
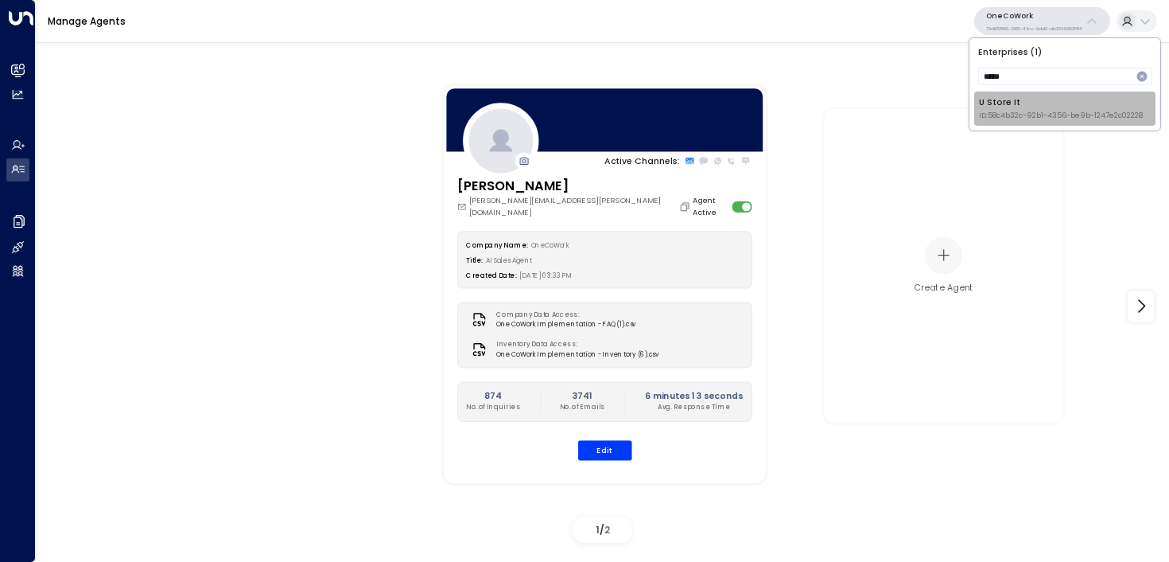
click at [1009, 115] on span "ID: 58c4b32c-92b1-4356-be9b-1247e2c02228" at bounding box center [1061, 116] width 164 height 11
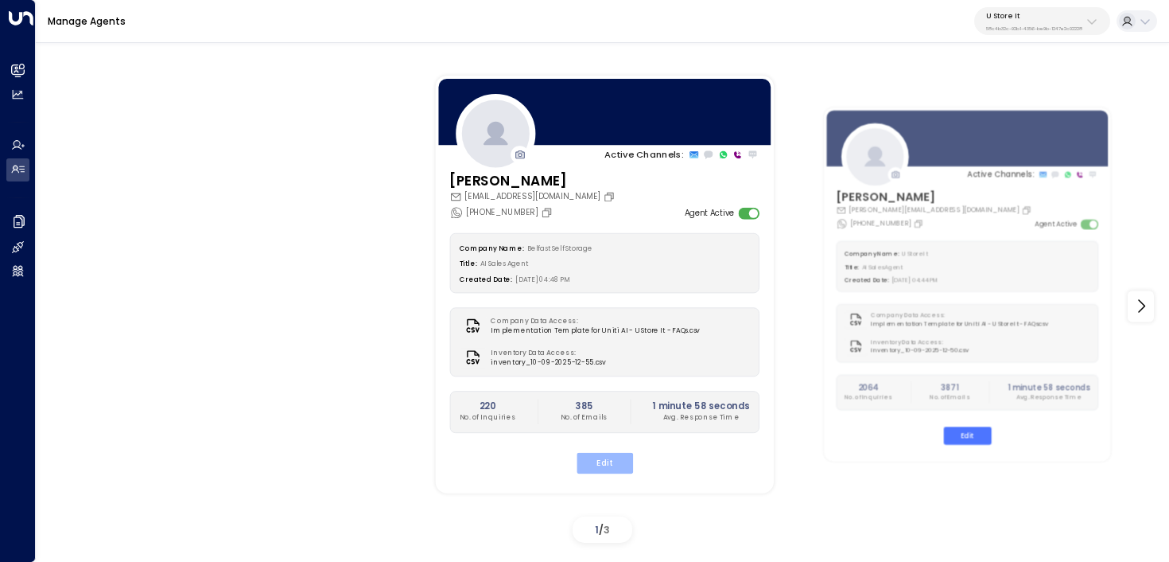
click at [590, 453] on button "Edit" at bounding box center [604, 462] width 56 height 21
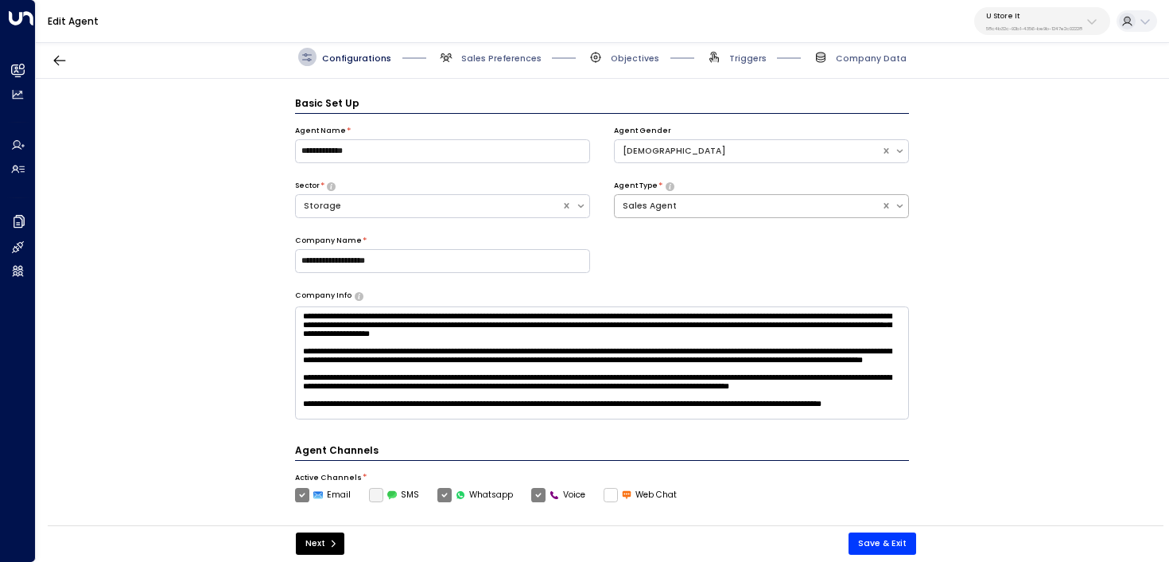
scroll to position [17, 0]
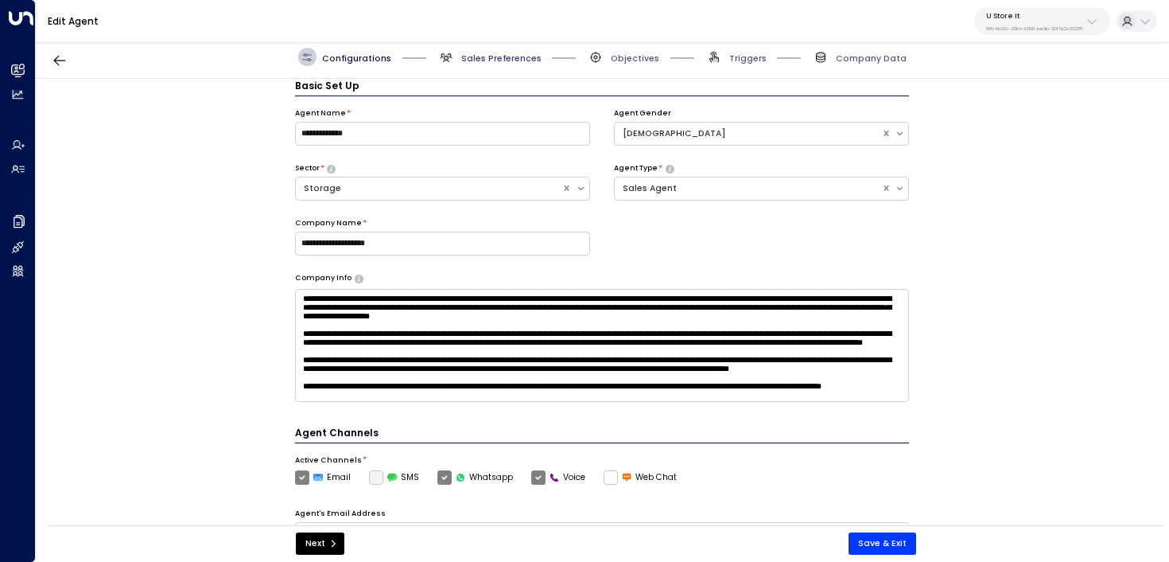
click at [500, 56] on span "Sales Preferences" at bounding box center [501, 58] width 80 height 12
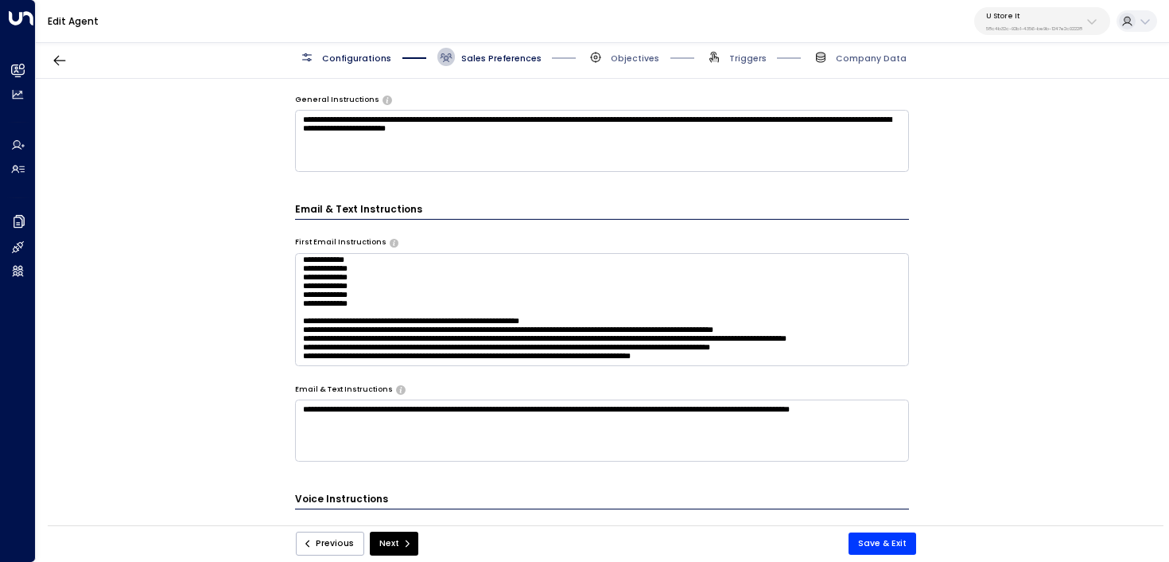
scroll to position [552, 0]
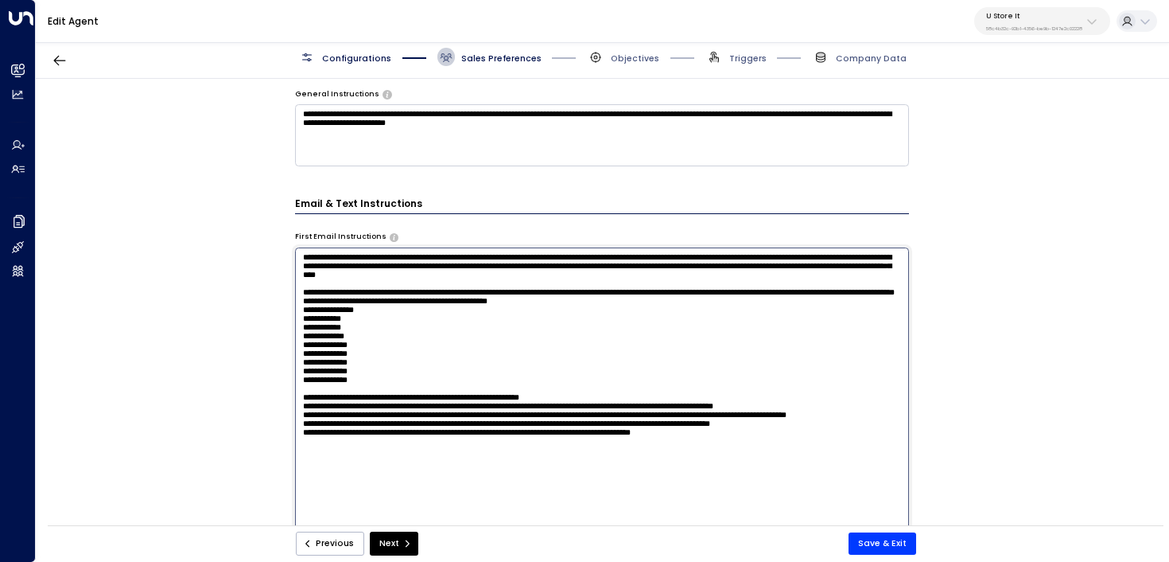
click at [739, 369] on textarea at bounding box center [602, 405] width 615 height 317
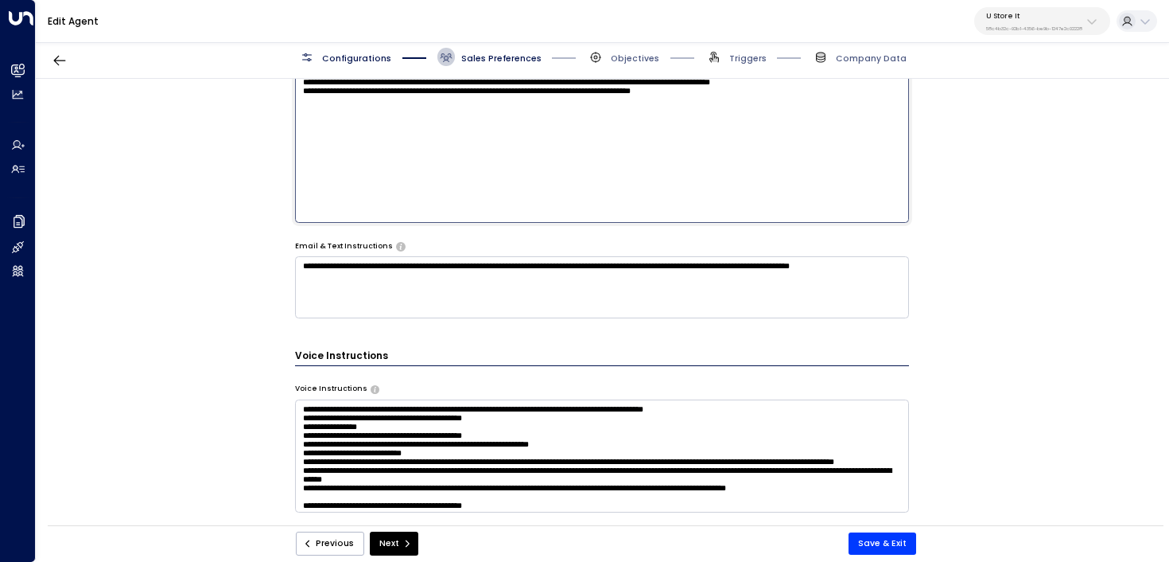
scroll to position [931, 0]
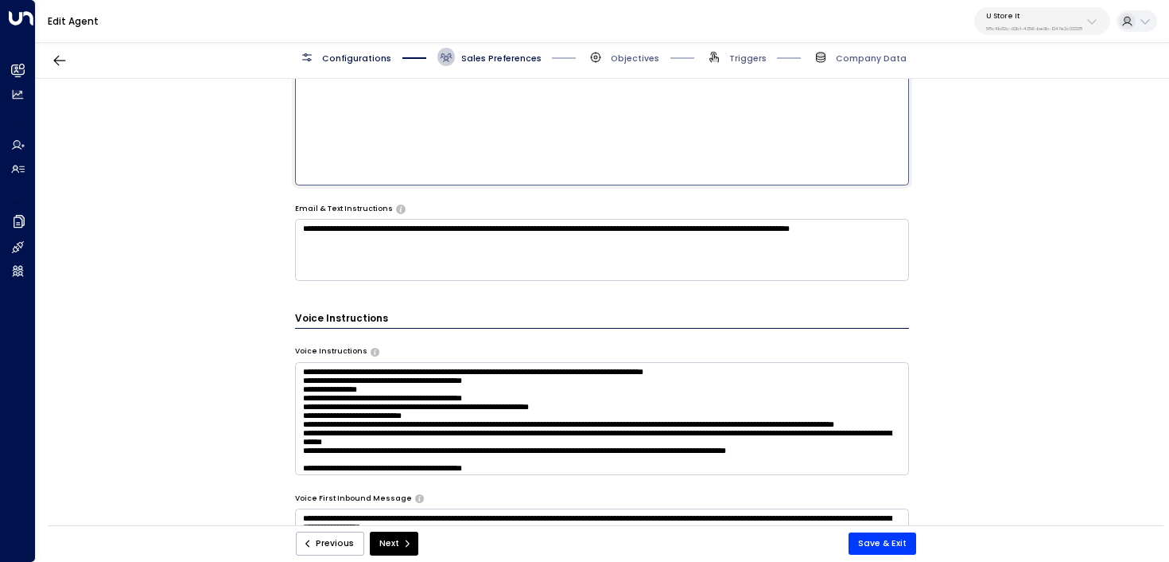
click at [777, 168] on textarea at bounding box center [602, 27] width 615 height 317
paste textarea "**********"
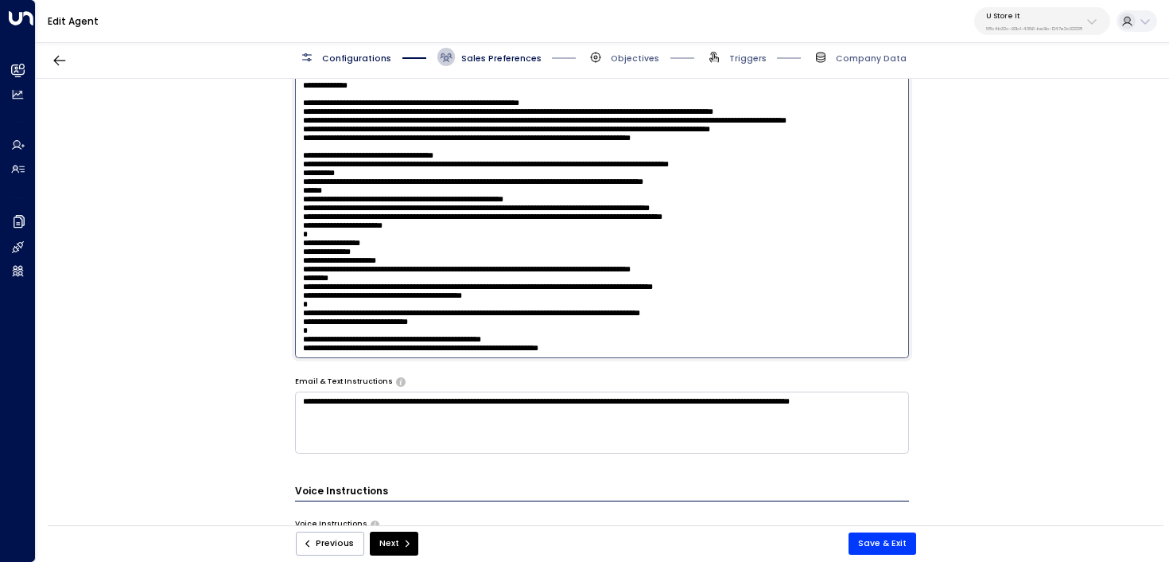
scroll to position [757, 0]
drag, startPoint x: 328, startPoint y: 150, endPoint x: 278, endPoint y: 146, distance: 51.1
click at [278, 146] on div "**********" at bounding box center [602, 306] width 1133 height 454
click at [340, 177] on textarea at bounding box center [602, 200] width 615 height 317
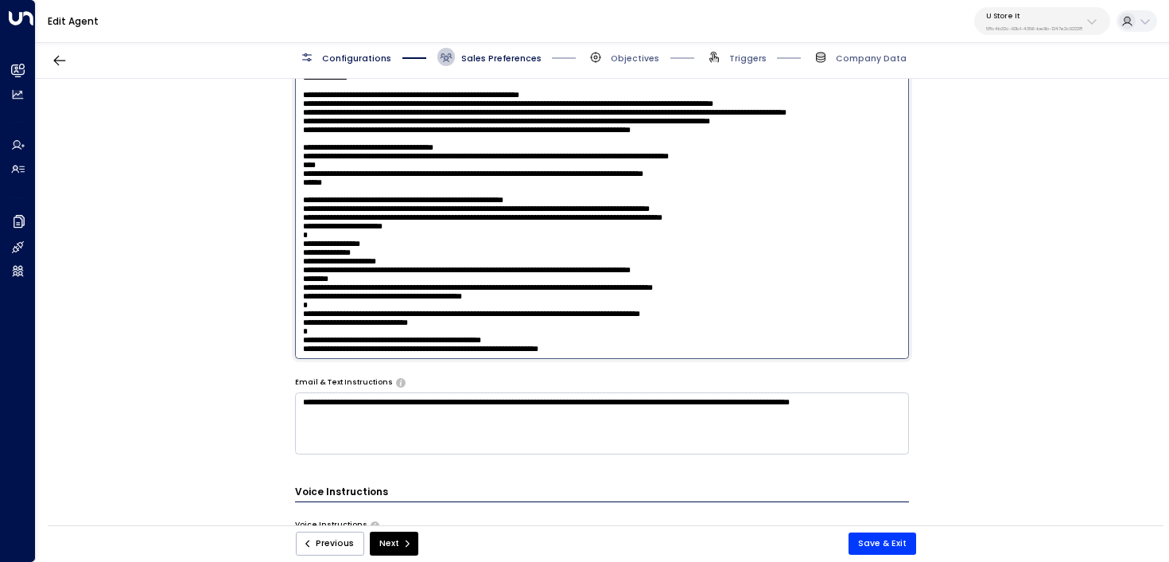
drag, startPoint x: 326, startPoint y: 199, endPoint x: 278, endPoint y: 199, distance: 47.7
click at [278, 199] on div "**********" at bounding box center [602, 306] width 1133 height 454
click at [368, 200] on textarea at bounding box center [602, 200] width 615 height 317
click at [465, 125] on textarea at bounding box center [602, 200] width 615 height 317
click at [556, 125] on textarea at bounding box center [602, 200] width 615 height 317
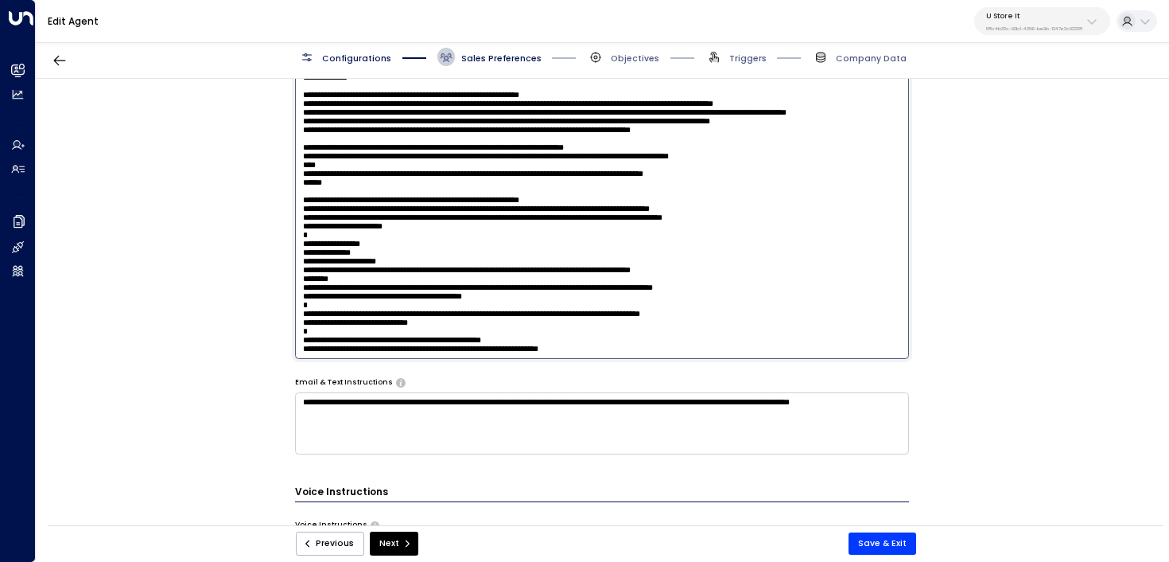
click at [556, 125] on textarea at bounding box center [602, 200] width 615 height 317
click at [341, 202] on textarea at bounding box center [602, 200] width 615 height 317
drag, startPoint x: 340, startPoint y: 198, endPoint x: 283, endPoint y: 198, distance: 57.3
click at [283, 198] on div "**********" at bounding box center [602, 306] width 1133 height 454
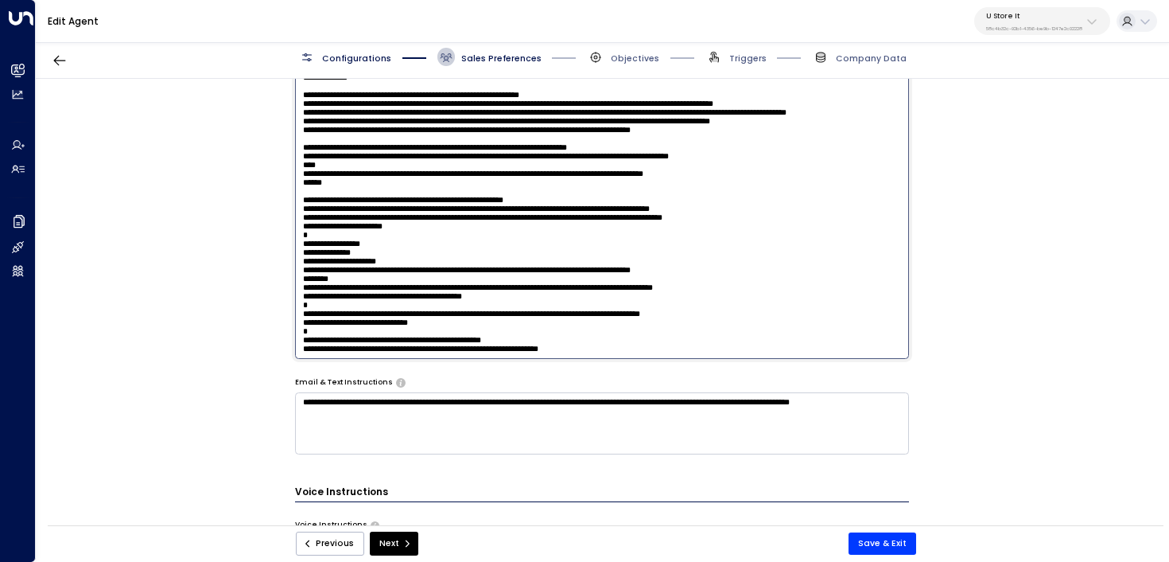
click at [348, 337] on textarea at bounding box center [602, 200] width 615 height 317
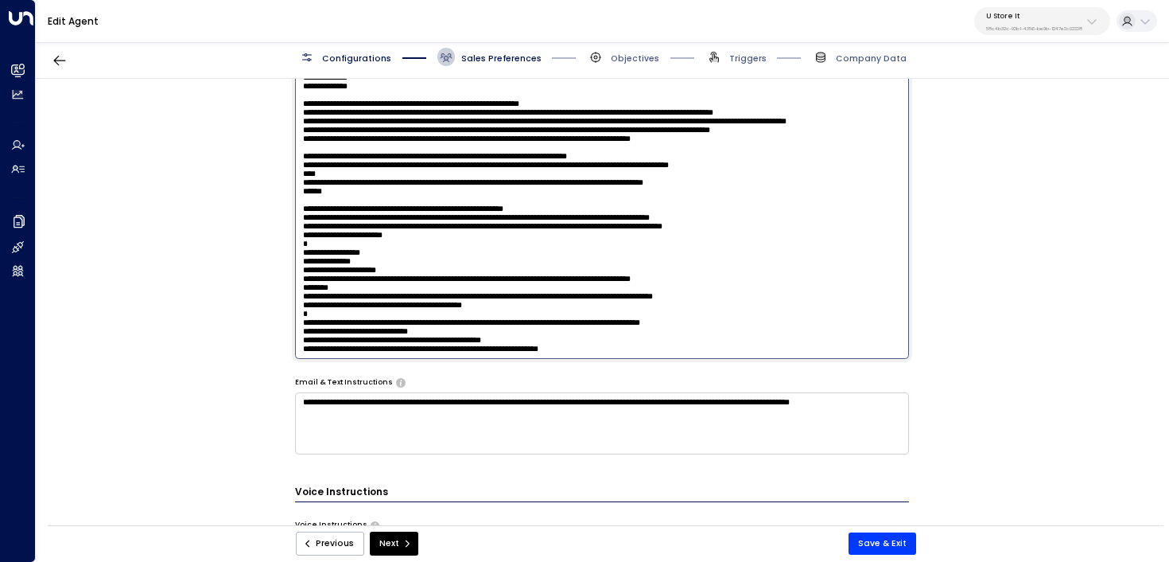
scroll to position [770, 0]
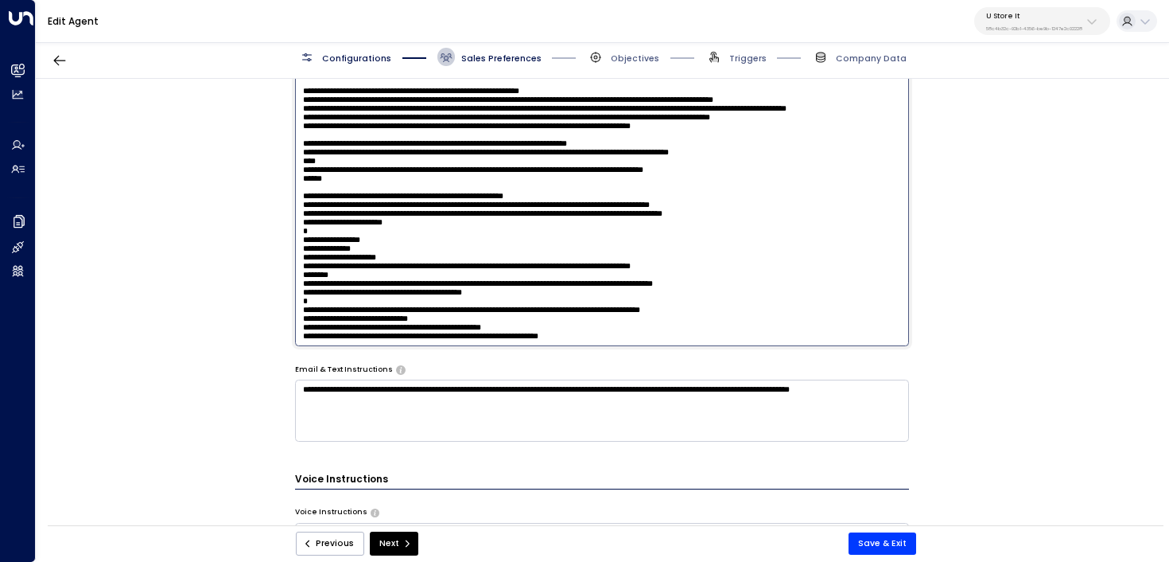
click at [578, 341] on textarea at bounding box center [602, 187] width 615 height 317
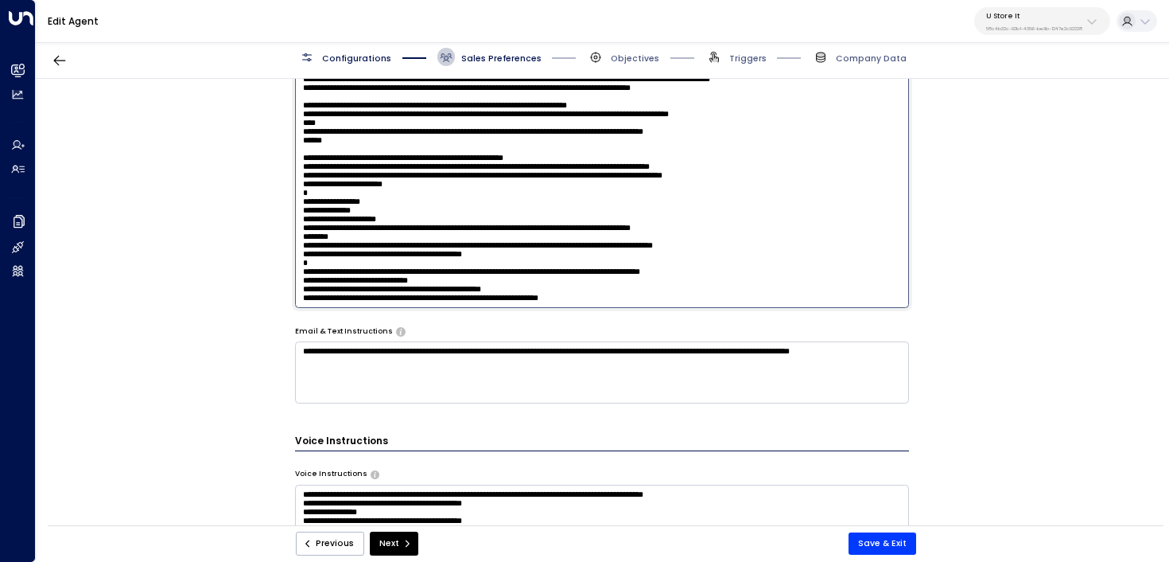
scroll to position [818, 0]
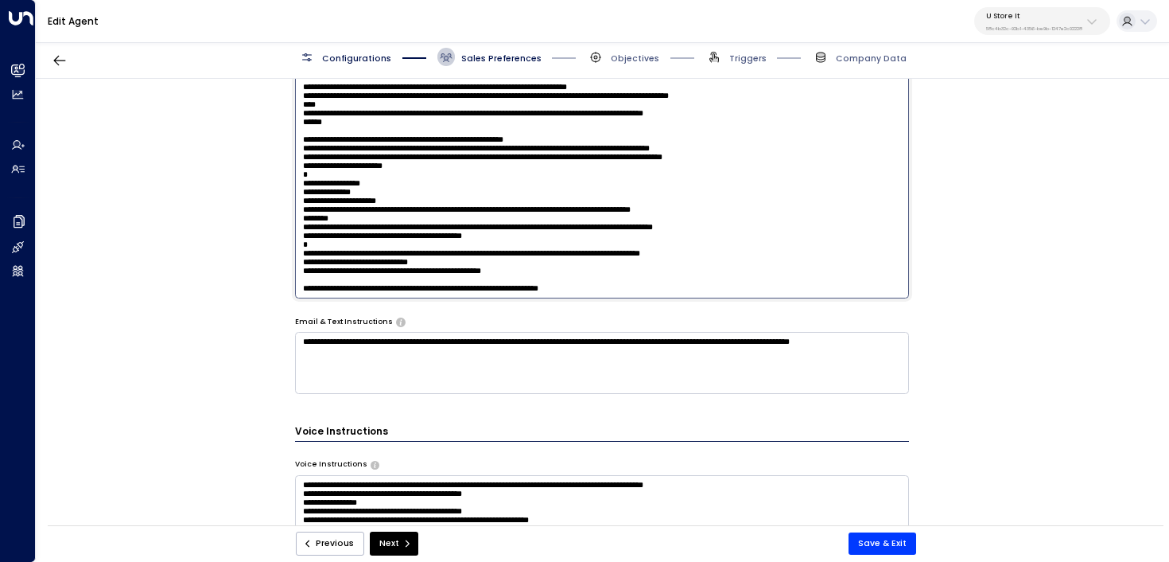
click at [662, 298] on textarea at bounding box center [602, 140] width 615 height 317
drag, startPoint x: 300, startPoint y: 93, endPoint x: 824, endPoint y: 360, distance: 588.0
click at [824, 360] on div "**********" at bounding box center [602, 202] width 615 height 1154
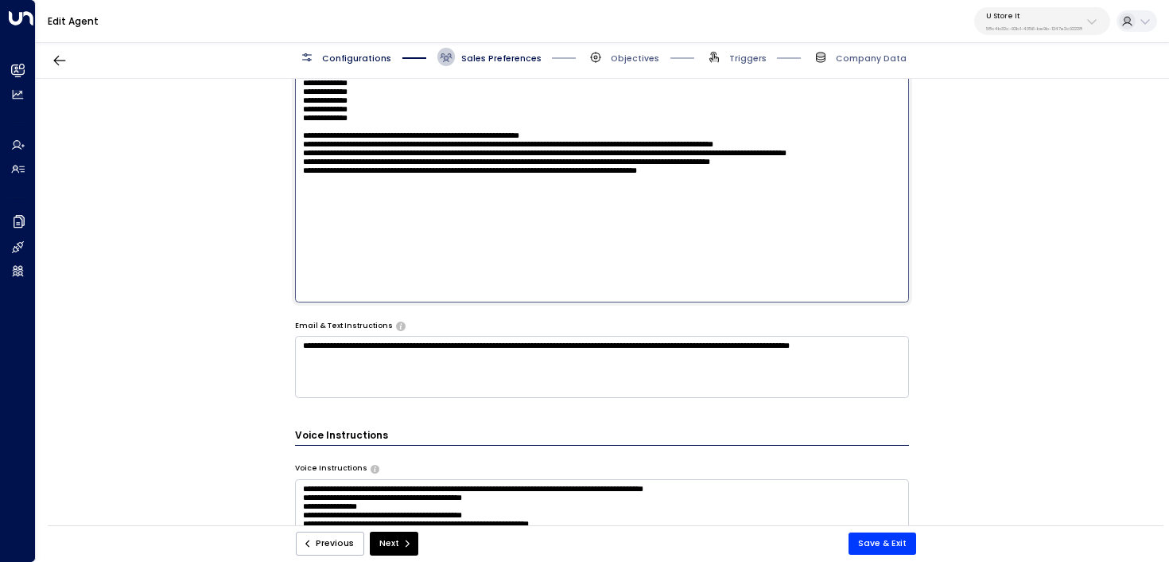
scroll to position [779, 0]
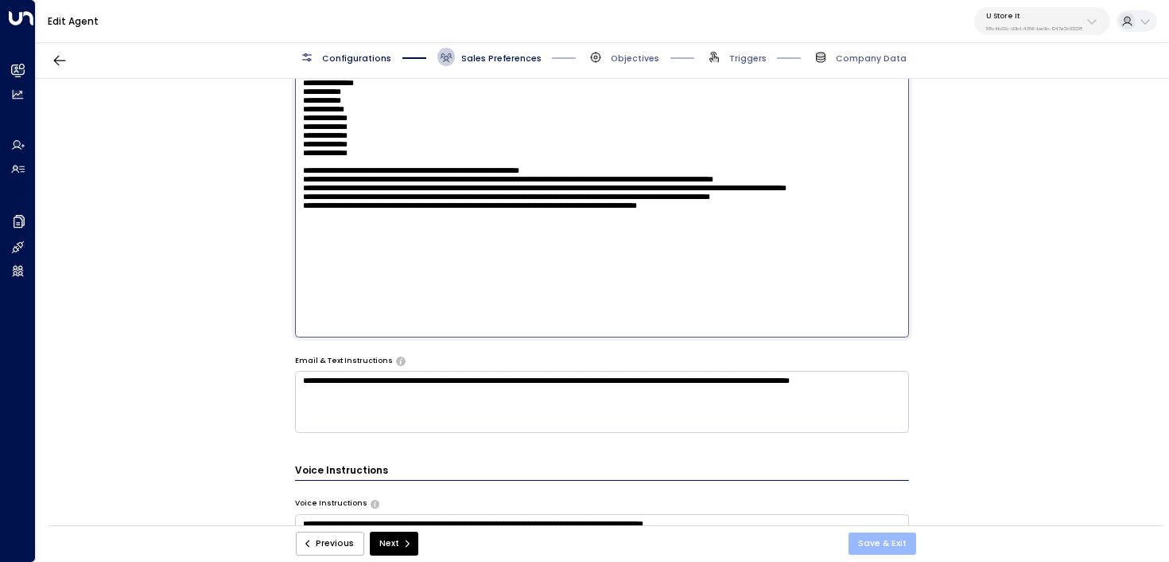
type textarea "**********"
click at [877, 540] on button "Save & Exit" at bounding box center [883, 543] width 68 height 22
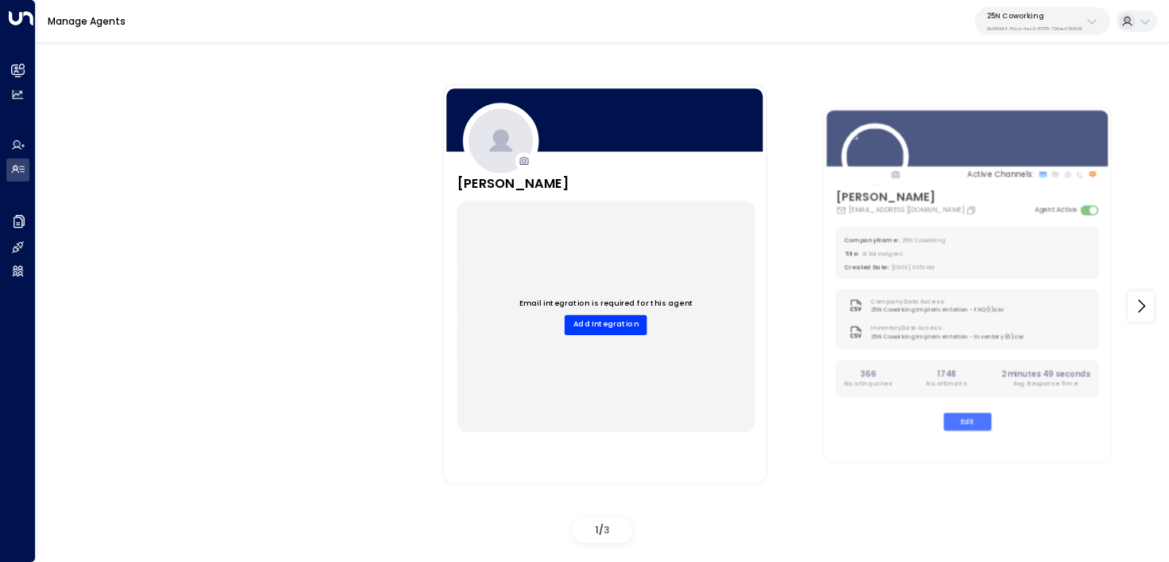
click at [1041, 13] on p "25N Coworking" at bounding box center [1034, 16] width 95 height 10
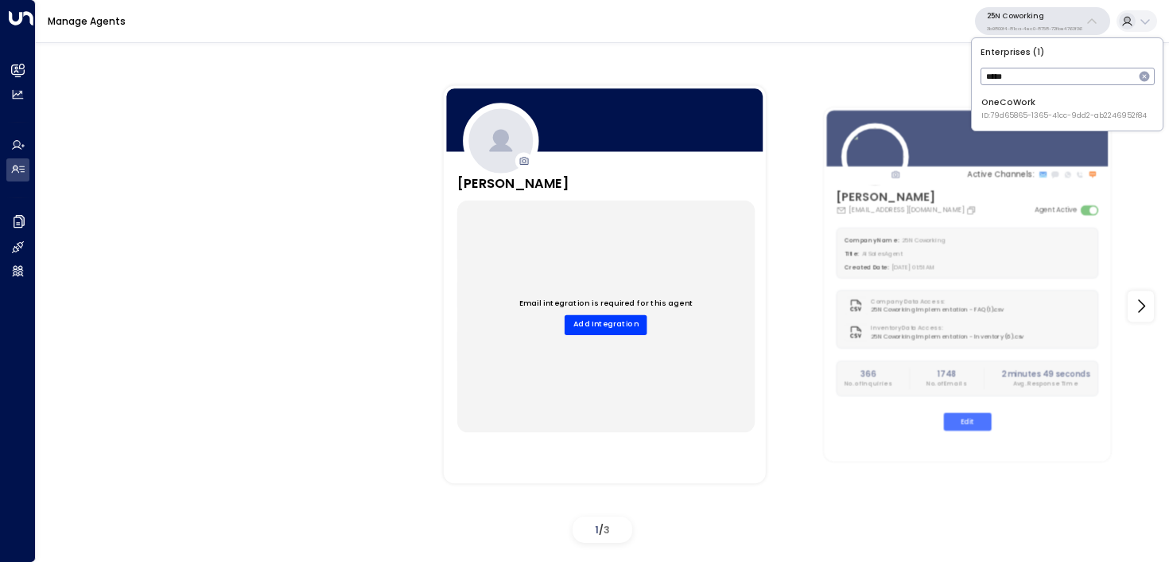
type input "*****"
click at [1001, 116] on span "ID: 79d65865-1365-41cc-9dd2-ab2246952f84" at bounding box center [1064, 116] width 165 height 11
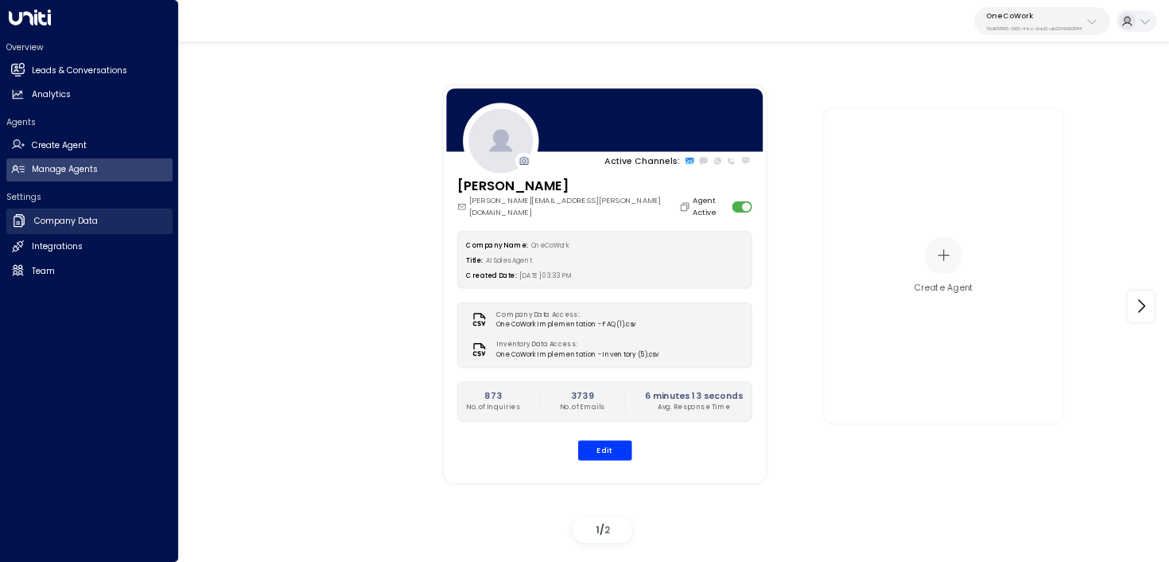
click at [80, 218] on h2 "Company Data" at bounding box center [66, 221] width 64 height 13
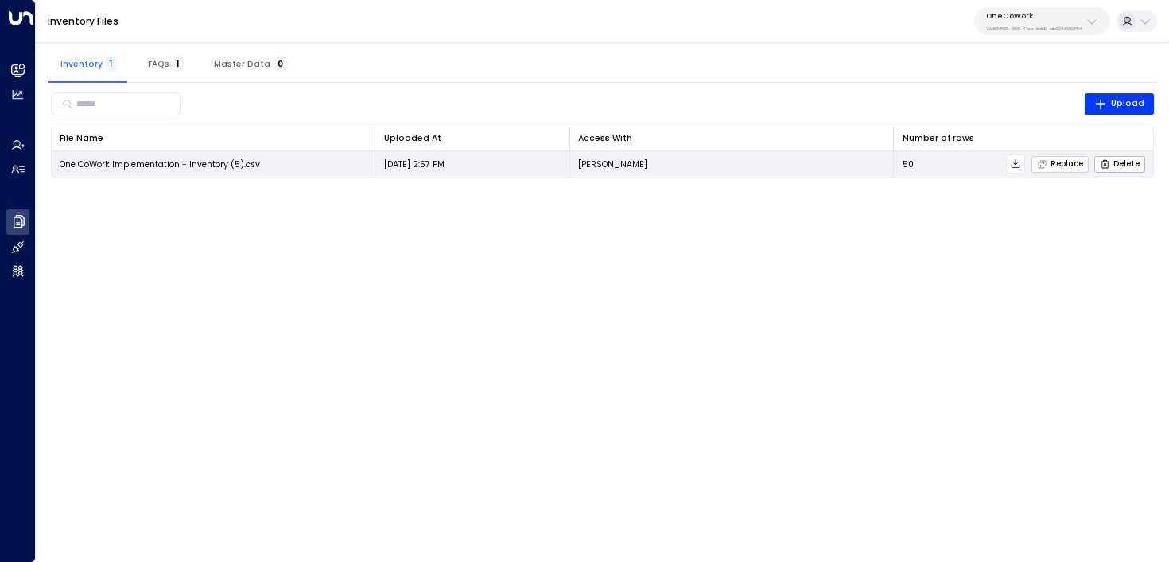
click at [1071, 166] on span "Replace" at bounding box center [1060, 164] width 46 height 10
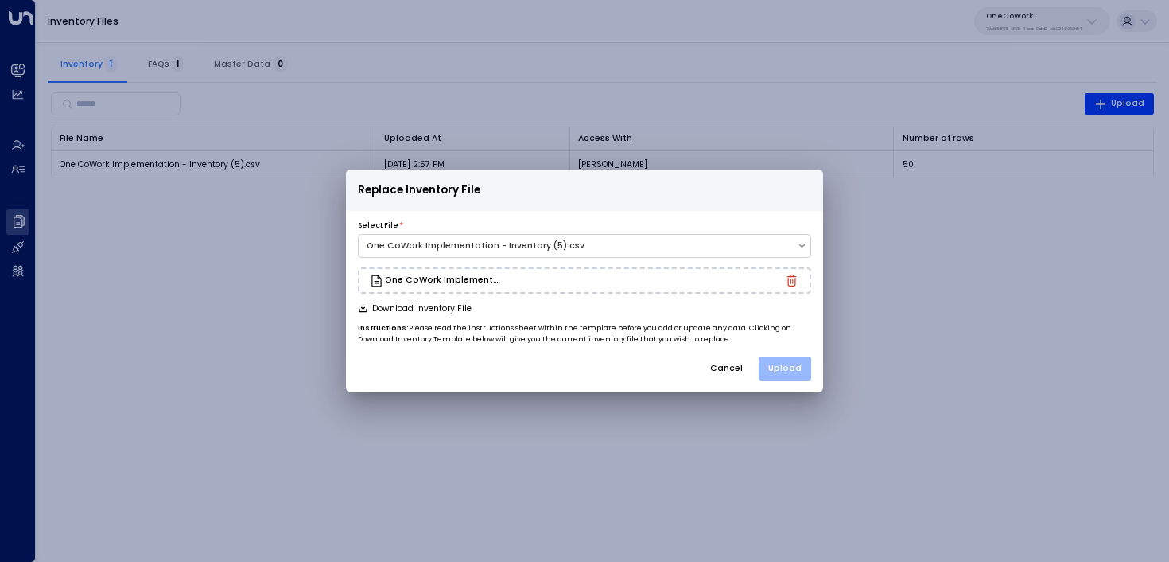
click at [791, 366] on button "Upload" at bounding box center [785, 368] width 52 height 24
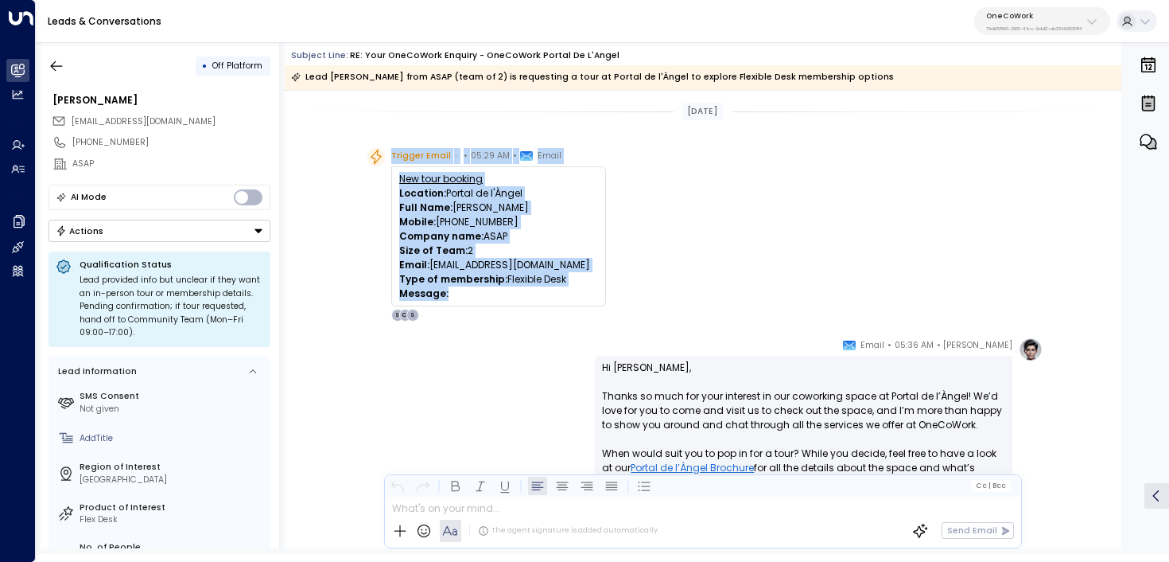
drag, startPoint x: 454, startPoint y: 294, endPoint x: 378, endPoint y: 177, distance: 140.3
click at [378, 177] on div "Trigger Email • • 05:29 AM • Email New tour booking Location: Portal de l'Àngel…" at bounding box center [486, 234] width 239 height 173
click at [457, 264] on p "Email: [EMAIL_ADDRESS][DOMAIN_NAME]" at bounding box center [498, 265] width 199 height 14
drag, startPoint x: 458, startPoint y: 297, endPoint x: 395, endPoint y: 177, distance: 134.8
click at [395, 177] on div "New tour booking Location: Portal de l'Àngel Full Name: [PERSON_NAME] Mobile: […" at bounding box center [498, 236] width 215 height 140
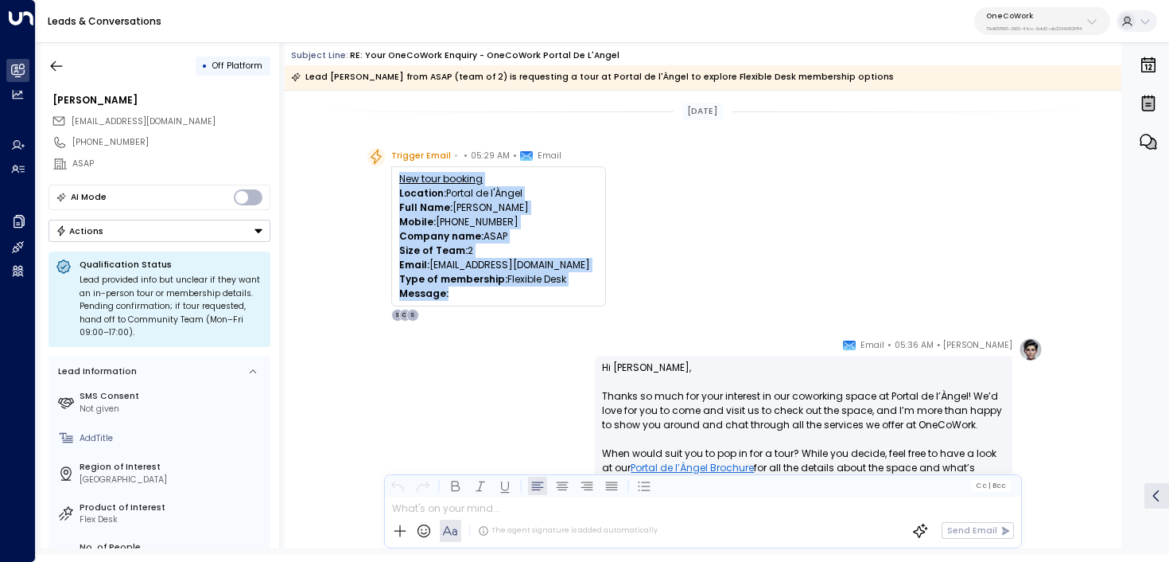
copy div "New tour booking Location: Portal de l'Àngel Full Name: [PERSON_NAME] Mobile: […"
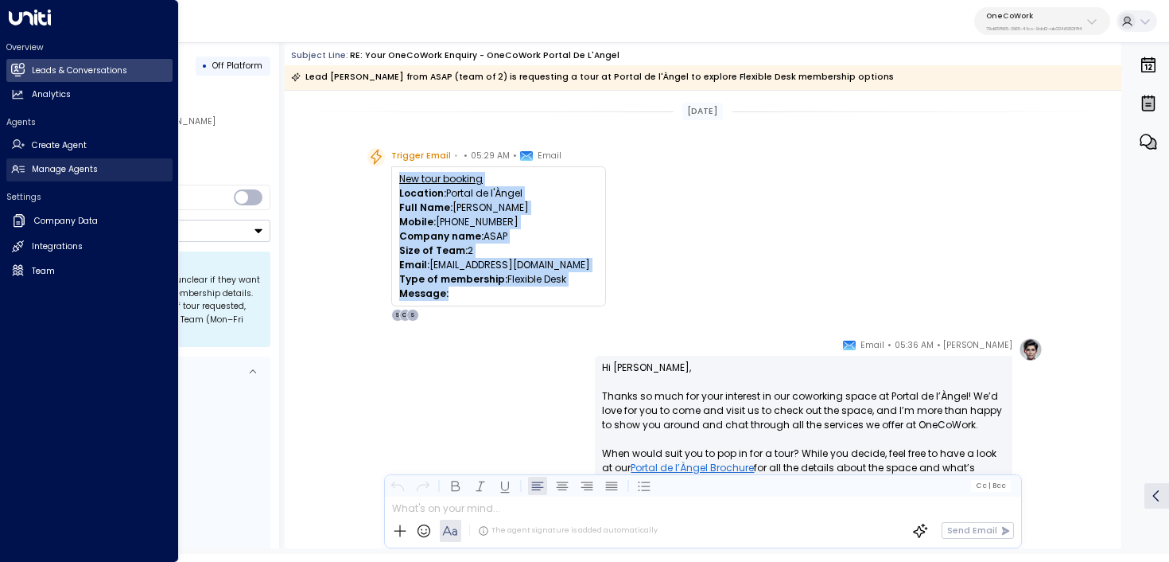
click at [24, 174] on link "Manage Agents Manage Agents" at bounding box center [89, 169] width 166 height 23
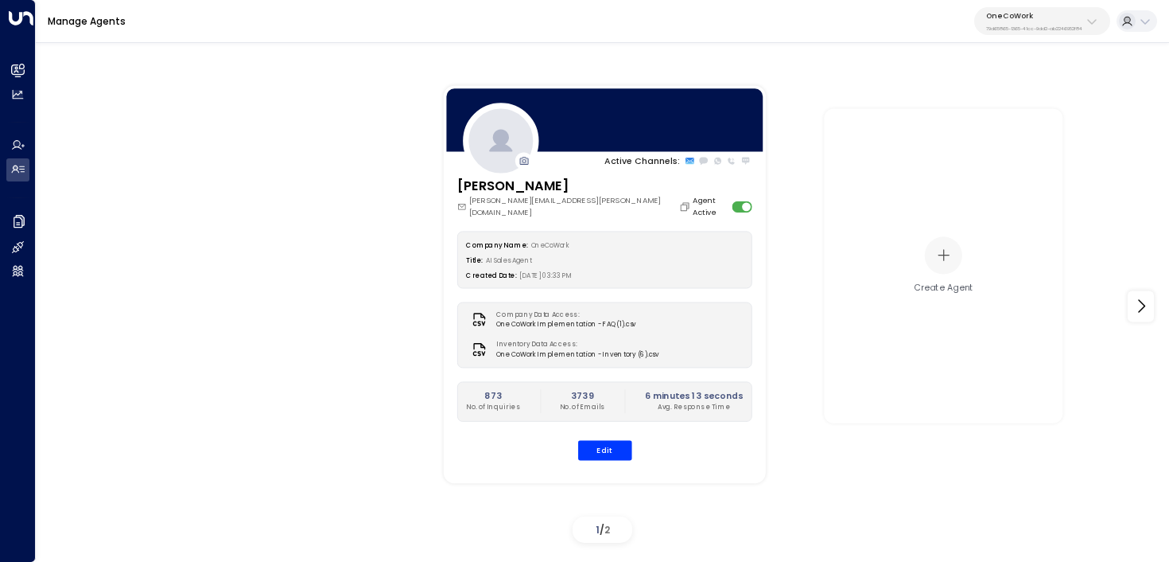
click at [1036, 22] on div "OneCoWork 79d65865-1365-41cc-9dd2-ab2246952f84" at bounding box center [1034, 21] width 96 height 21
type input "*********"
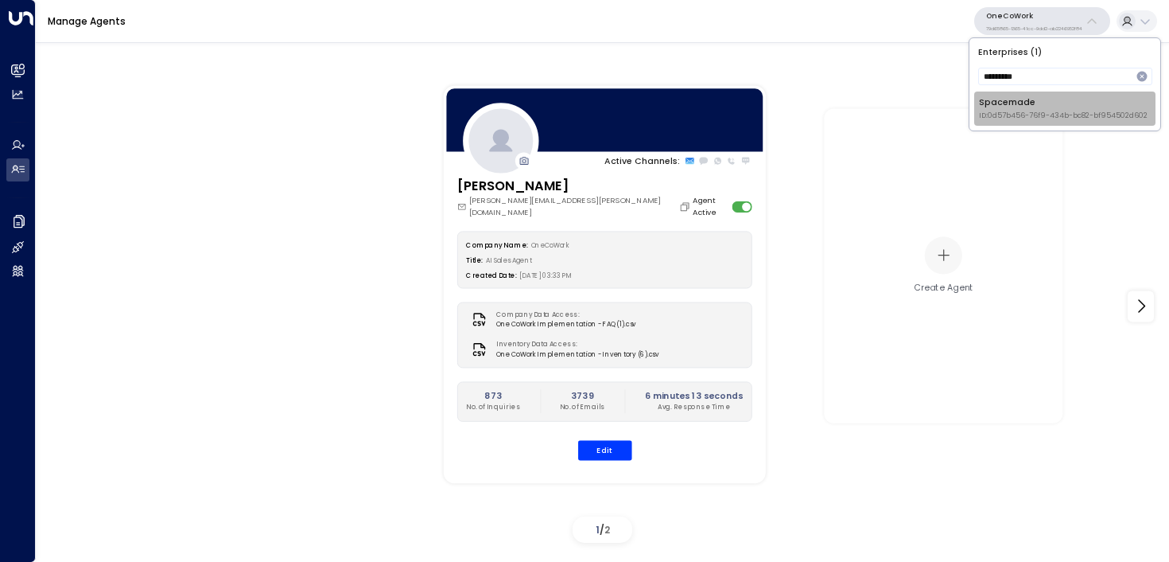
click at [1040, 107] on div "Spacemade ID: 0d57b456-76f9-434b-bc82-bf954502d602" at bounding box center [1063, 108] width 169 height 25
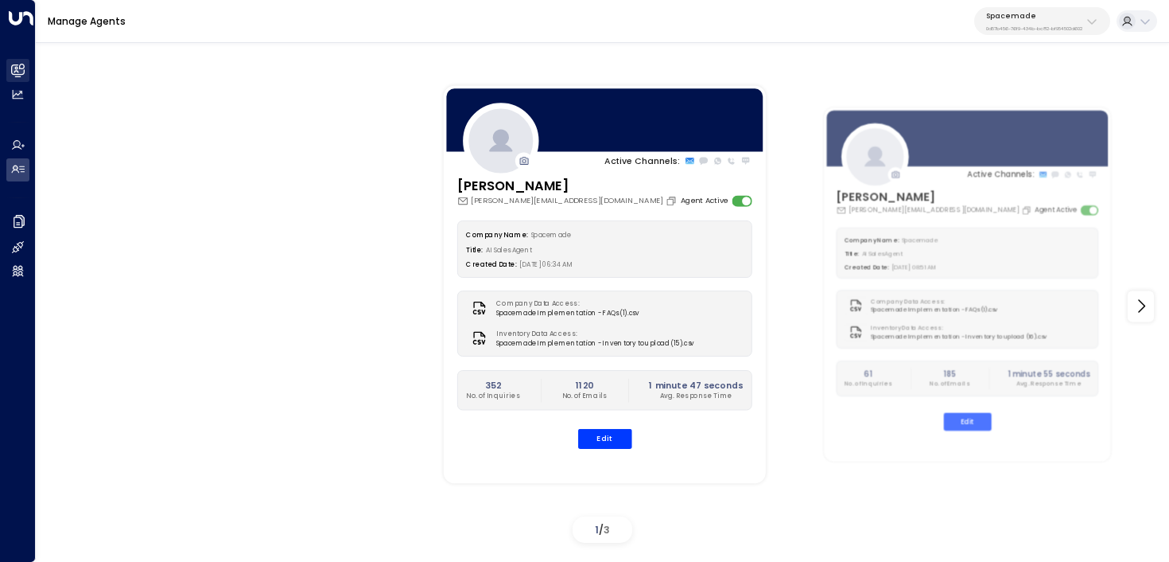
click at [27, 66] on link "Leads & Conversations Leads & Conversations" at bounding box center [17, 70] width 23 height 23
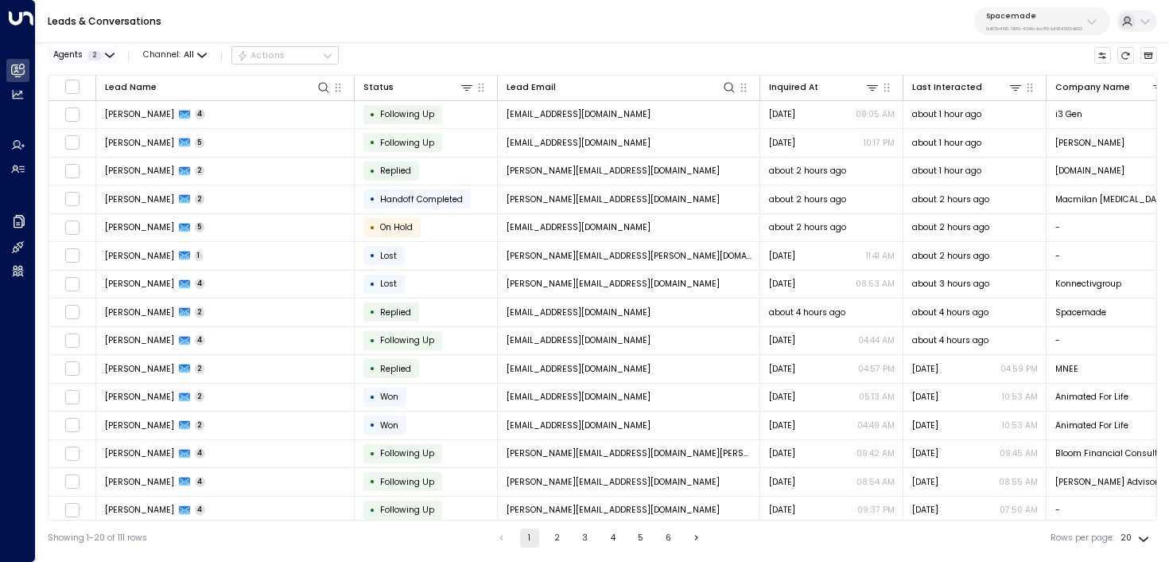
click at [102, 53] on button "Agents 2" at bounding box center [83, 55] width 71 height 17
click at [93, 82] on div "Lana Smith" at bounding box center [102, 79] width 69 height 13
click at [215, 129] on button "Apply" at bounding box center [205, 127] width 35 height 17
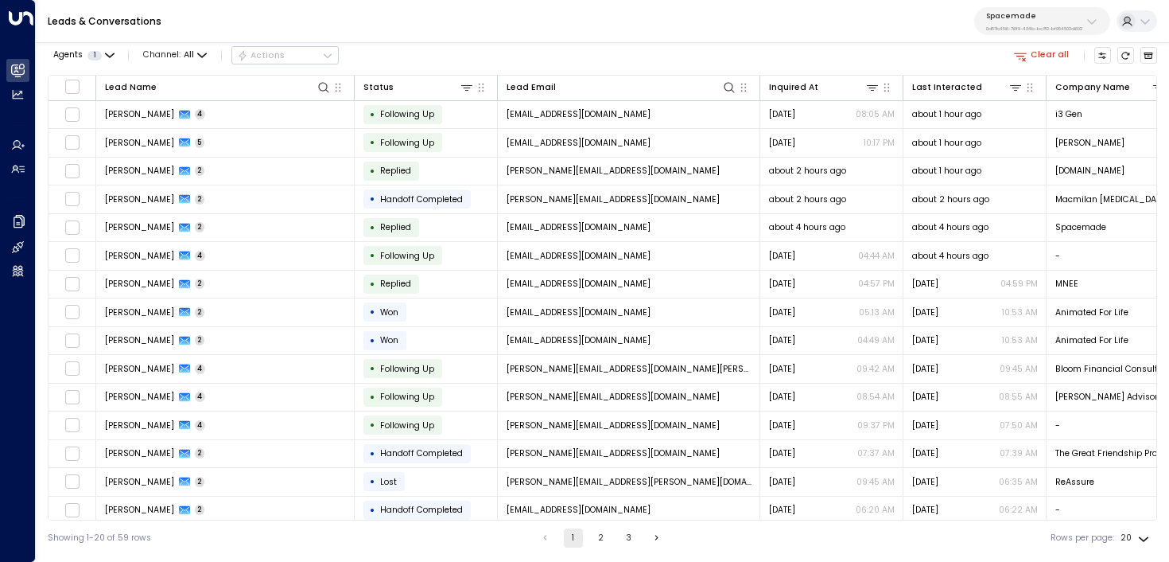
click at [1097, 537] on label "Rows per page:" at bounding box center [1083, 537] width 64 height 13
click at [1142, 538] on body "Overview Leads & Conversations Leads & Conversations Analytics Analytics Agents…" at bounding box center [584, 277] width 1169 height 555
click at [1134, 536] on li "100" at bounding box center [1135, 531] width 41 height 24
type input "***"
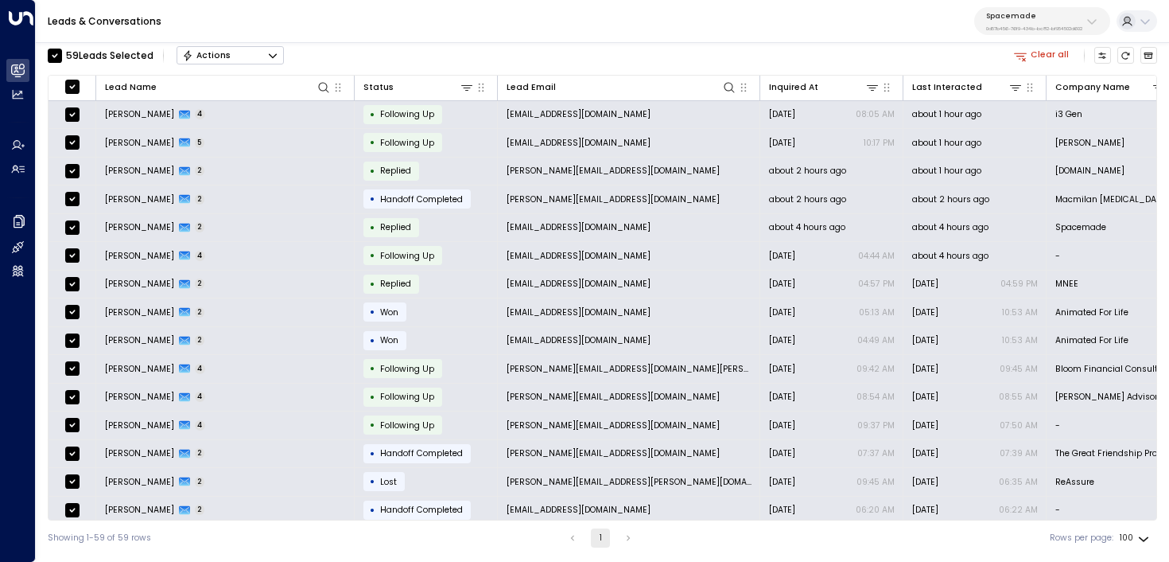
click at [239, 53] on button "Actions" at bounding box center [230, 55] width 107 height 19
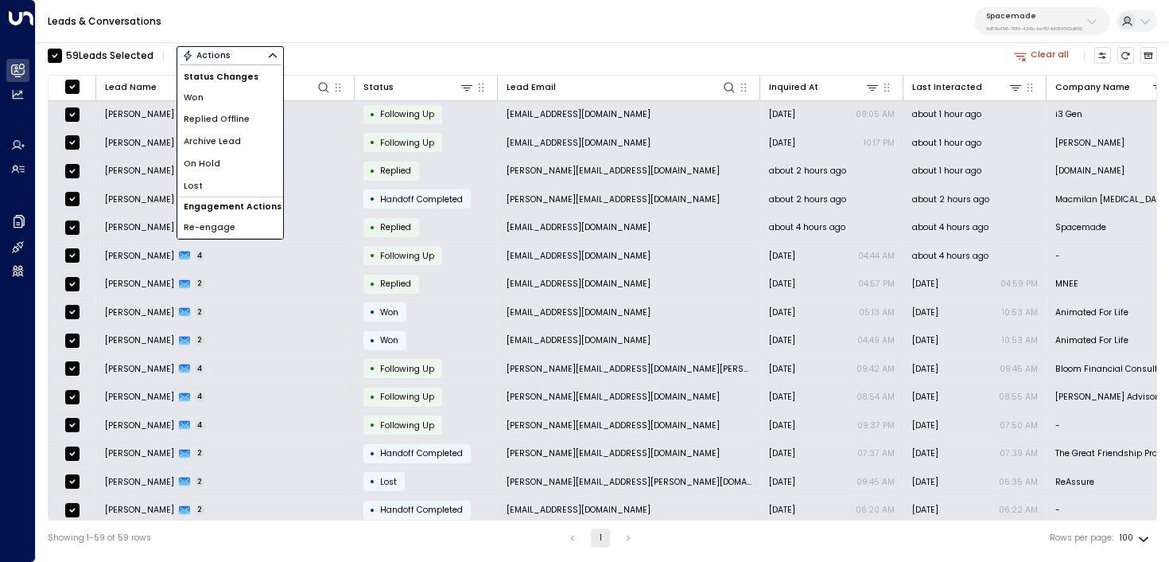
click at [259, 143] on li "Archive Lead" at bounding box center [230, 141] width 106 height 22
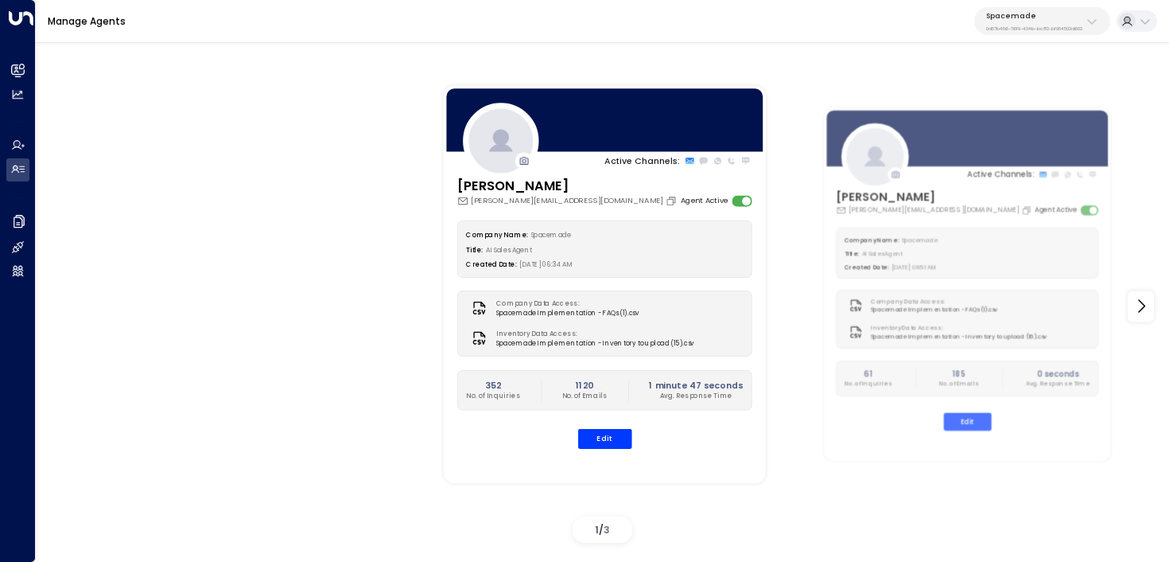
click at [1013, 9] on button "Spacemade 0d57b456-76f9-434b-bc82-bf954502d602" at bounding box center [1042, 21] width 136 height 28
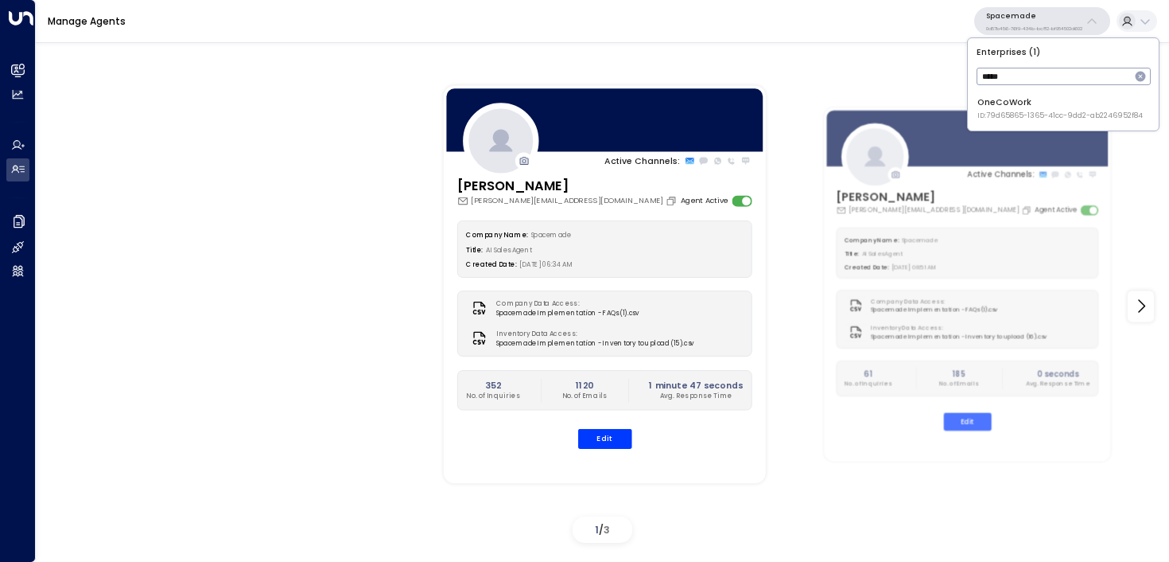
type input "*****"
click at [1028, 107] on div "OneCoWork ID: 79d65865-1365-41cc-9dd2-ab2246952f84" at bounding box center [1060, 108] width 165 height 25
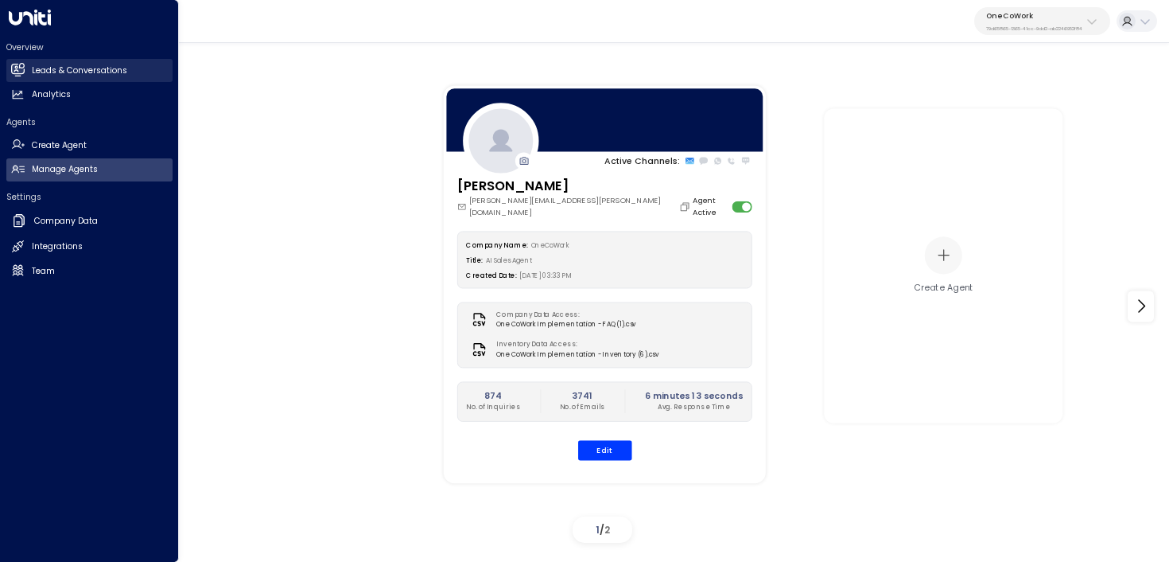
click at [28, 60] on link "Leads & Conversations Leads & Conversations" at bounding box center [89, 70] width 166 height 23
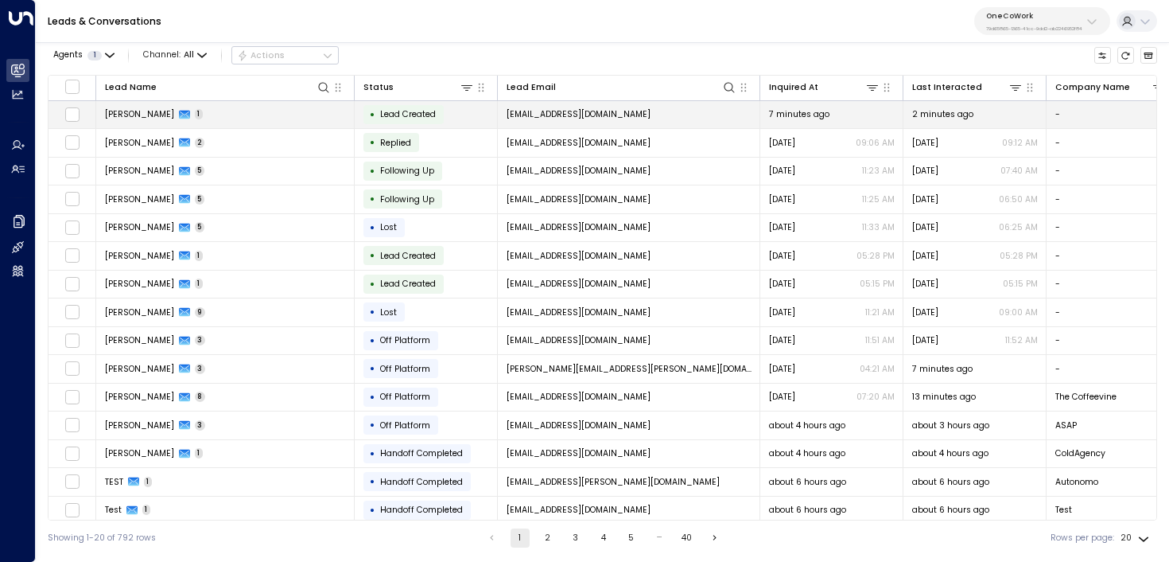
click at [281, 119] on td "[PERSON_NAME] 1" at bounding box center [225, 115] width 259 height 28
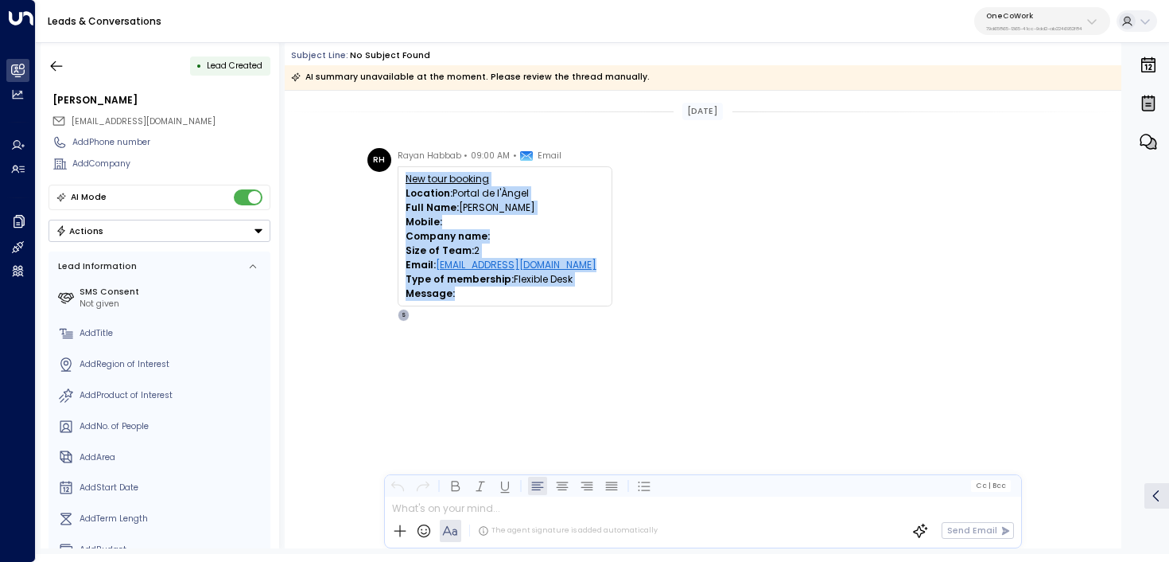
copy div "New tour booking Location: Portal de l'Àngel Full Name: [PERSON_NAME] Mobile: C…"
drag, startPoint x: 472, startPoint y: 299, endPoint x: 404, endPoint y: 184, distance: 133.7
click at [404, 183] on div "New tour booking Location: Portal de l'Àngel Full Name: [PERSON_NAME] Mobile: C…" at bounding box center [505, 236] width 215 height 140
click at [60, 66] on icon "button" at bounding box center [57, 66] width 16 height 16
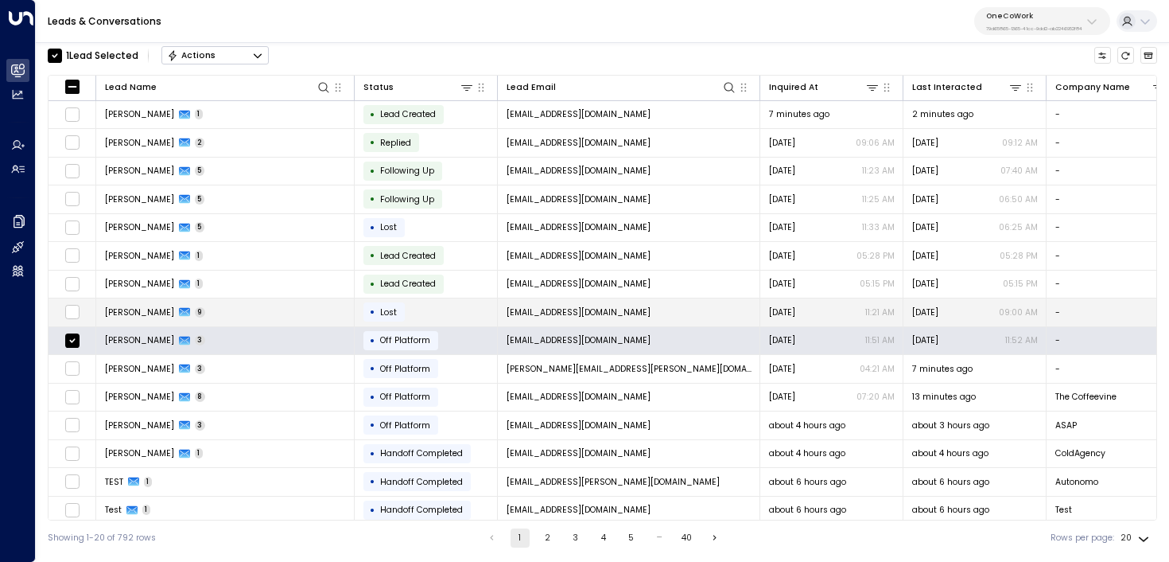
click at [74, 301] on td at bounding box center [73, 312] width 48 height 28
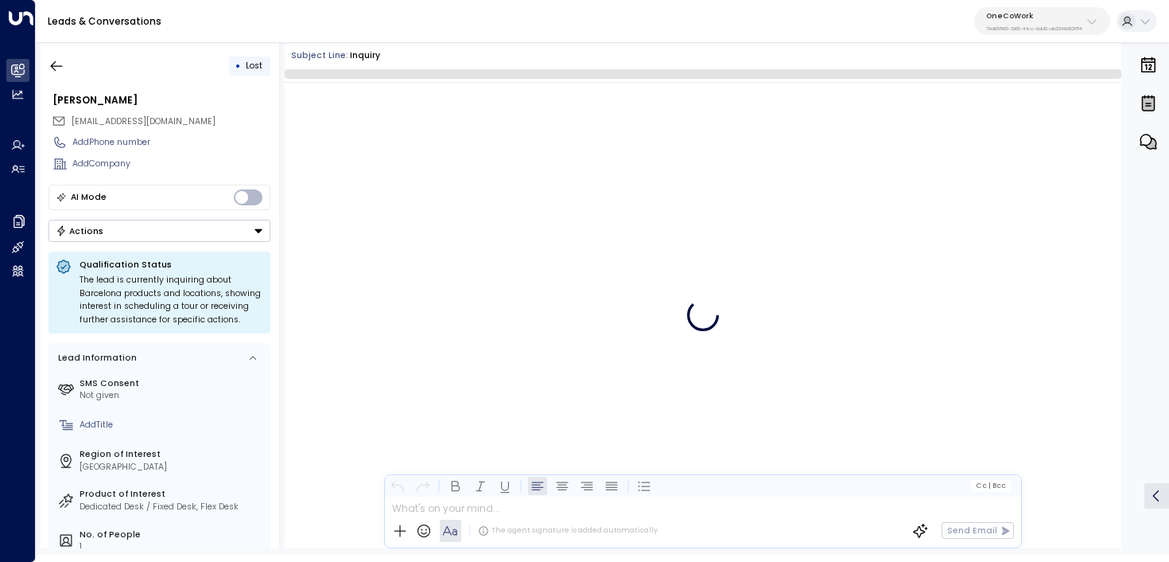
scroll to position [3863, 0]
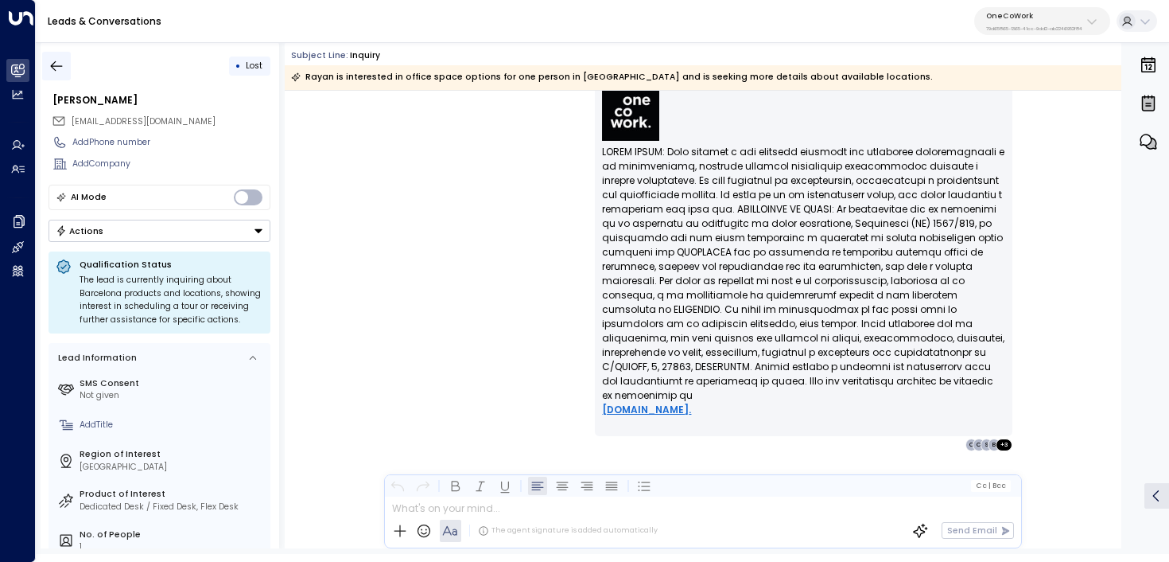
click at [58, 59] on icon "button" at bounding box center [57, 66] width 16 height 16
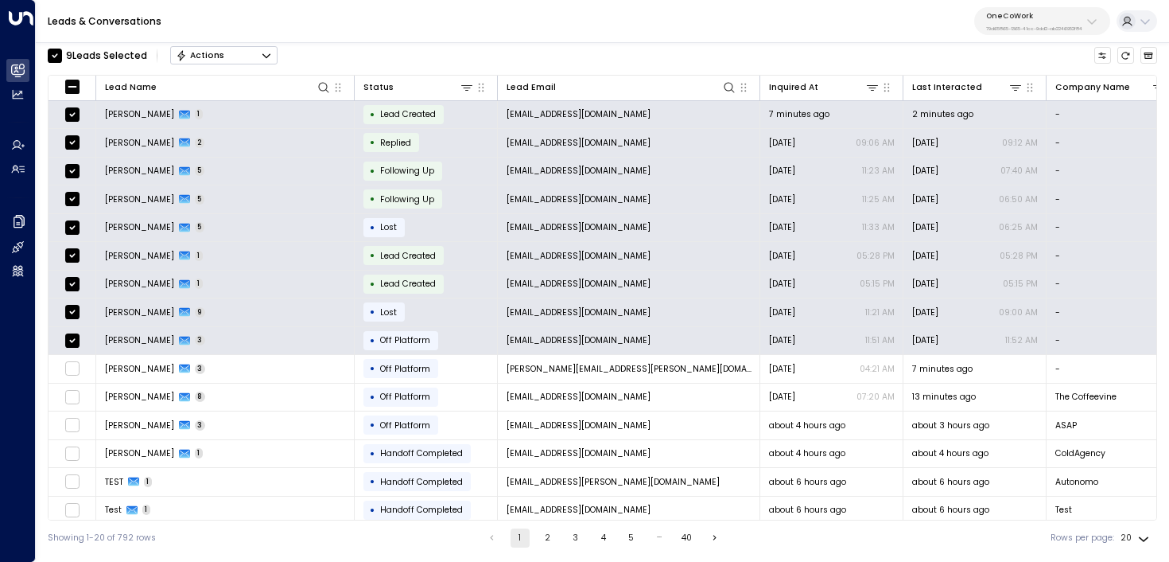
click at [271, 52] on icon "Button group with a nested menu" at bounding box center [266, 55] width 11 height 11
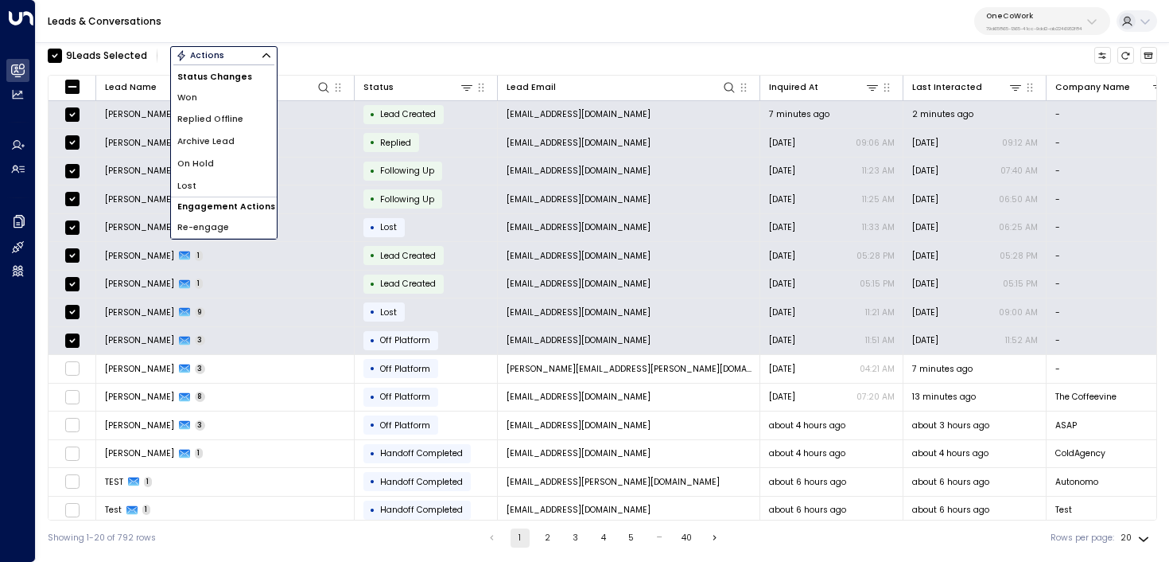
click at [236, 148] on li "Archive Lead" at bounding box center [224, 141] width 106 height 22
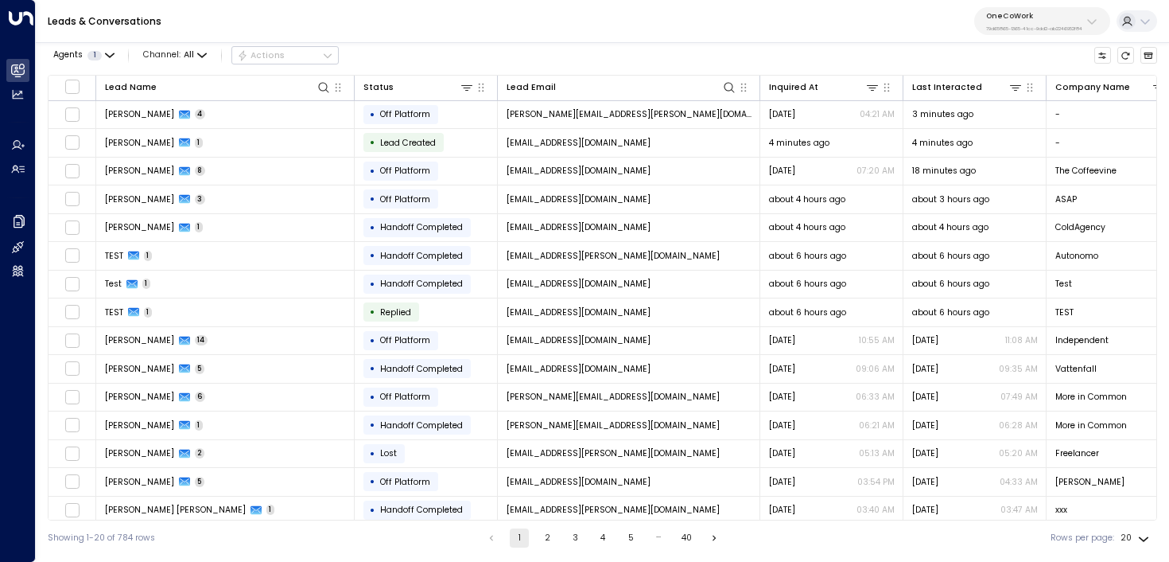
click at [1065, 31] on p "79d65865-1365-41cc-9dd2-ab2246952f84" at bounding box center [1034, 28] width 96 height 6
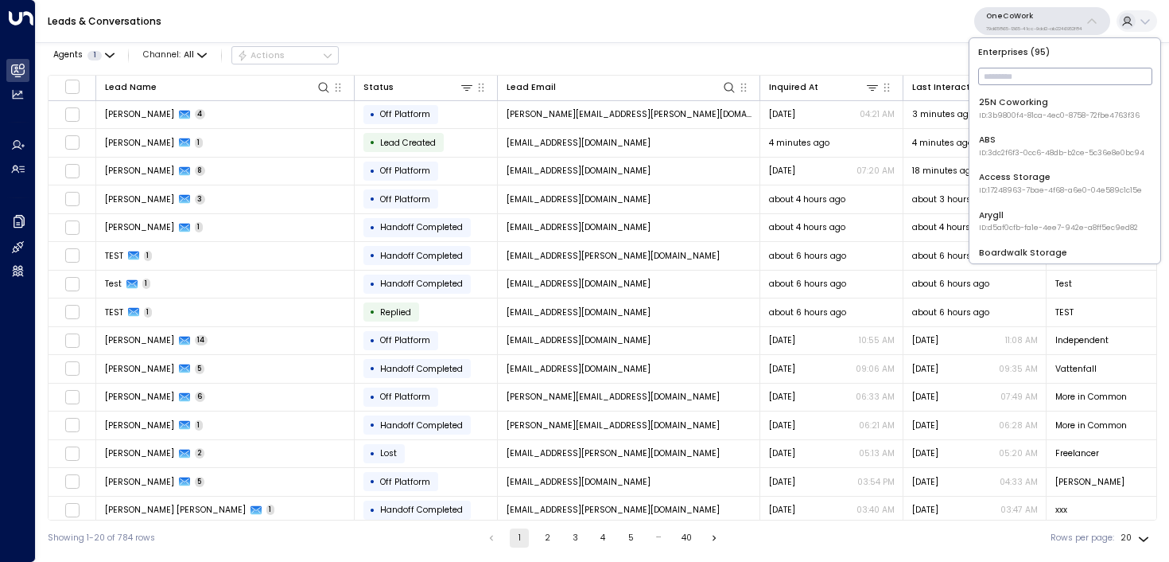
click at [620, 33] on div "Leads & Conversations OneCoWork 79d65865-1365-41cc-9dd2-ab2246952f84" at bounding box center [602, 21] width 1133 height 43
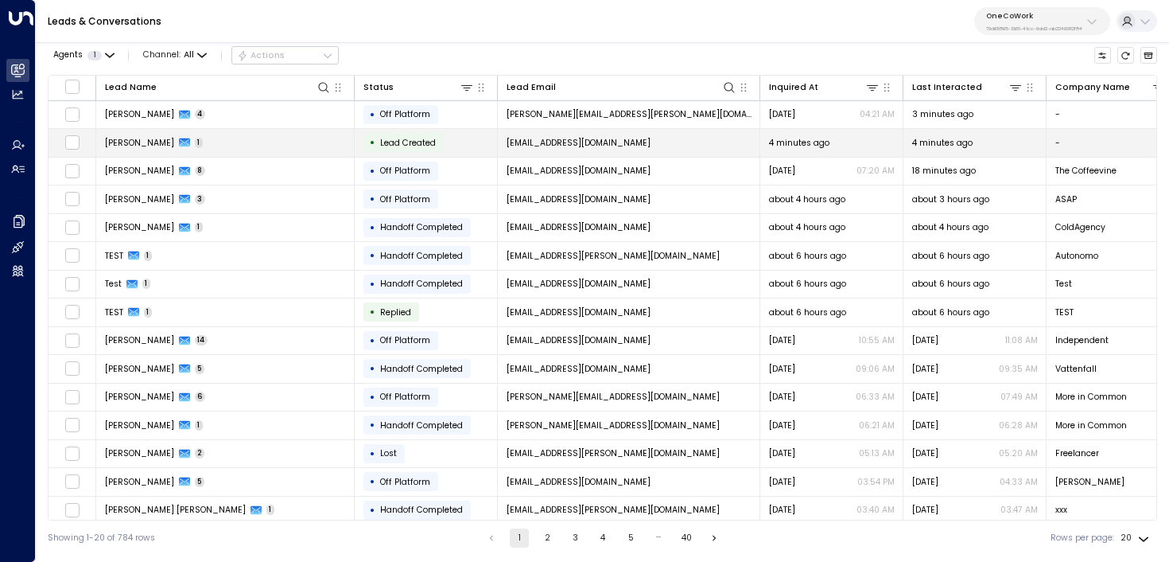
click at [329, 141] on td "[PERSON_NAME] 1" at bounding box center [225, 143] width 259 height 28
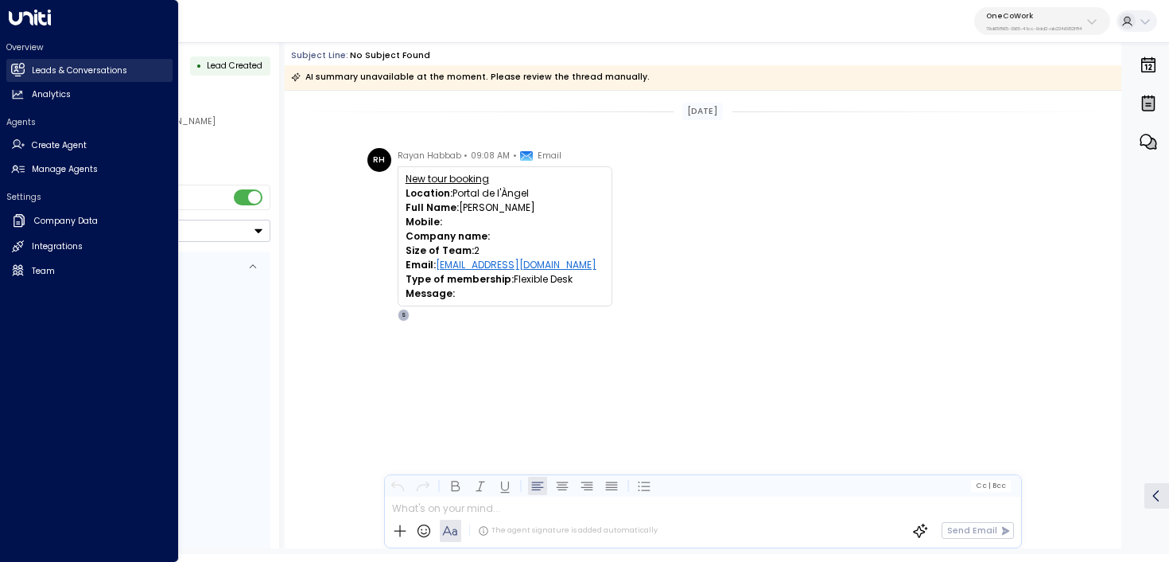
click at [7, 68] on link "Leads & Conversations Leads & Conversations" at bounding box center [89, 70] width 166 height 23
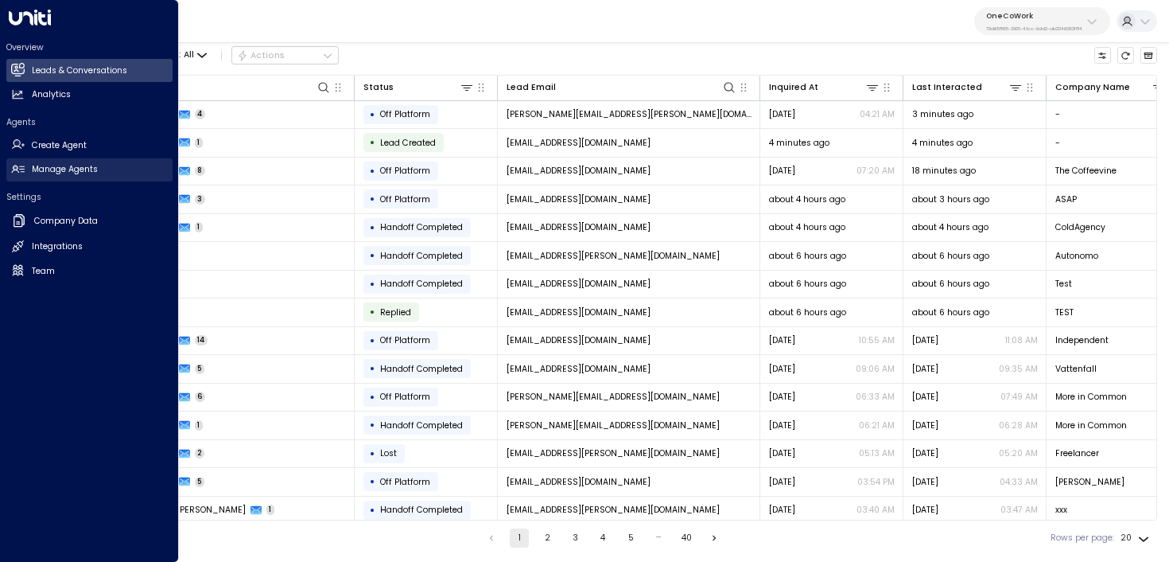
click at [28, 170] on link "Manage Agents Manage Agents" at bounding box center [89, 169] width 166 height 23
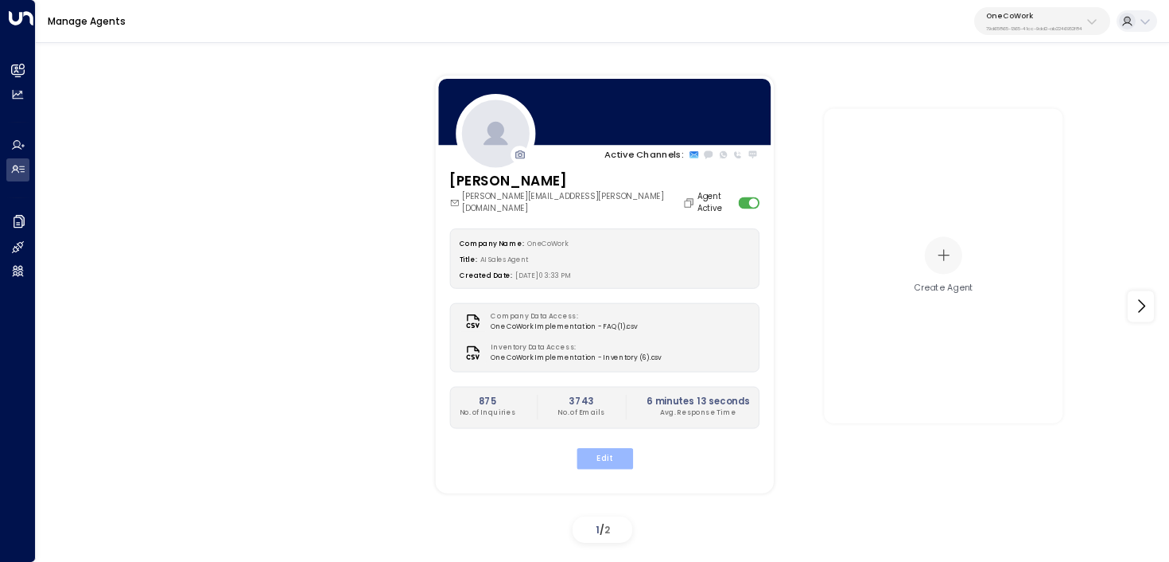
click at [604, 449] on button "Edit" at bounding box center [604, 457] width 56 height 21
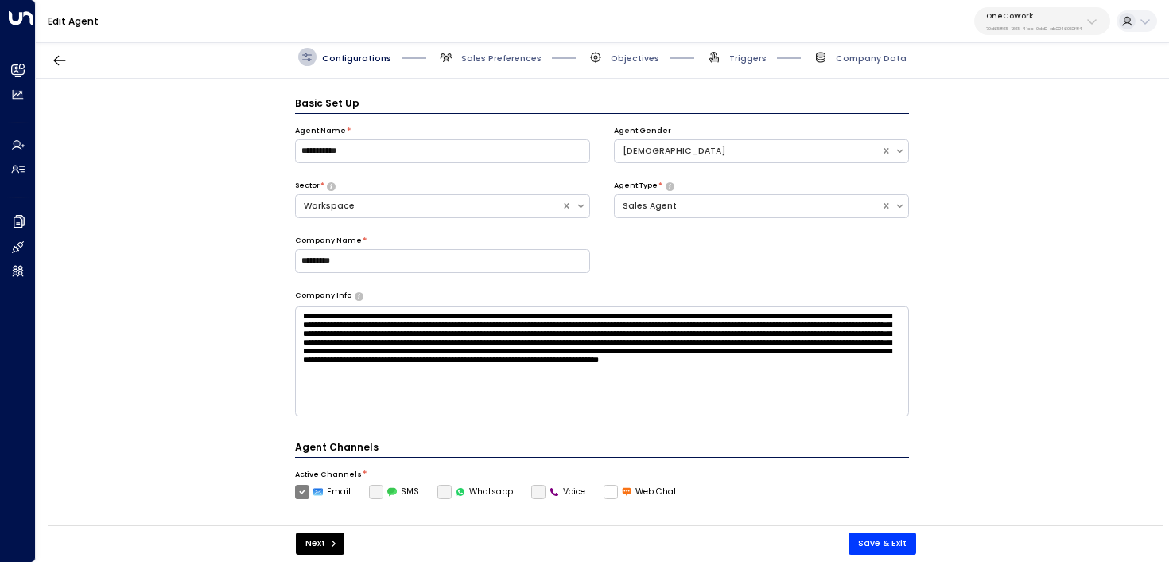
scroll to position [17, 0]
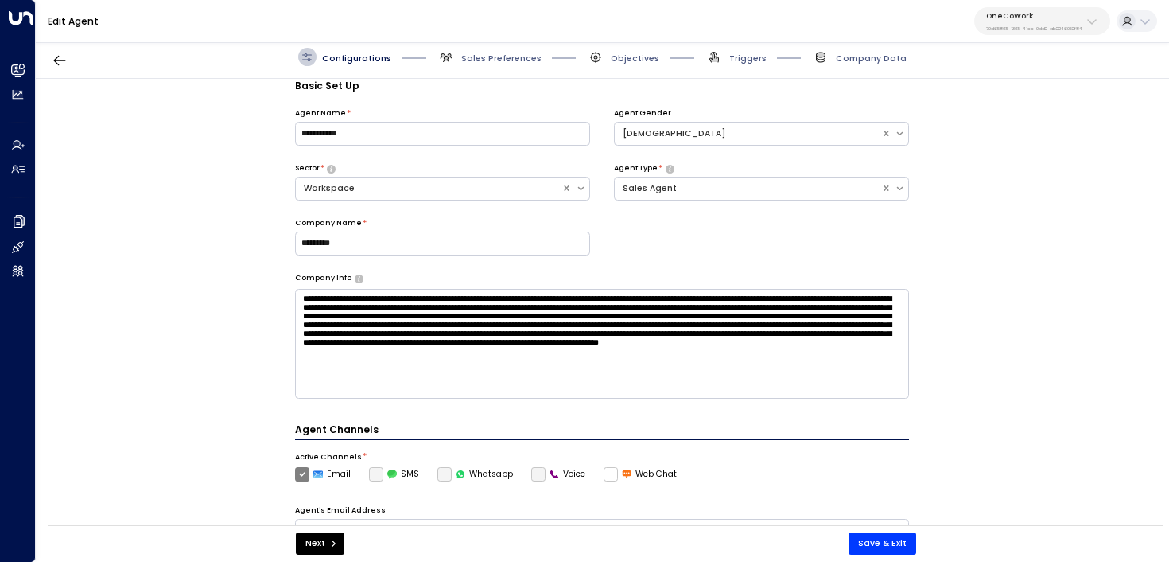
click at [740, 52] on span "Triggers" at bounding box center [736, 57] width 61 height 18
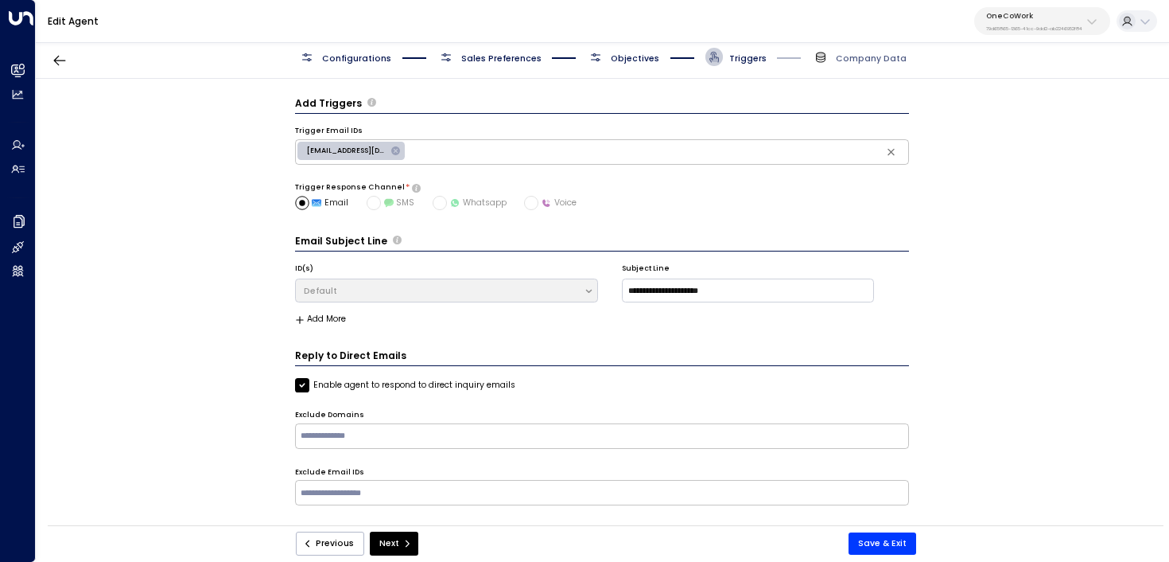
scroll to position [0, 0]
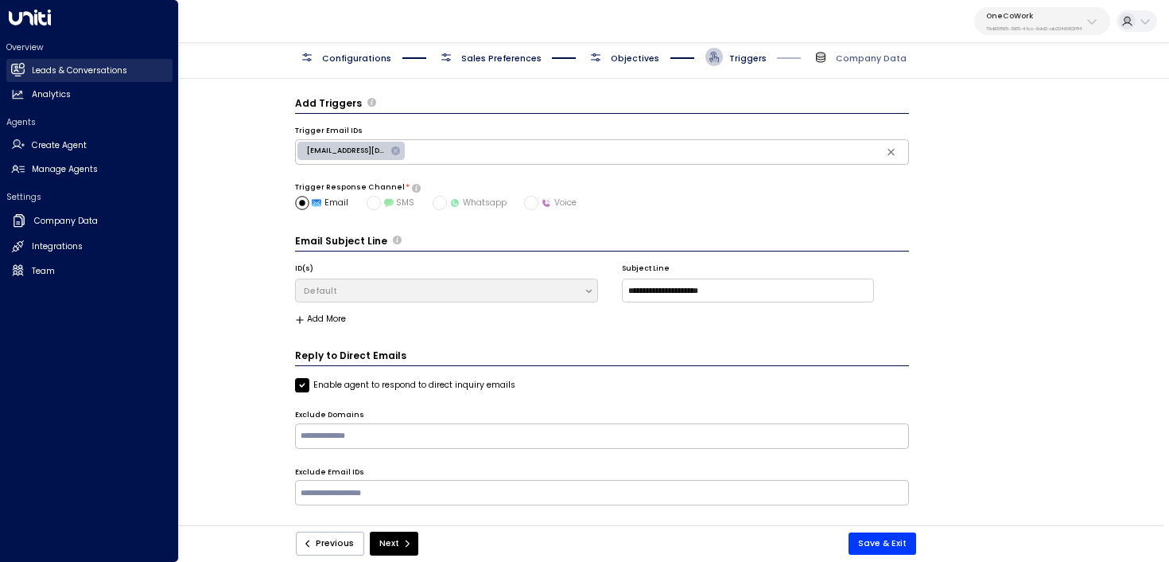
click at [27, 69] on link "Leads & Conversations Leads & Conversations" at bounding box center [89, 70] width 166 height 23
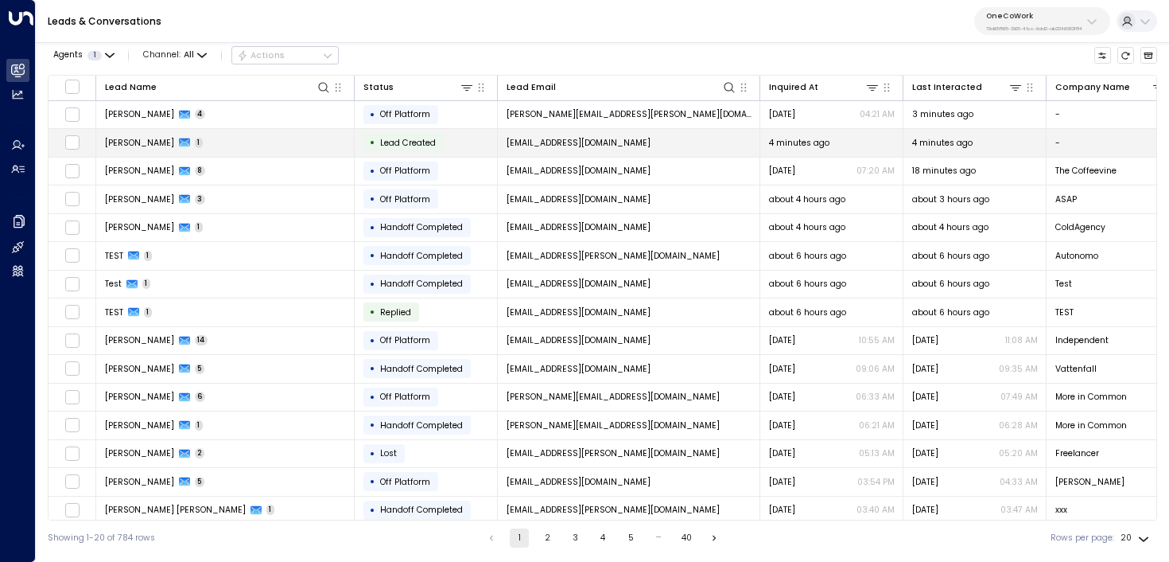
click at [321, 142] on td "[PERSON_NAME] 1" at bounding box center [225, 143] width 259 height 28
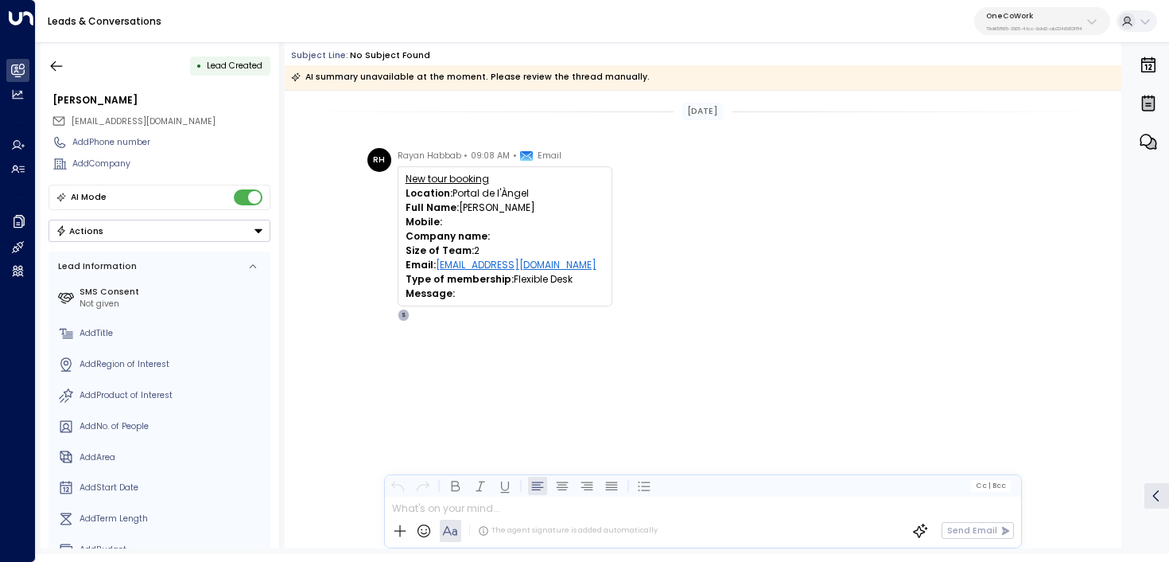
drag, startPoint x: 549, startPoint y: 189, endPoint x: 398, endPoint y: 192, distance: 151.2
click at [398, 192] on div "New tour booking Location: Portal de l'Àngel Full Name: rayan habbab Mobile: Co…" at bounding box center [505, 236] width 215 height 140
copy p "Location: Portal de l'Àngel"
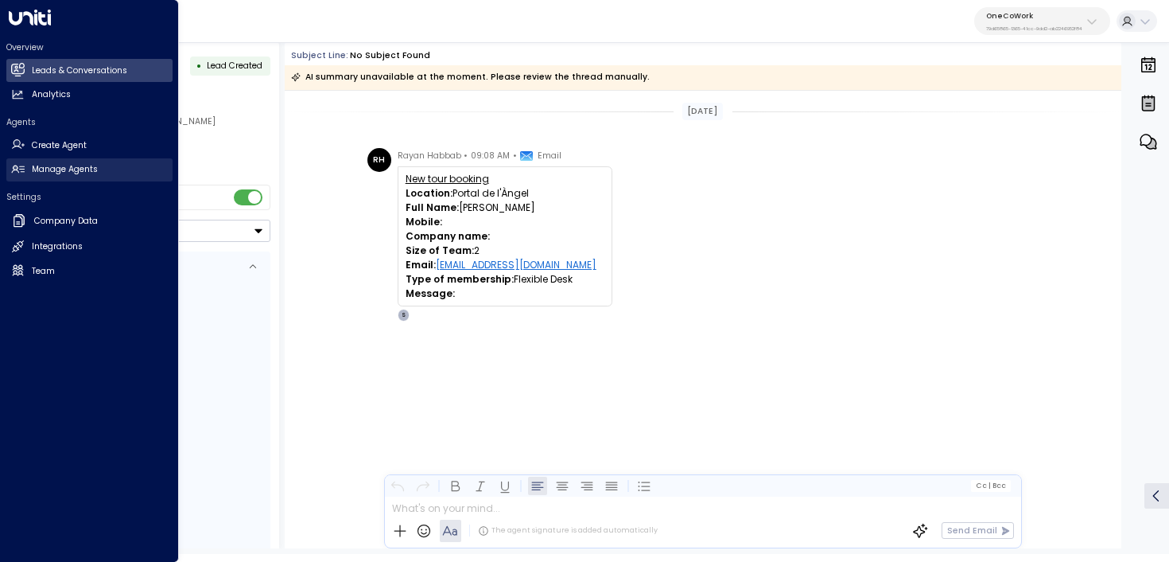
click at [12, 173] on icon at bounding box center [18, 169] width 14 height 14
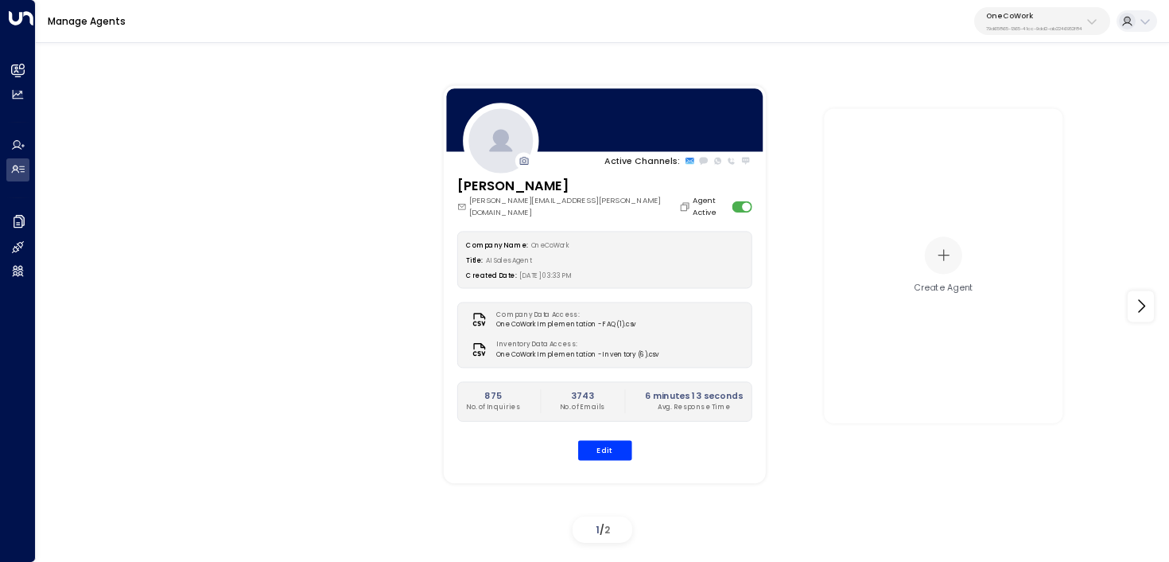
click at [1009, 29] on p "79d65865-1365-41cc-9dd2-ab2246952f84" at bounding box center [1034, 28] width 96 height 6
type input "****"
click at [1077, 124] on li "U Store It ID: 58c4b32c-92b1-4356-be9b-1247e2c02228" at bounding box center [1064, 108] width 181 height 34
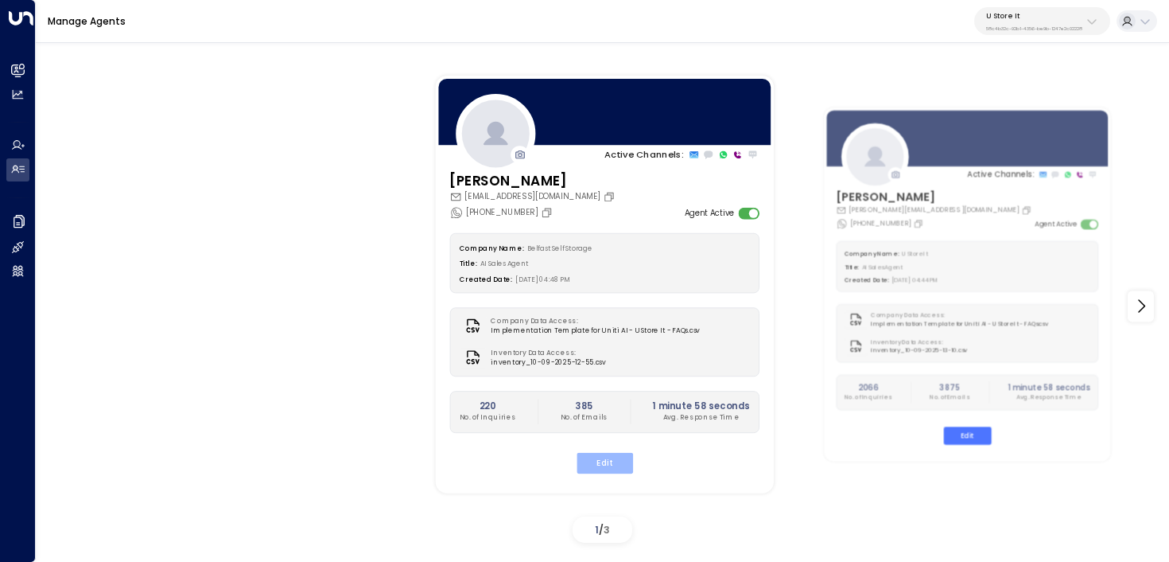
click at [612, 456] on button "Edit" at bounding box center [604, 462] width 56 height 21
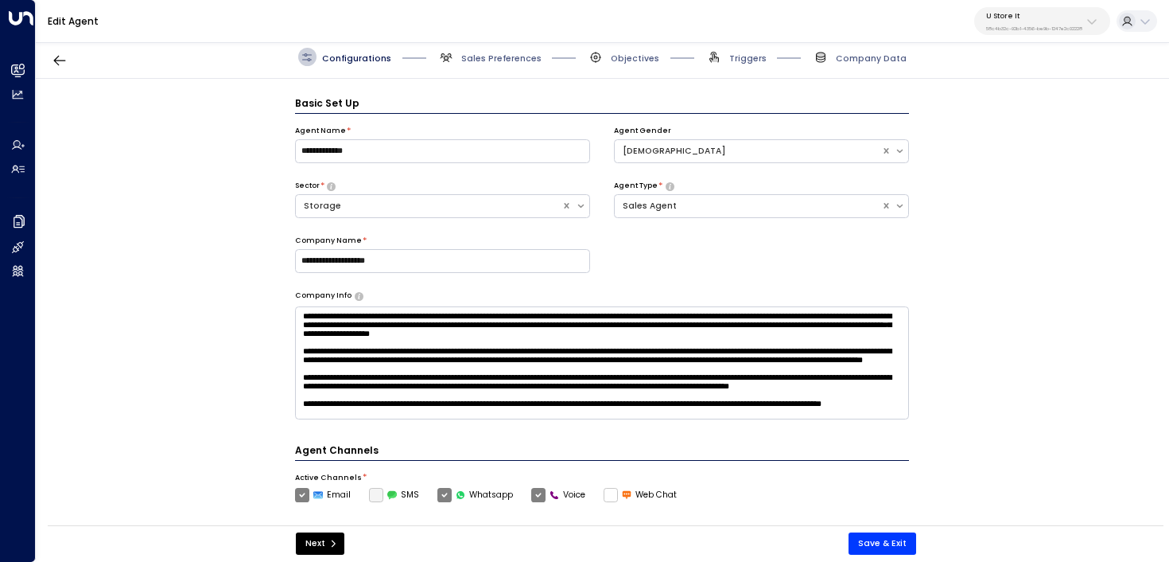
scroll to position [17, 0]
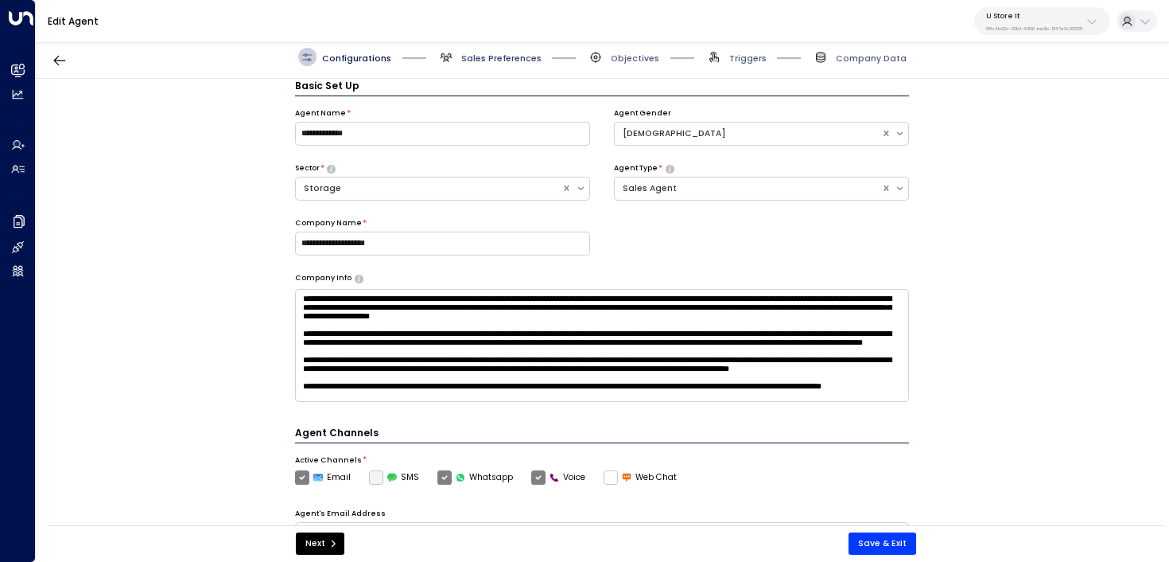
click at [503, 59] on span "Sales Preferences" at bounding box center [501, 58] width 80 height 12
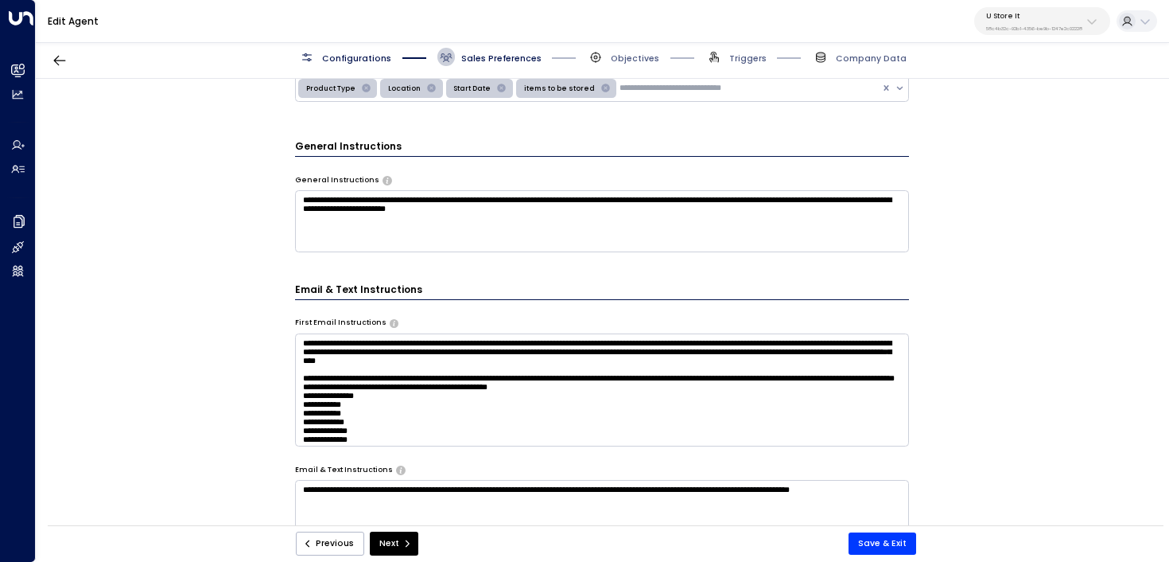
scroll to position [613, 0]
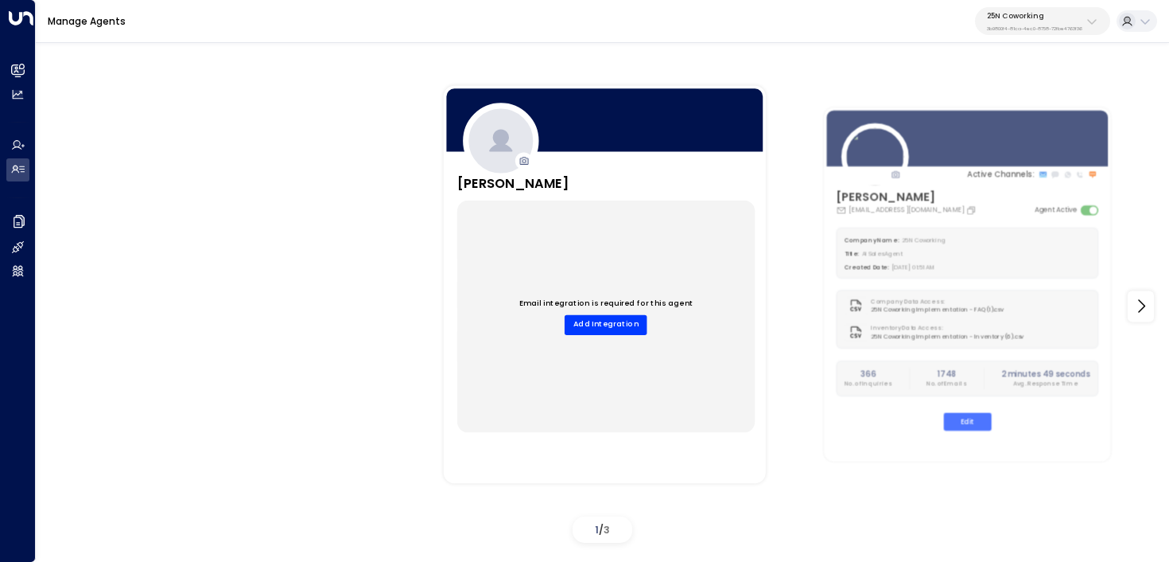
click at [1002, 21] on div "25N Coworking 3b9800f4-81ca-4ec0-8758-72fbe4763f36" at bounding box center [1034, 21] width 95 height 21
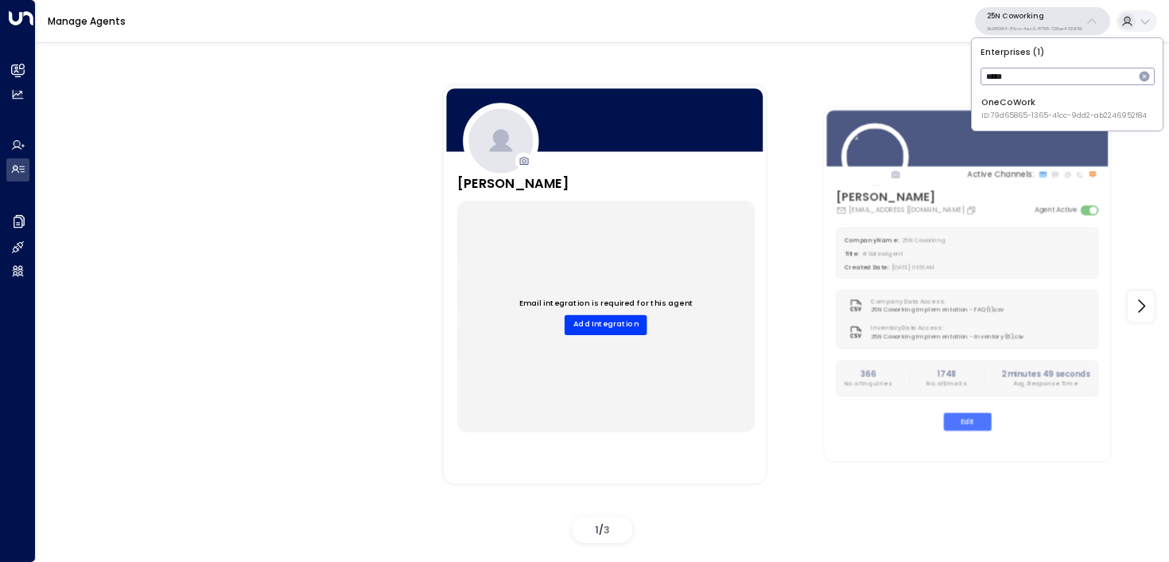
type input "*****"
click at [1059, 112] on span "ID: 79d65865-1365-41cc-9dd2-ab2246952f84" at bounding box center [1064, 116] width 165 height 11
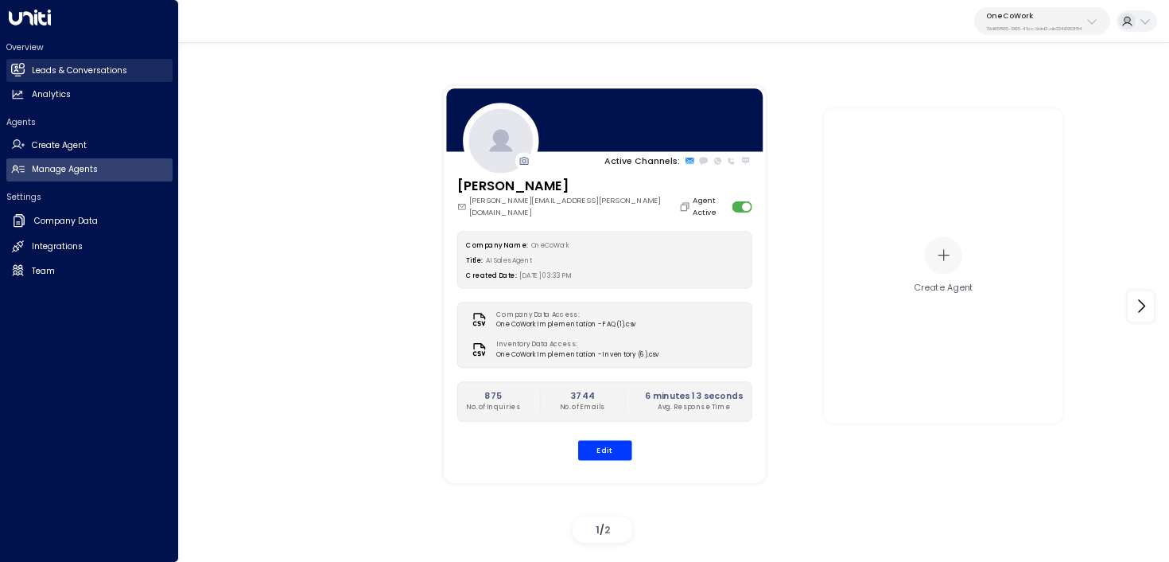
click at [17, 67] on icon at bounding box center [17, 69] width 13 height 10
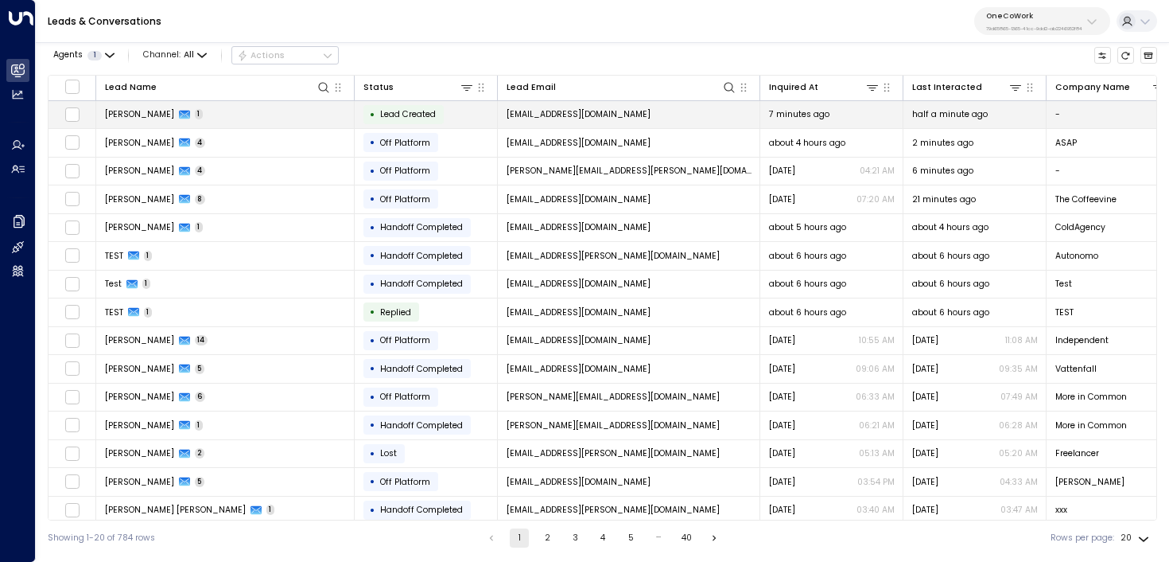
click at [300, 119] on td "[PERSON_NAME] 1" at bounding box center [225, 115] width 259 height 28
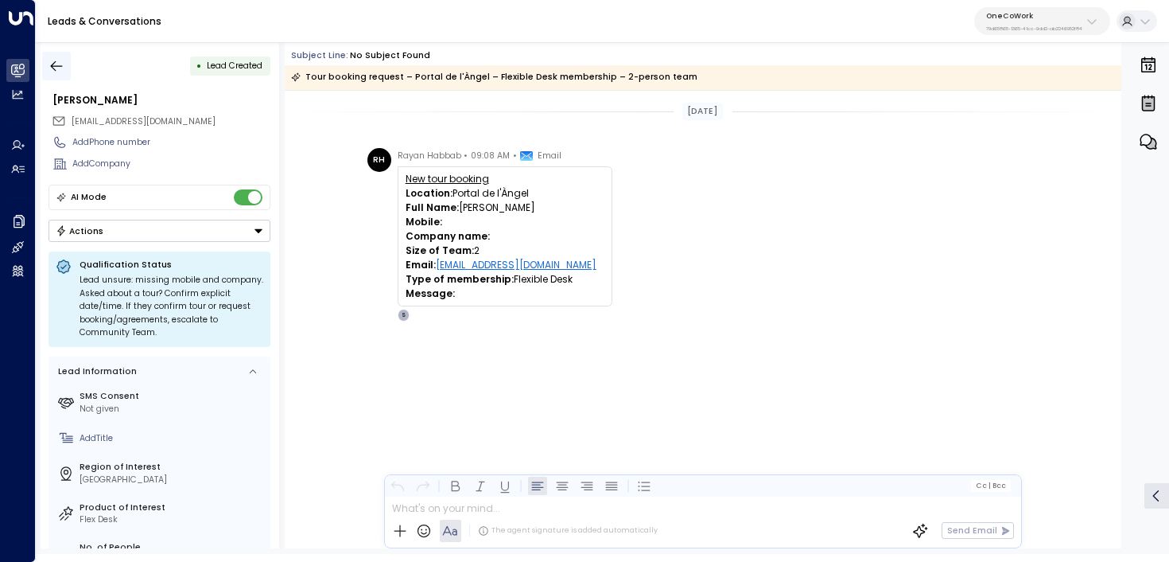
click at [61, 67] on icon "button" at bounding box center [57, 66] width 16 height 16
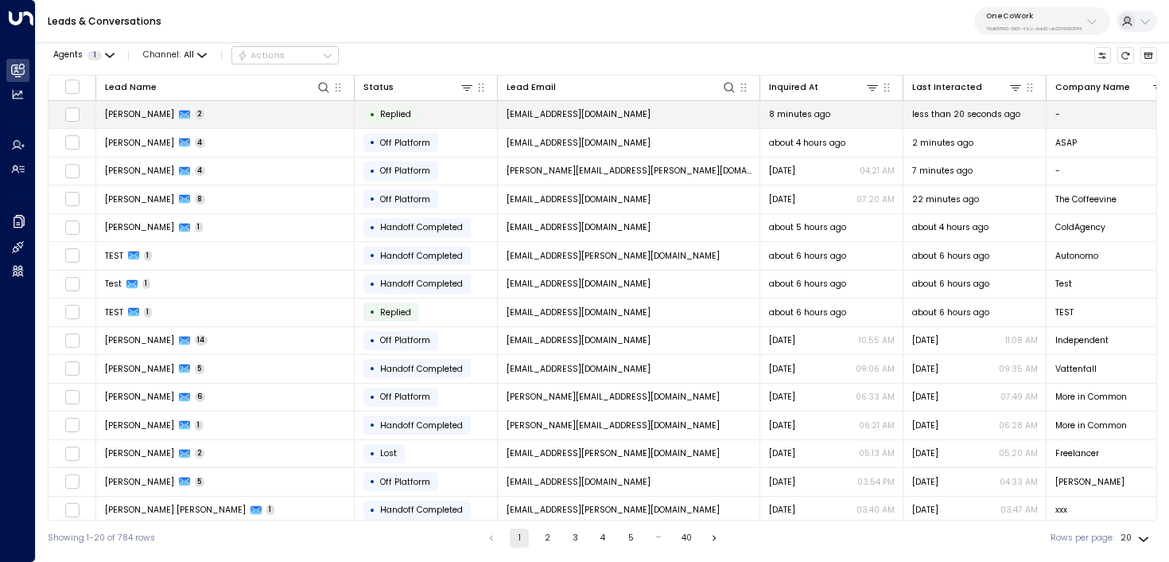
scroll to position [0, 74]
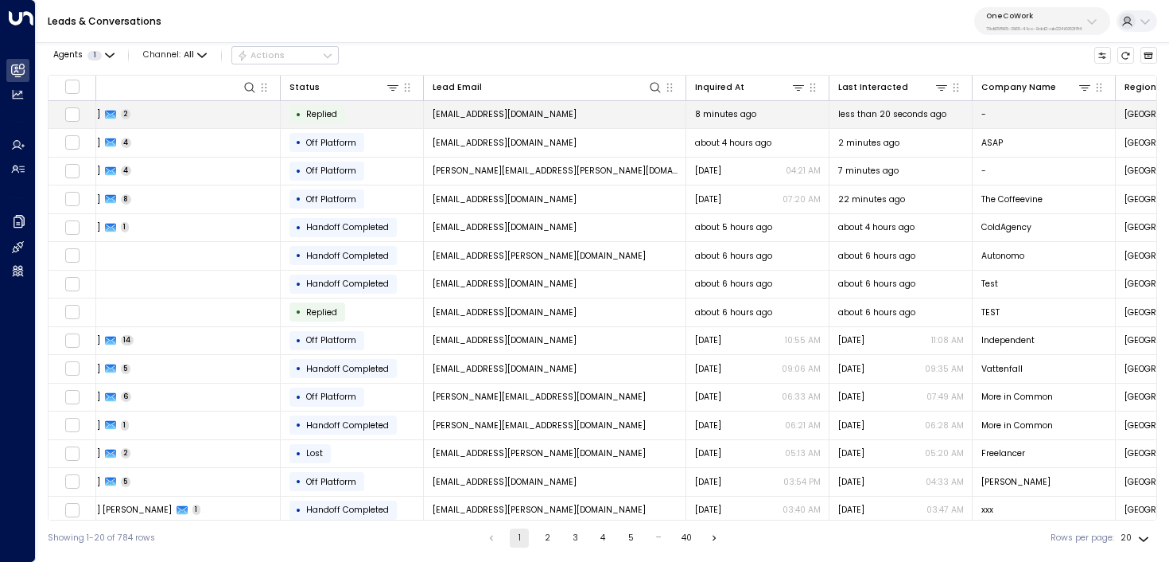
click at [235, 106] on td "[PERSON_NAME] 2" at bounding box center [151, 115] width 259 height 28
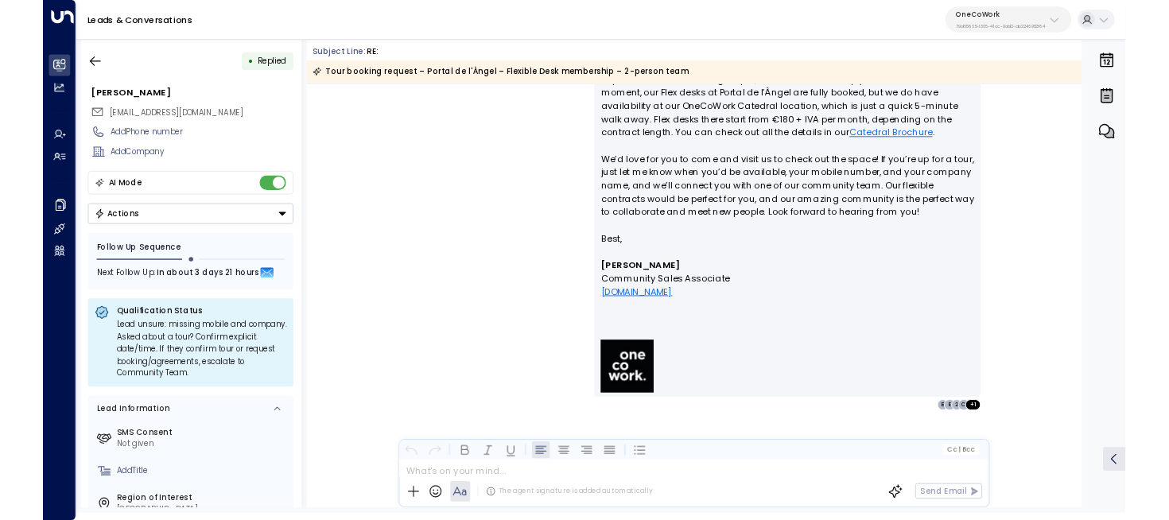
scroll to position [340, 0]
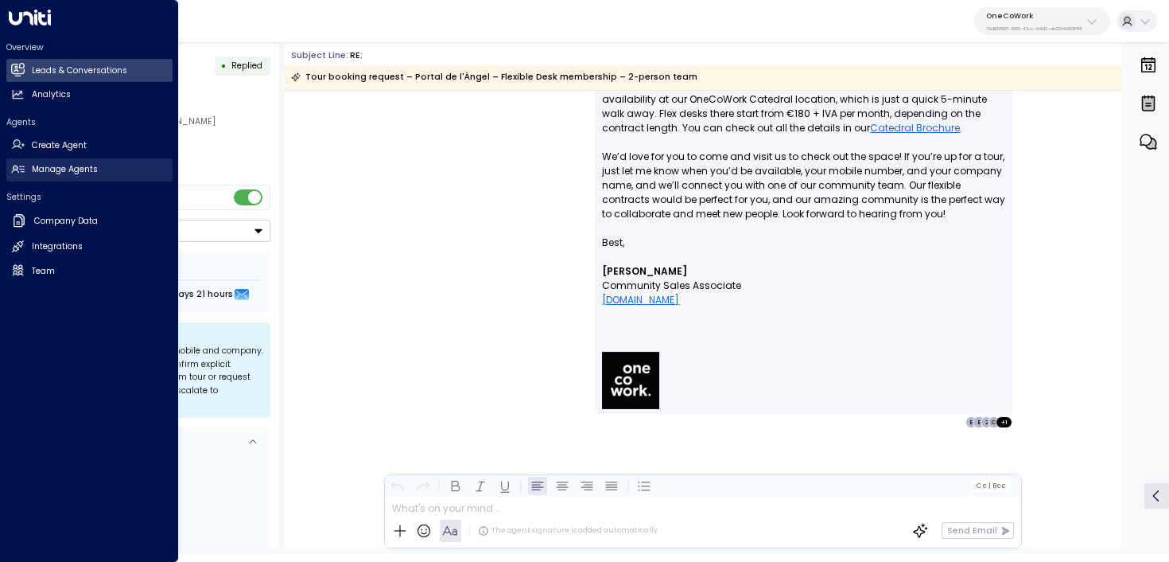
click at [17, 172] on icon at bounding box center [18, 169] width 14 height 14
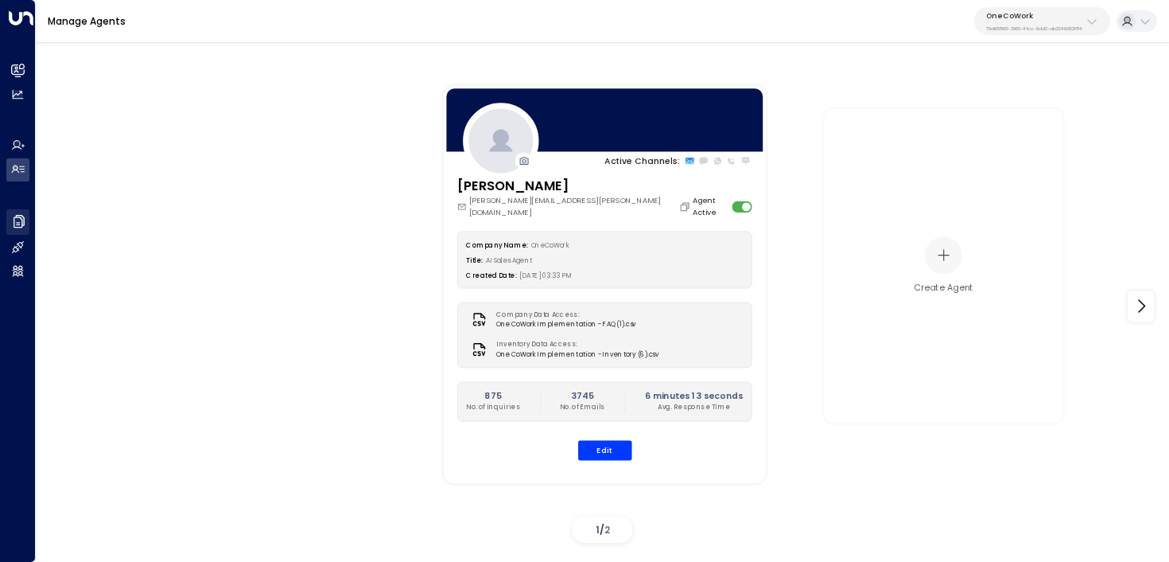
click at [29, 227] on link "Company Data Company Data" at bounding box center [17, 221] width 23 height 25
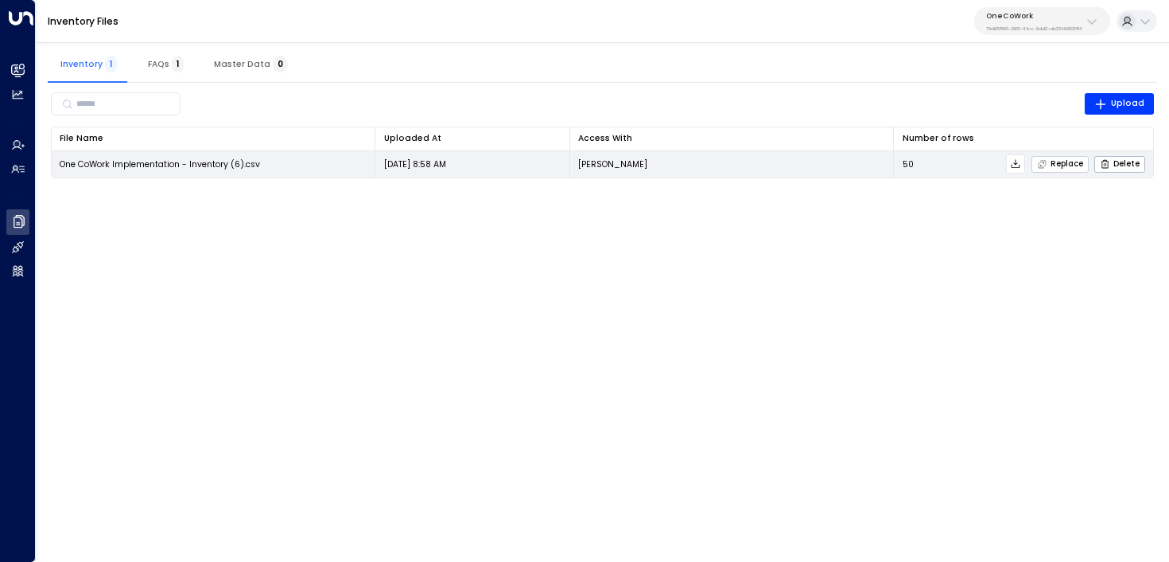
click at [1071, 164] on span "Replace" at bounding box center [1060, 164] width 46 height 10
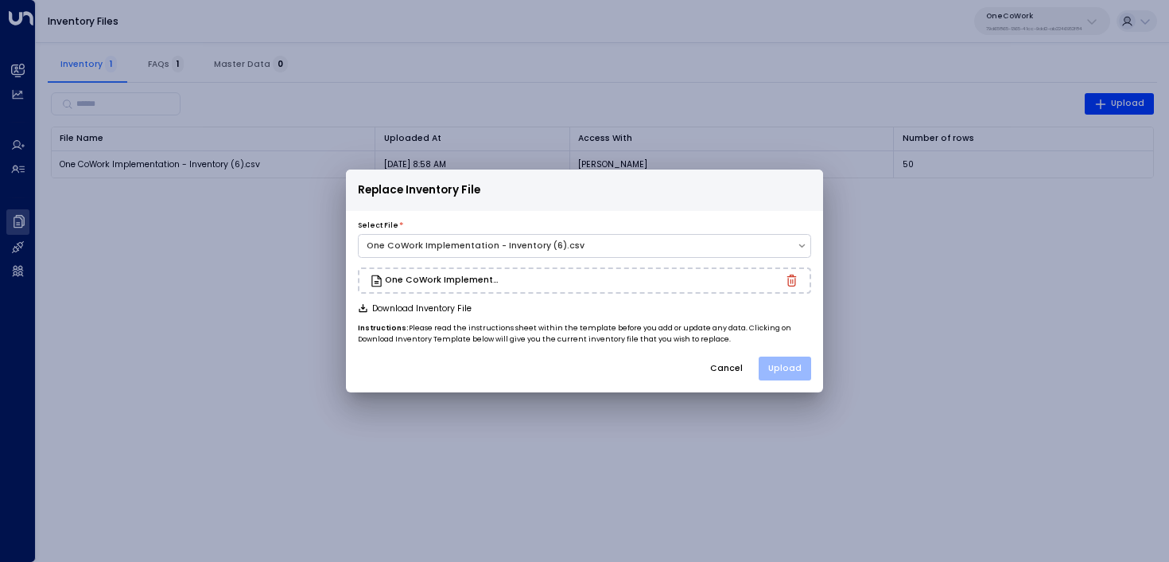
click at [799, 369] on button "Upload" at bounding box center [785, 368] width 52 height 24
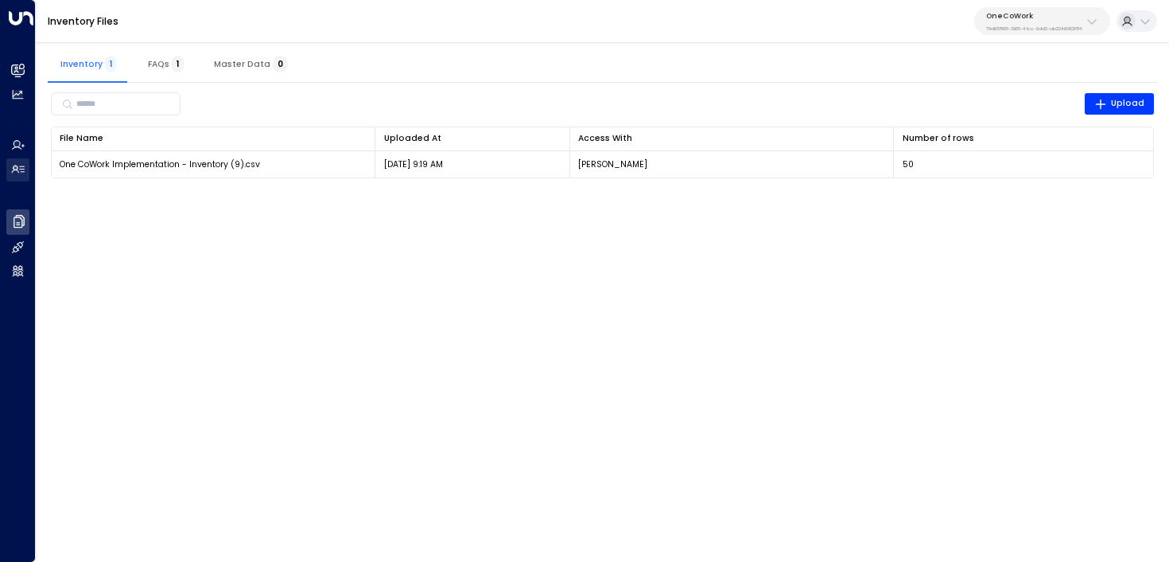
click at [29, 177] on link "Manage Agents Manage Agents" at bounding box center [17, 169] width 23 height 23
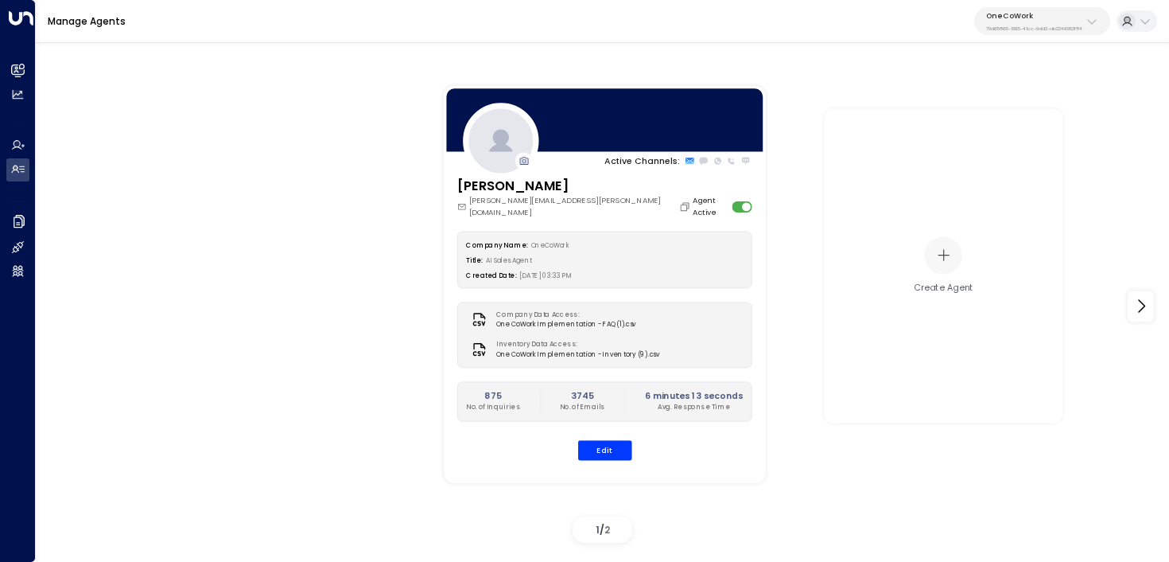
click at [1026, 30] on p "79d65865-1365-41cc-9dd2-ab2246952f84" at bounding box center [1034, 28] width 96 height 6
type input "*******"
click at [1040, 120] on span "ID: 58c4b32c-92b1-4356-be9b-1247e2c02228" at bounding box center [1061, 116] width 164 height 11
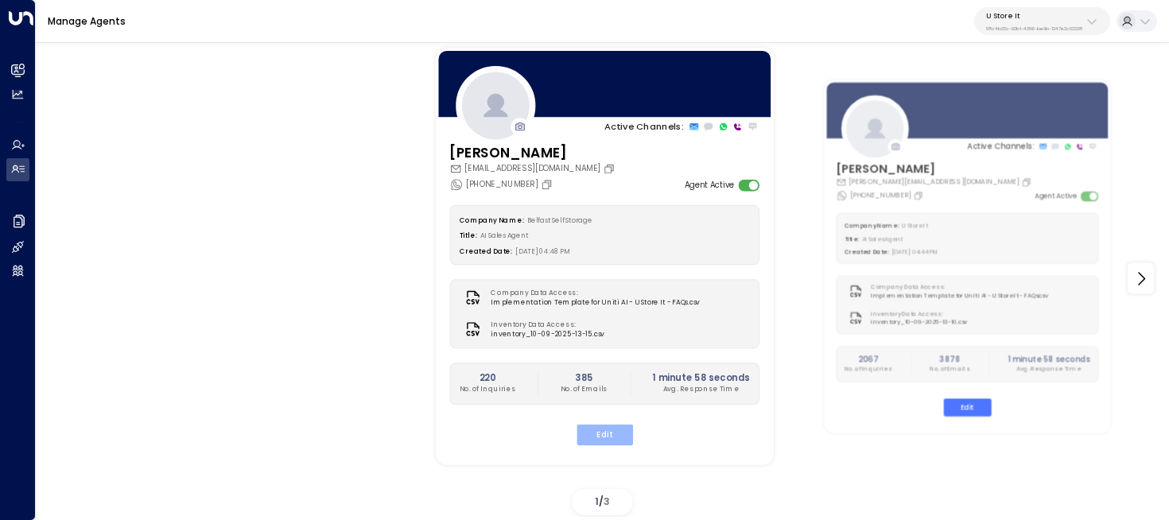
click at [608, 431] on button "Edit" at bounding box center [604, 435] width 56 height 21
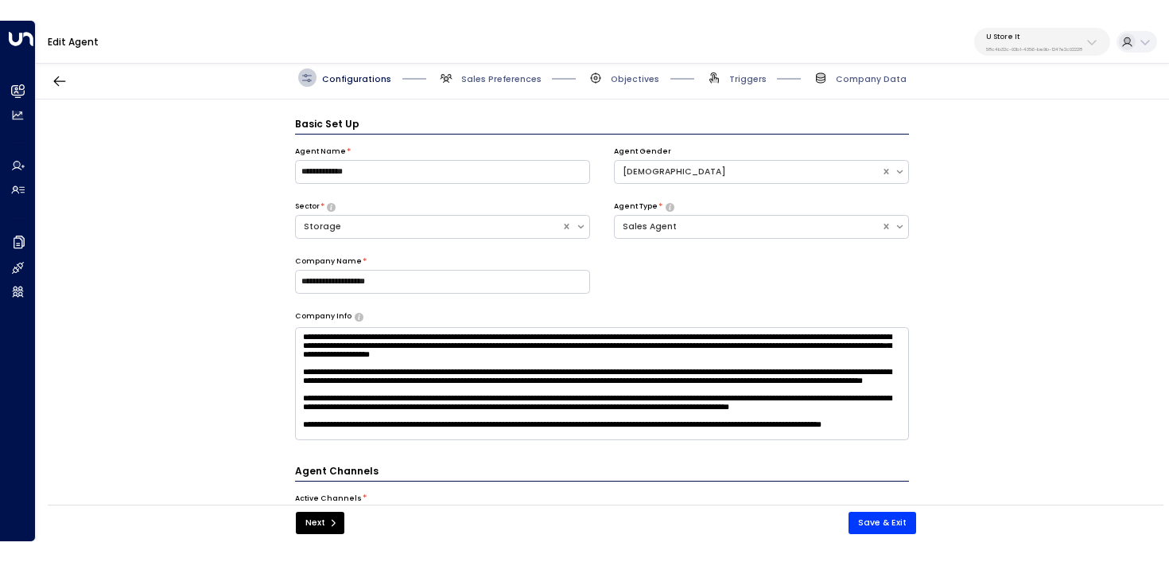
scroll to position [17, 0]
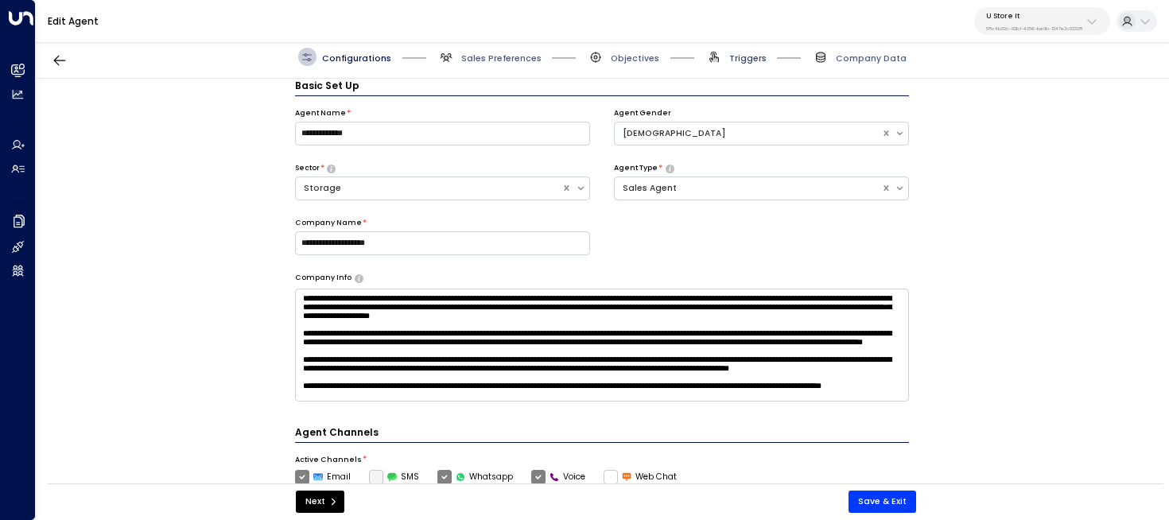
click at [744, 56] on span "Triggers" at bounding box center [747, 58] width 37 height 12
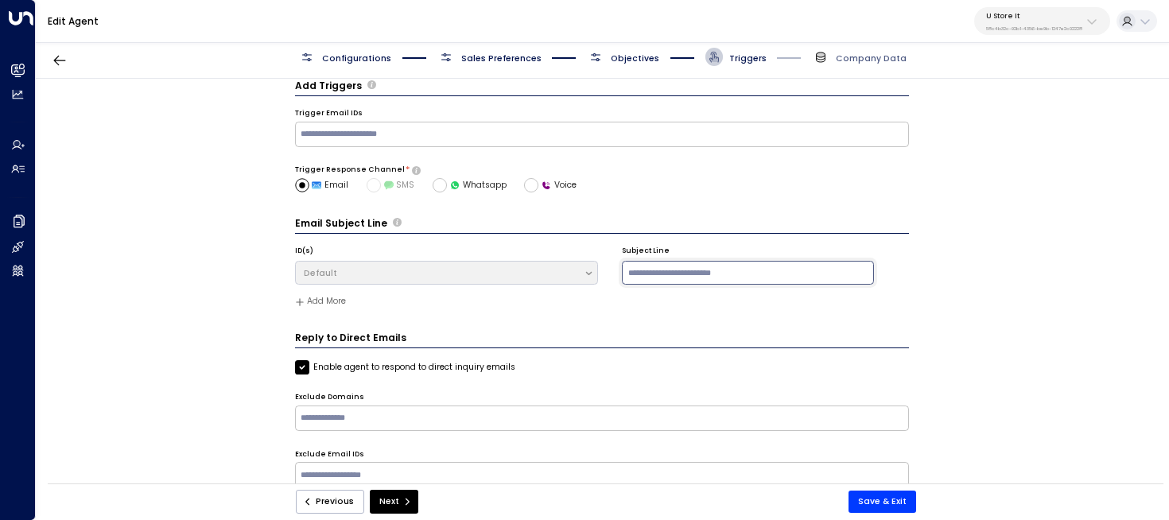
click at [682, 266] on input at bounding box center [748, 273] width 252 height 24
click at [748, 204] on form "Add Triggers Trigger Email IDs ​ Trigger Response Channel * Email SMS Whatsapp …" at bounding box center [602, 302] width 615 height 447
click at [694, 270] on input at bounding box center [748, 273] width 252 height 24
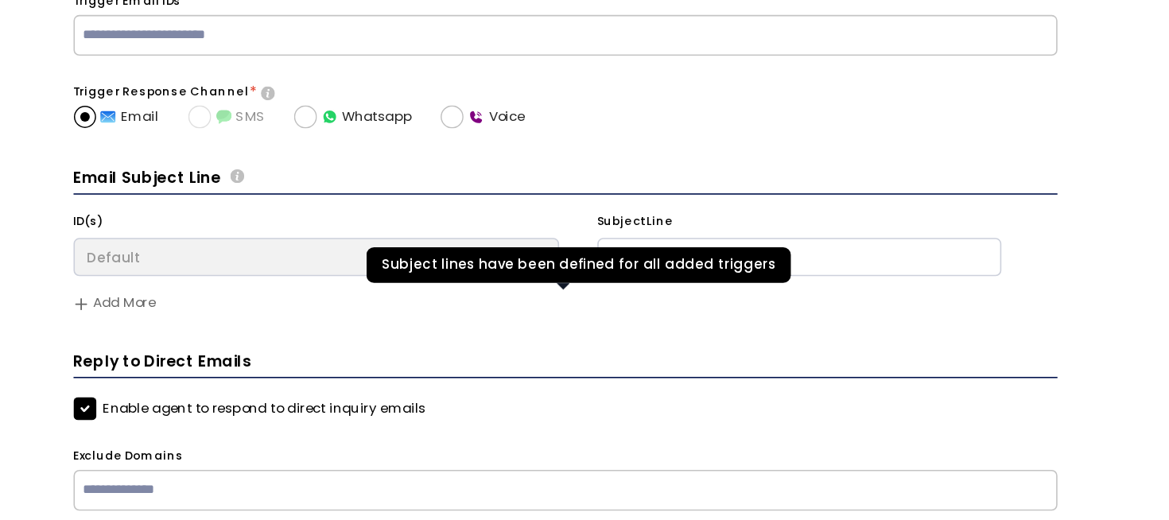
click at [725, 301] on span "Add More" at bounding box center [602, 299] width 615 height 10
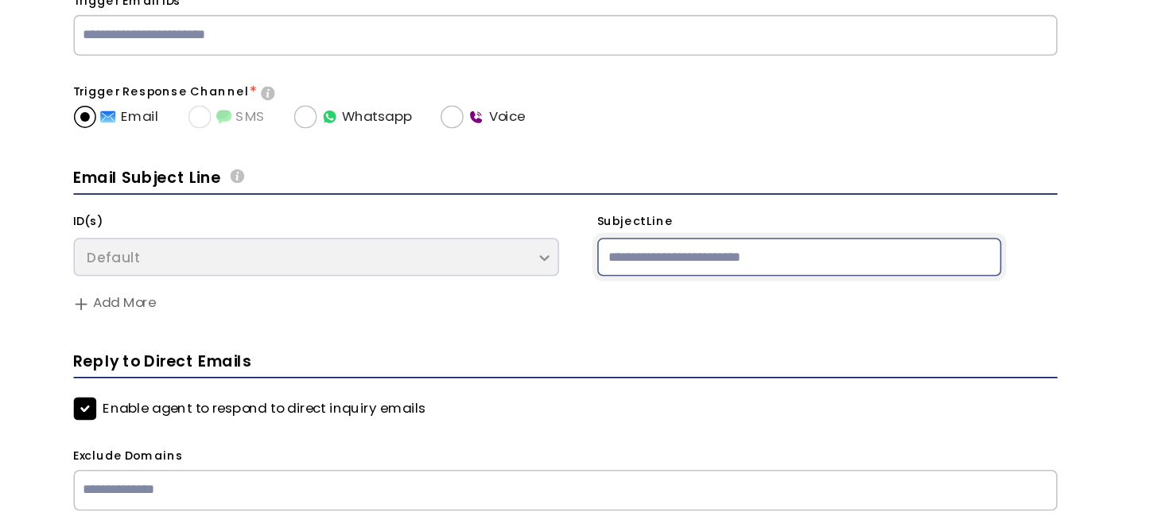
click at [678, 269] on input at bounding box center [748, 273] width 252 height 24
click at [738, 278] on input "**********" at bounding box center [748, 273] width 252 height 24
click at [729, 272] on input "**********" at bounding box center [748, 273] width 252 height 24
drag, startPoint x: 801, startPoint y: 270, endPoint x: 629, endPoint y: 268, distance: 171.8
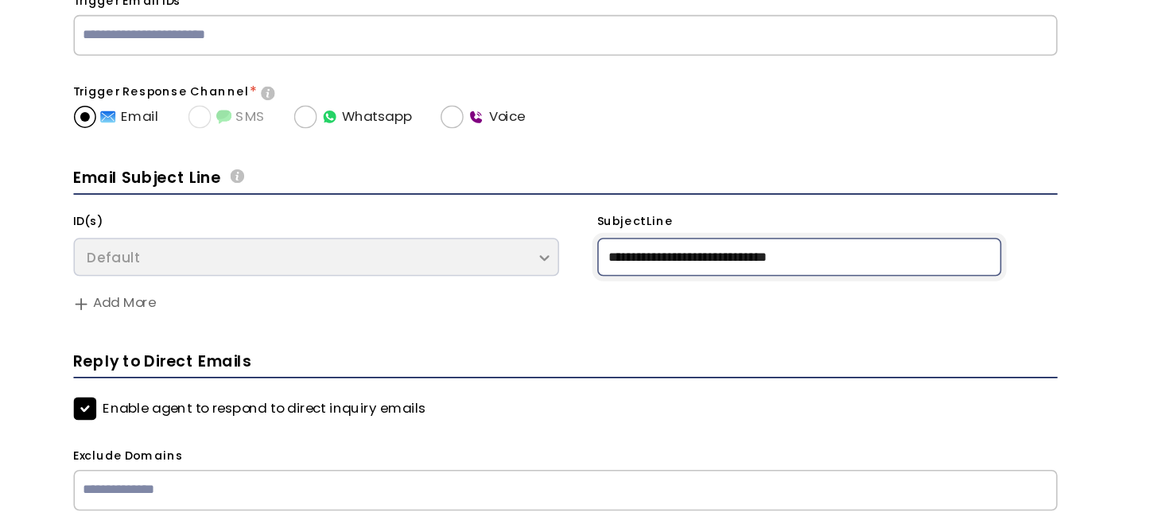
click at [629, 268] on input "**********" at bounding box center [748, 273] width 252 height 24
type input "**********"
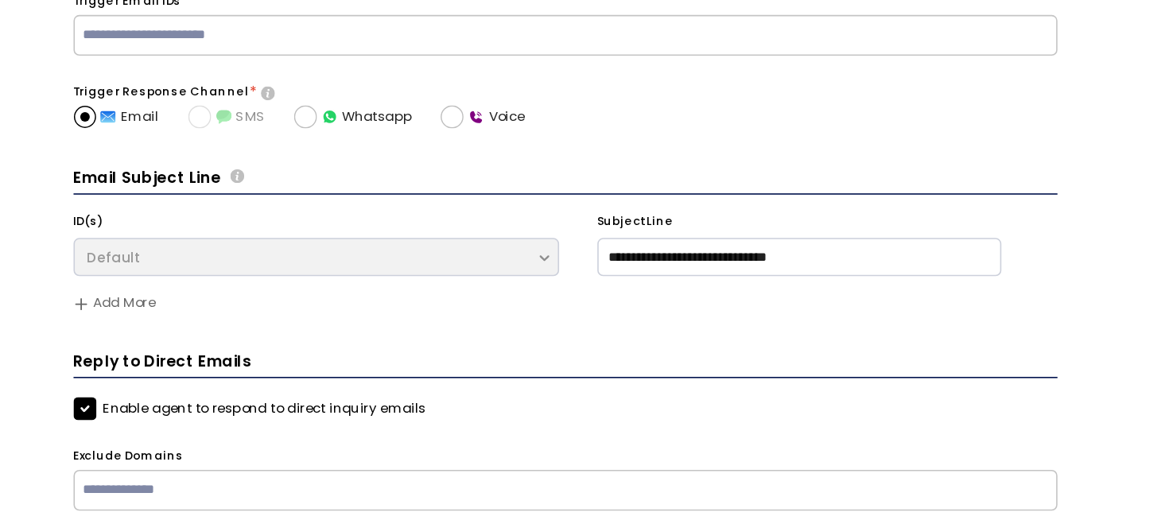
click at [644, 294] on span "Add More" at bounding box center [602, 299] width 615 height 10
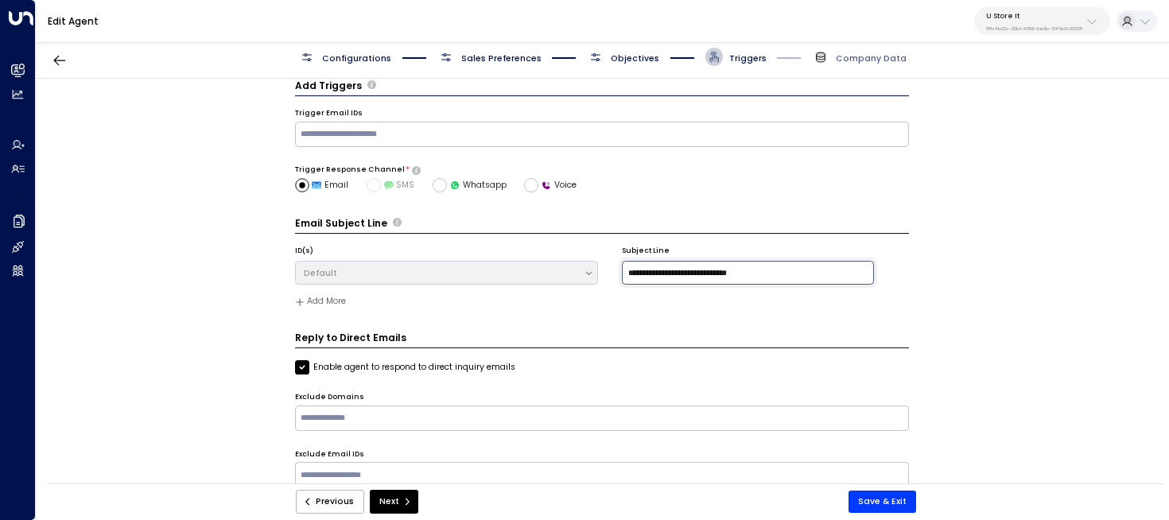
click at [698, 266] on input "**********" at bounding box center [748, 273] width 252 height 24
click at [702, 272] on input "**********" at bounding box center [748, 273] width 252 height 24
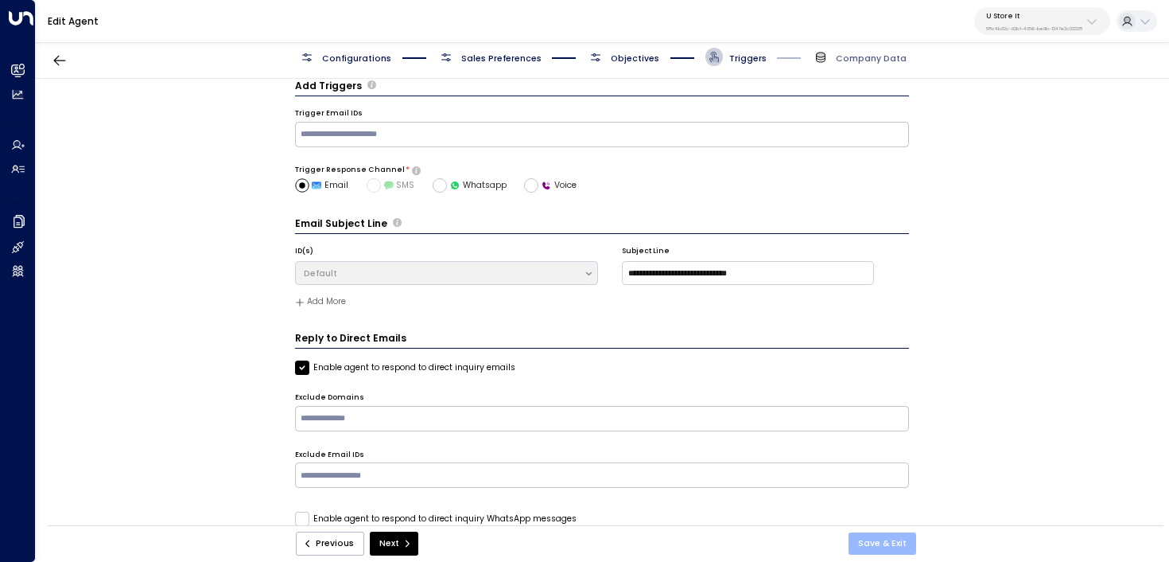
click at [879, 544] on button "Save & Exit" at bounding box center [883, 543] width 68 height 22
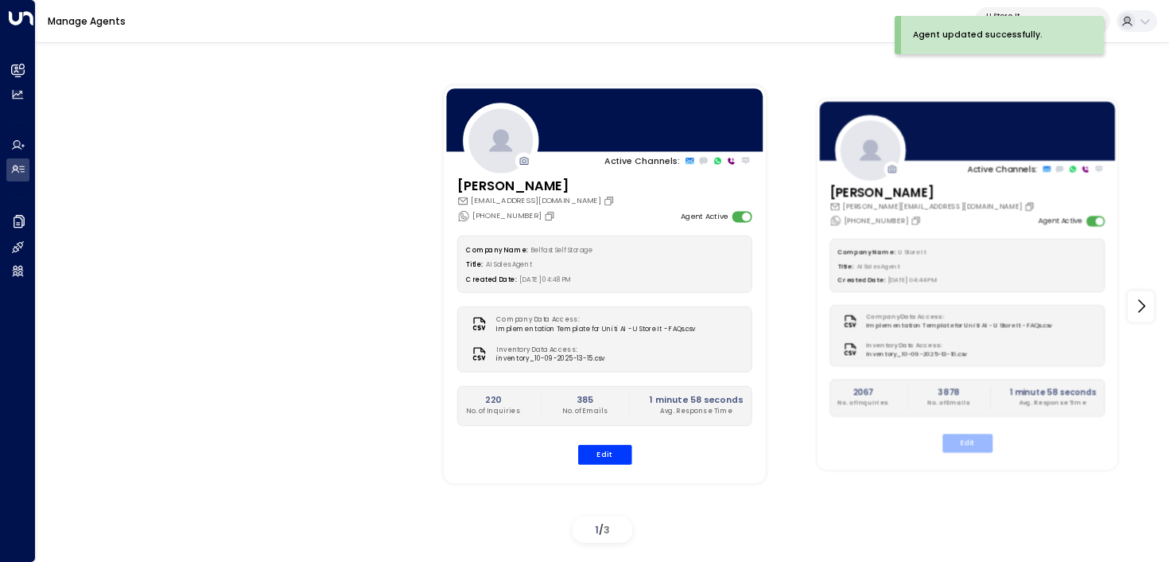
click at [975, 449] on button "Edit" at bounding box center [968, 442] width 50 height 18
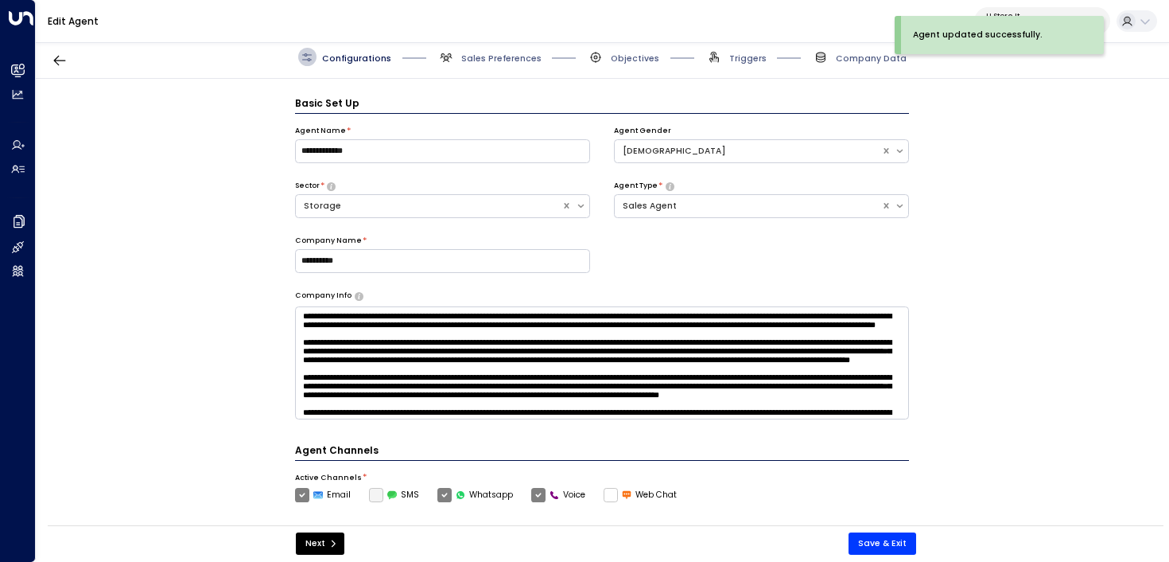
scroll to position [17, 0]
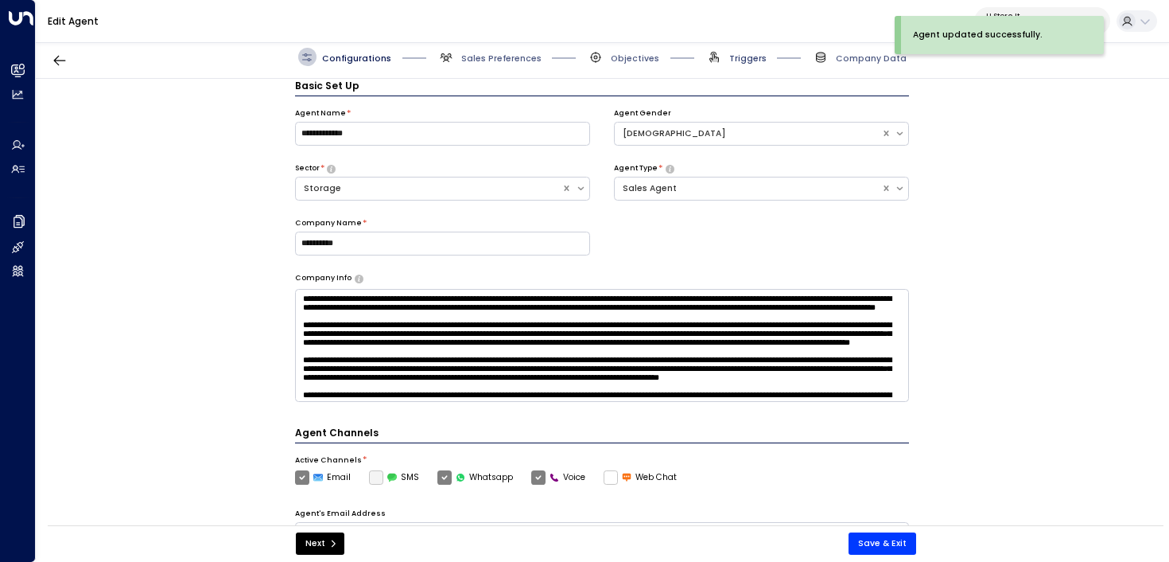
click at [743, 58] on span "Triggers" at bounding box center [747, 58] width 37 height 12
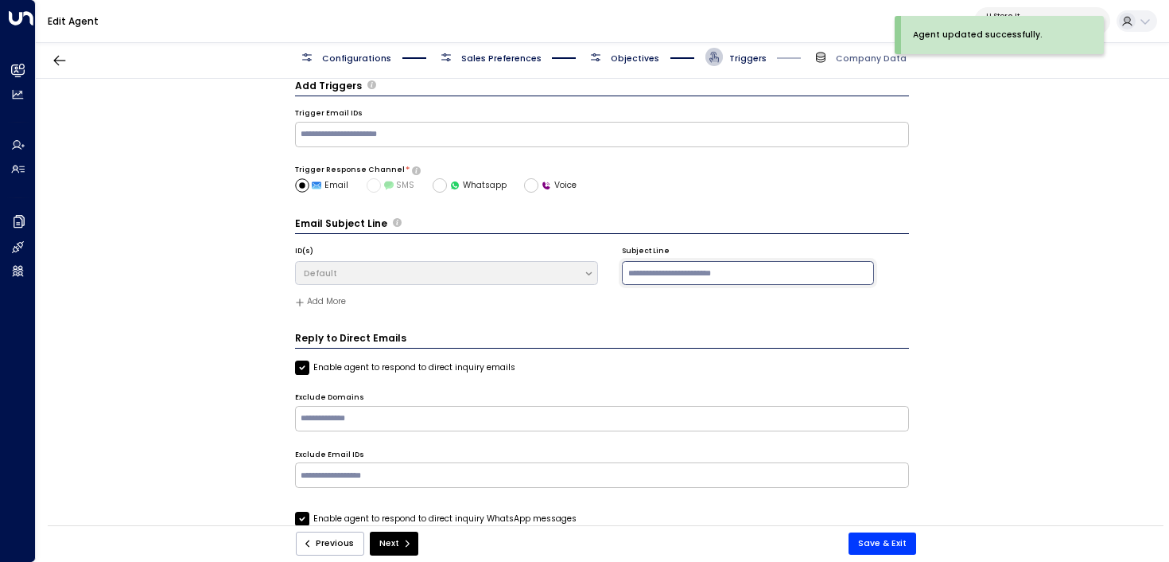
click at [667, 274] on input at bounding box center [748, 273] width 252 height 24
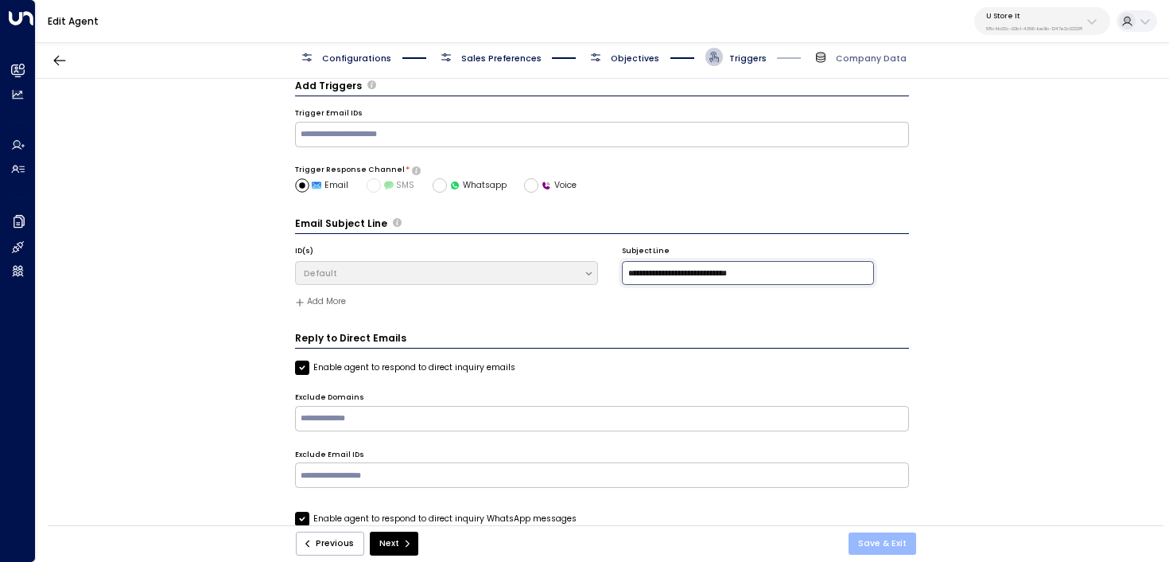
type input "**********"
click at [892, 538] on button "Save & Exit" at bounding box center [883, 543] width 68 height 22
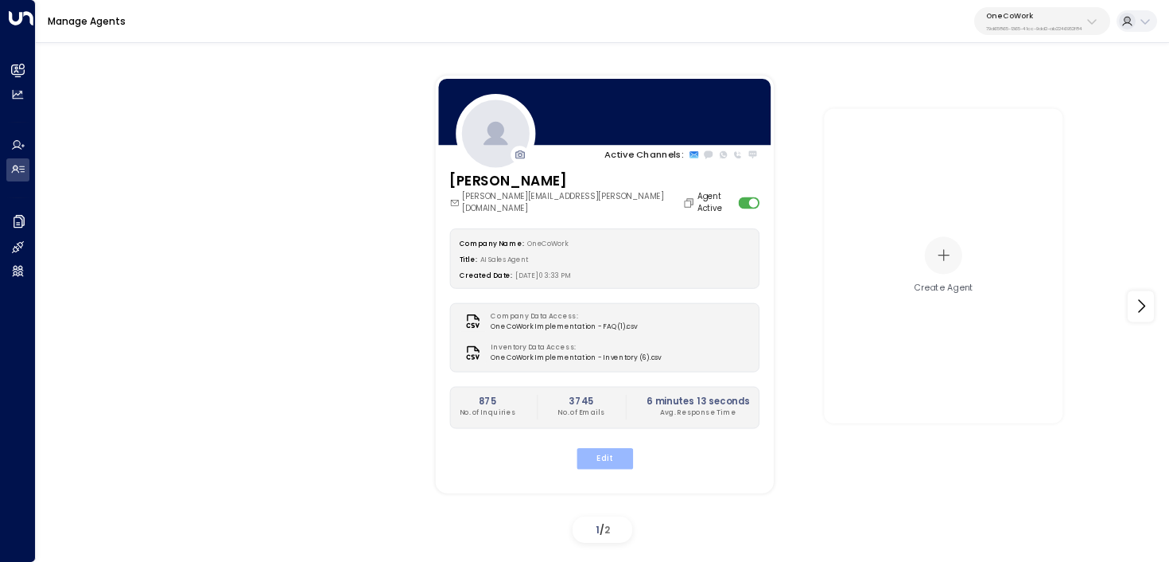
click at [607, 448] on button "Edit" at bounding box center [604, 457] width 56 height 21
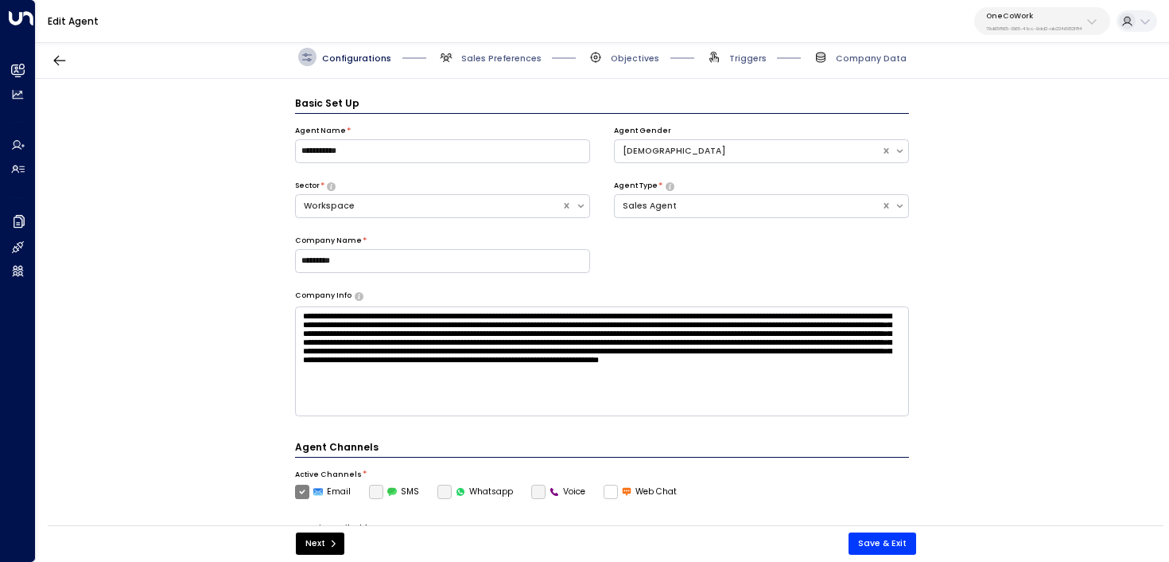
scroll to position [17, 0]
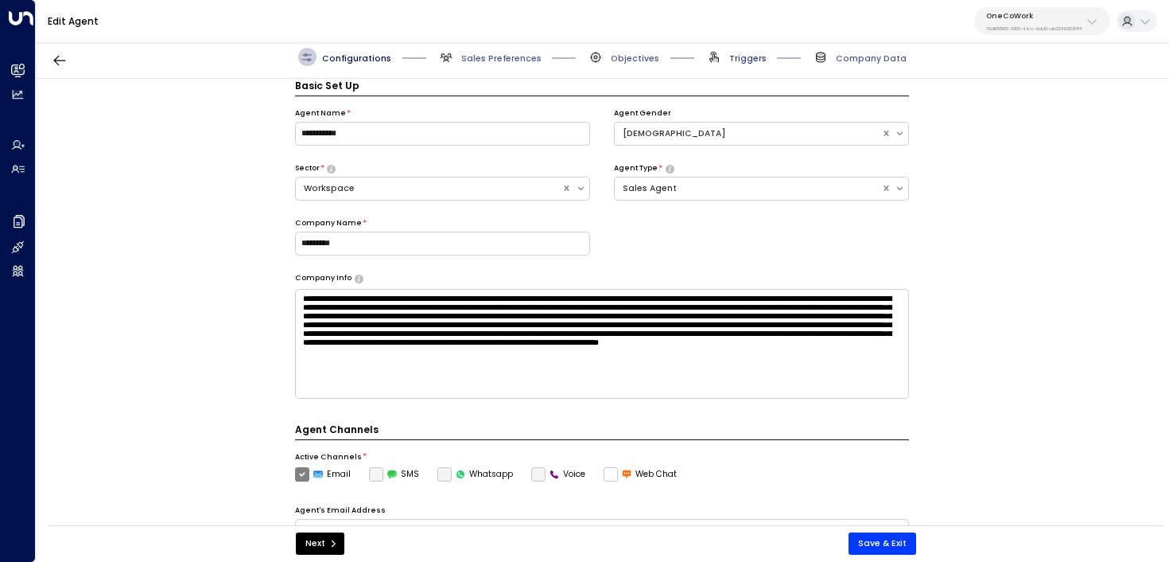
click at [741, 58] on span "Triggers" at bounding box center [747, 58] width 37 height 12
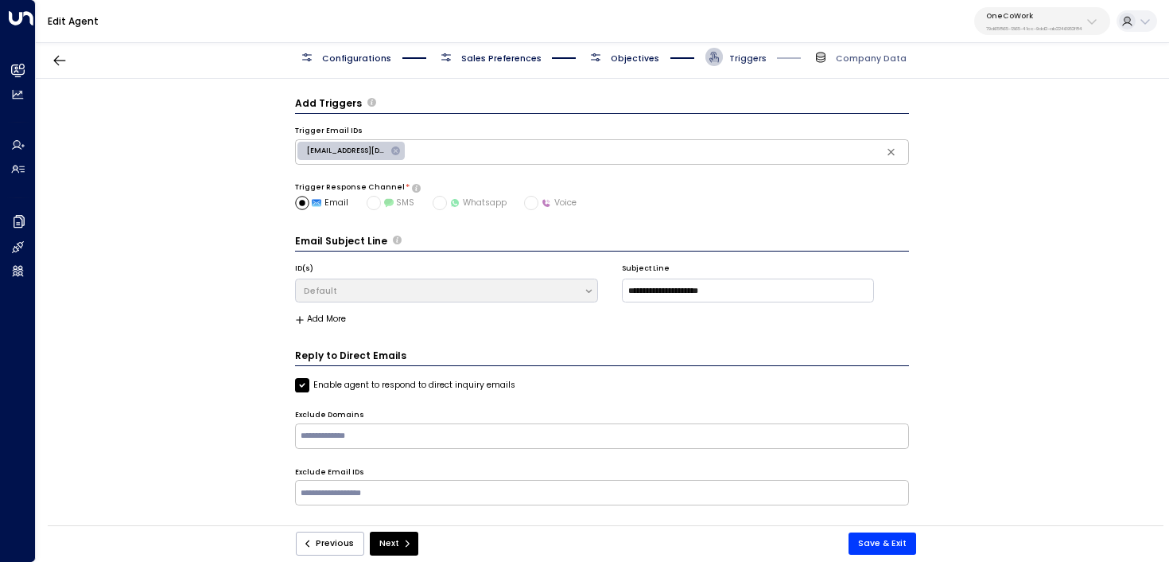
scroll to position [0, 0]
click at [651, 54] on span "Objectives" at bounding box center [635, 58] width 49 height 12
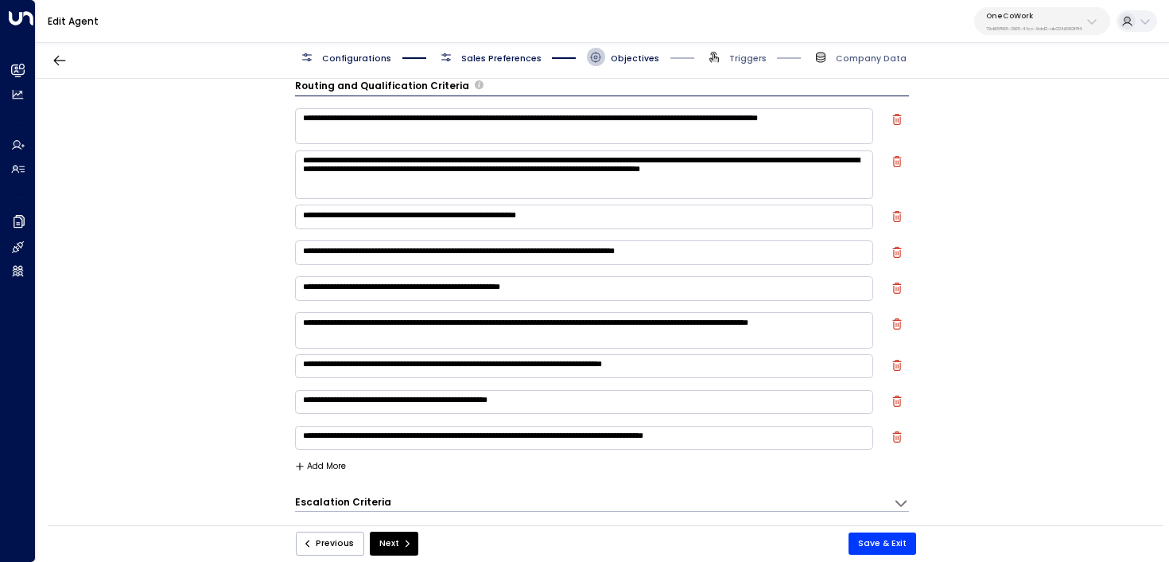
scroll to position [203, 0]
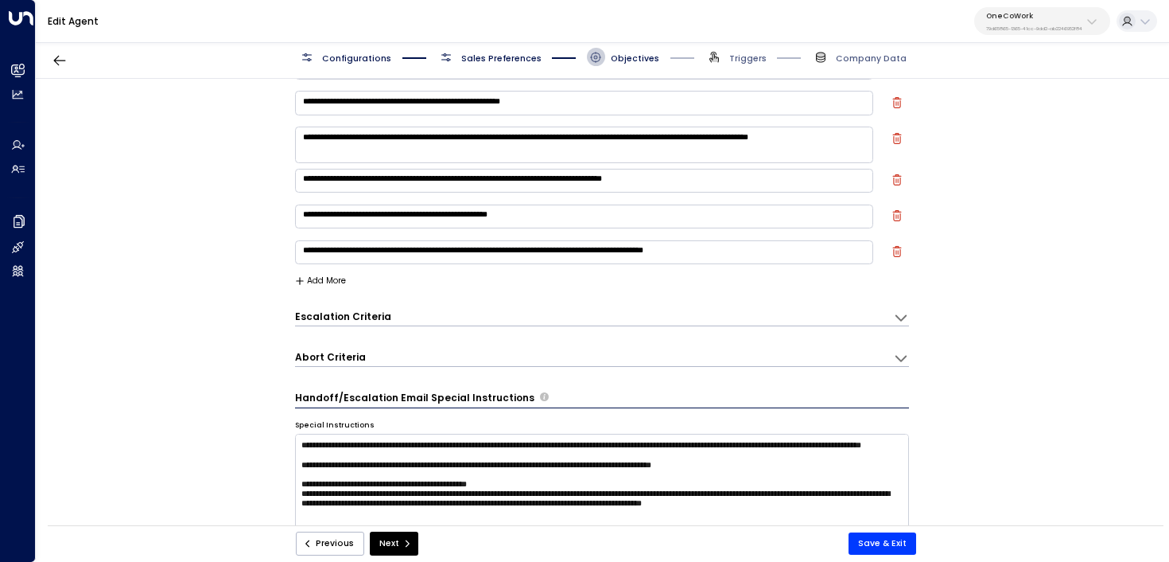
click at [401, 367] on form "**********" at bounding box center [602, 428] width 615 height 1070
click at [411, 356] on div "Abort Criteria" at bounding box center [594, 358] width 599 height 16
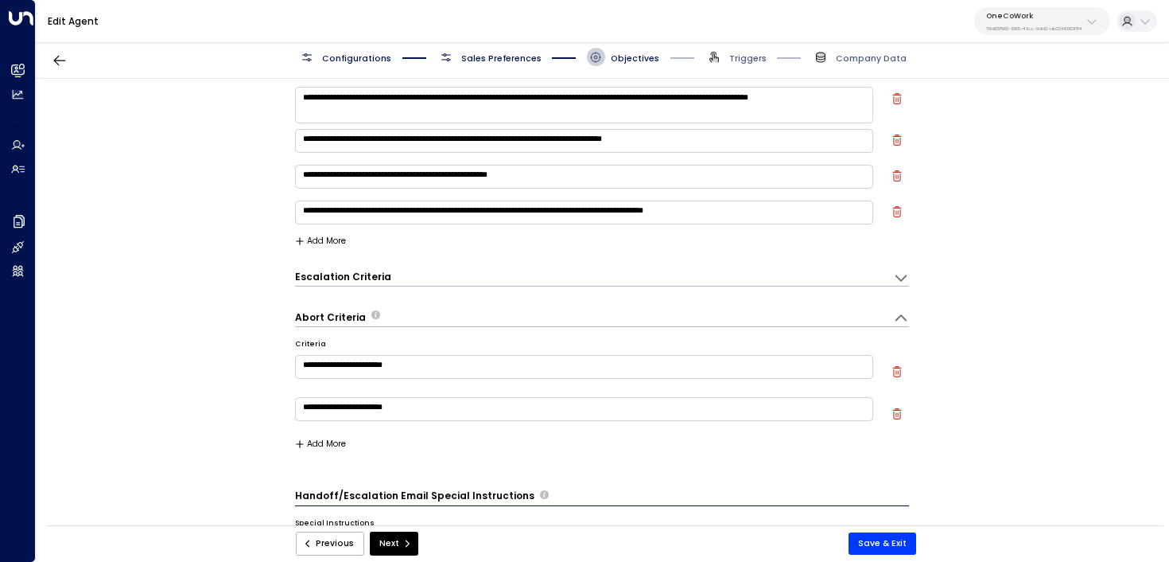
scroll to position [239, 0]
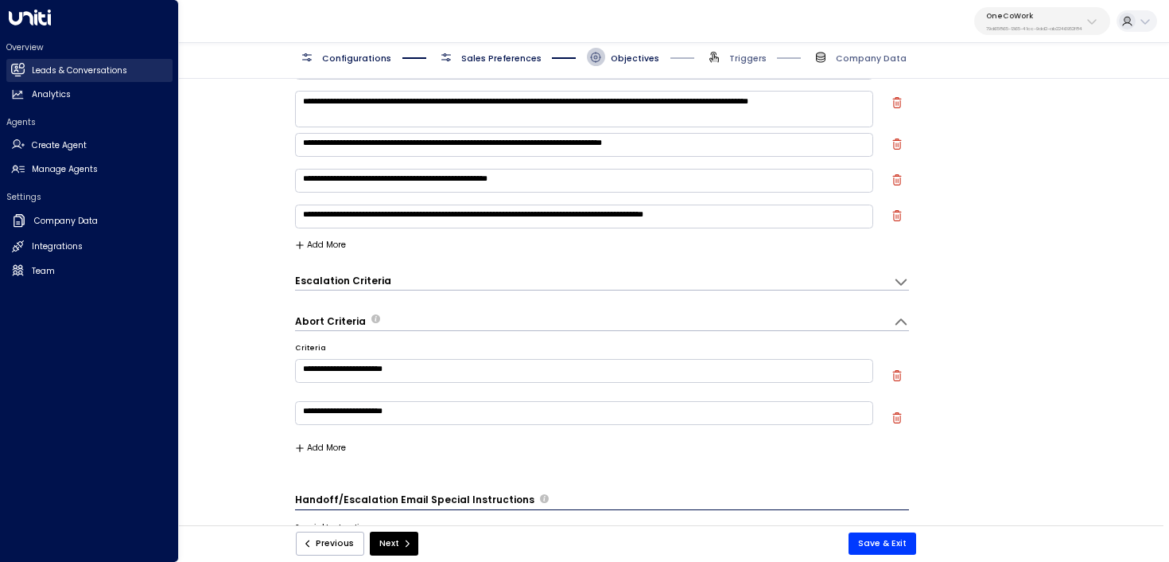
click at [25, 74] on link "Leads & Conversations Leads & Conversations" at bounding box center [89, 70] width 166 height 23
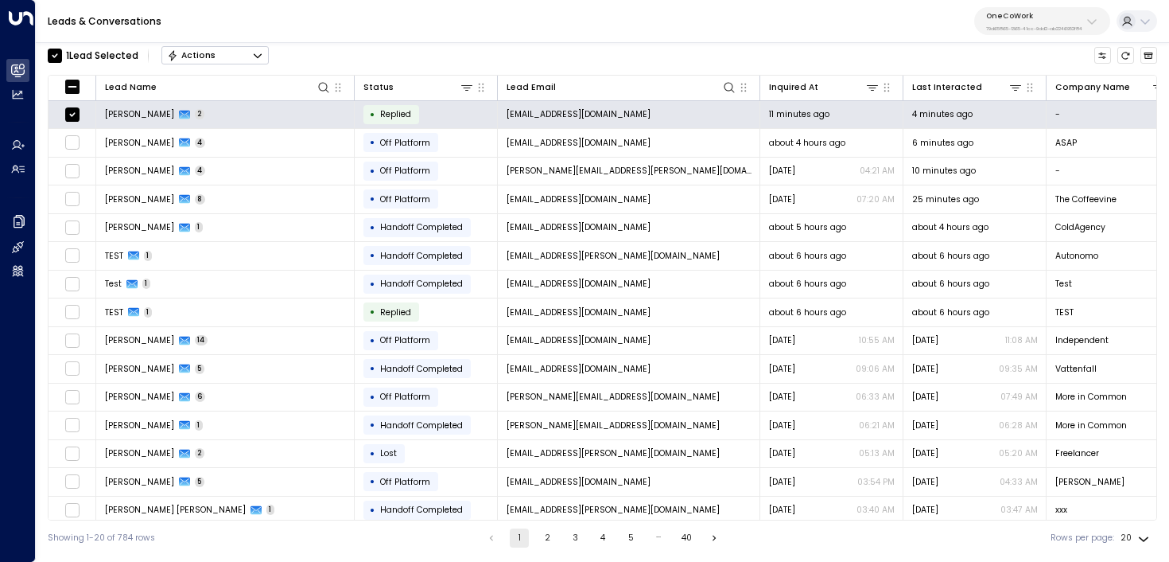
click at [250, 55] on button "Actions" at bounding box center [214, 55] width 107 height 19
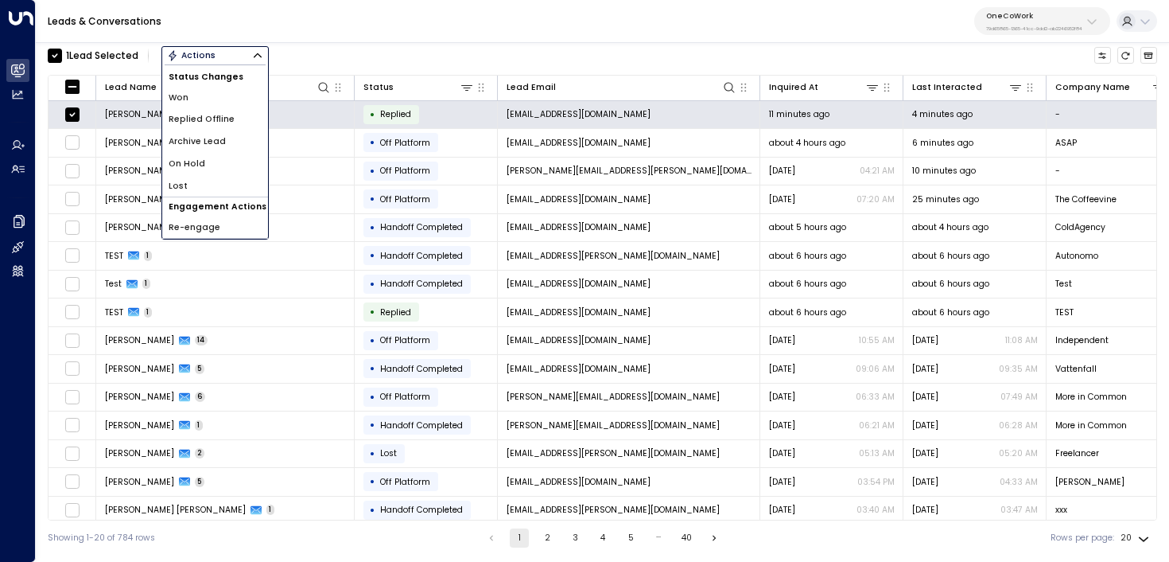
click at [233, 146] on li "Archive Lead" at bounding box center [215, 141] width 106 height 22
